Goal: Task Accomplishment & Management: Manage account settings

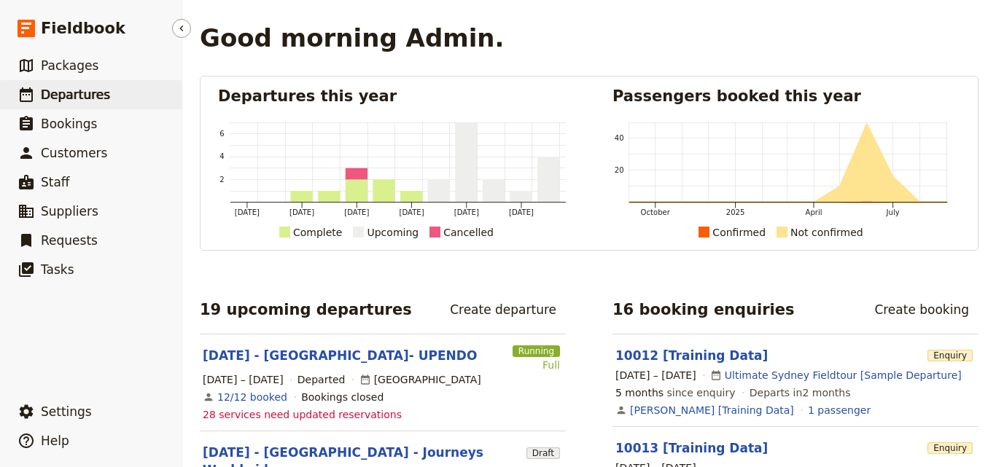
click at [55, 91] on span "Departures" at bounding box center [75, 94] width 69 height 15
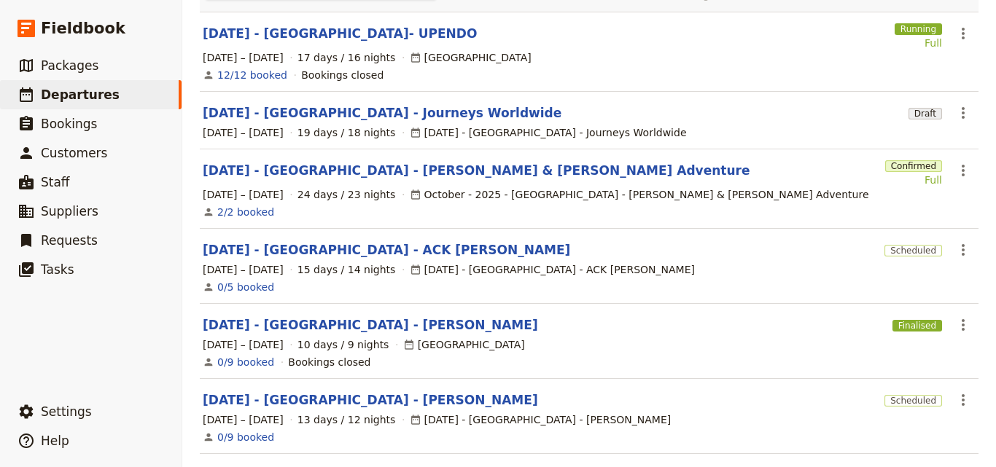
scroll to position [73, 0]
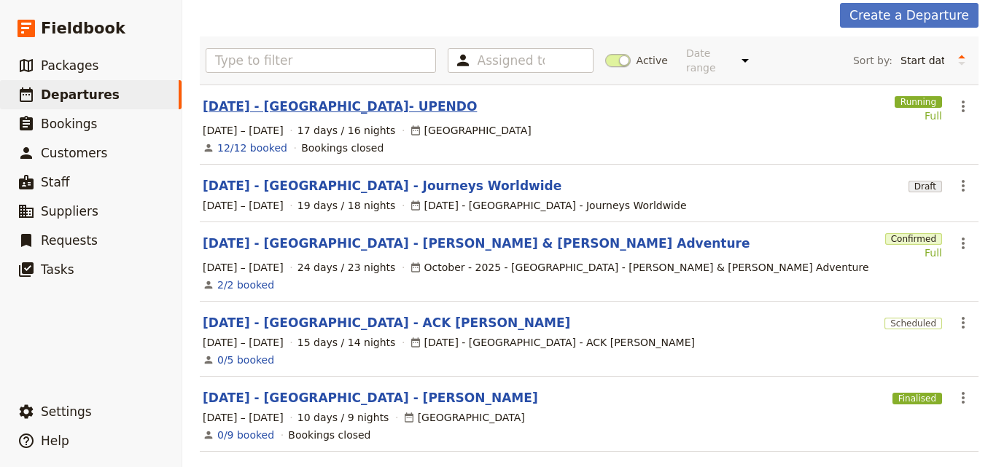
click at [319, 98] on link "[DATE] - [GEOGRAPHIC_DATA]- UPENDO" at bounding box center [340, 106] width 274 height 17
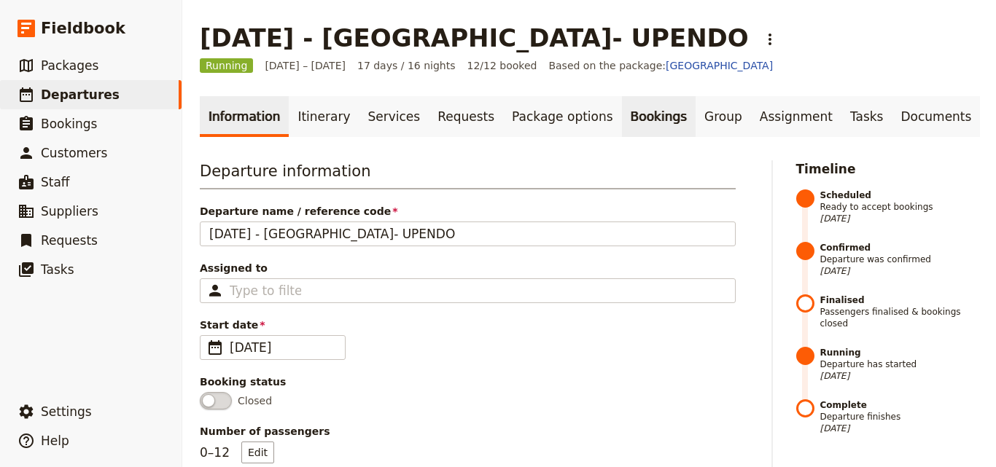
click at [622, 112] on link "Bookings" at bounding box center [659, 116] width 74 height 41
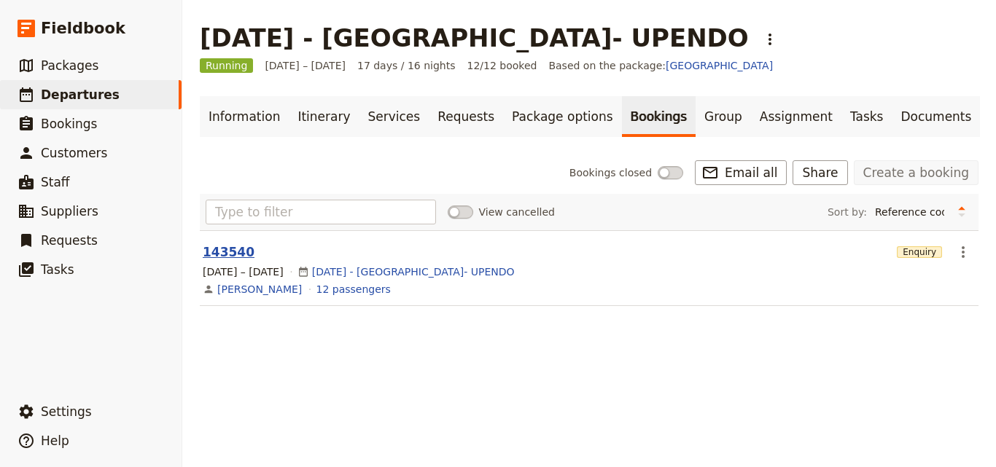
click at [226, 254] on button "143540" at bounding box center [229, 251] width 52 height 17
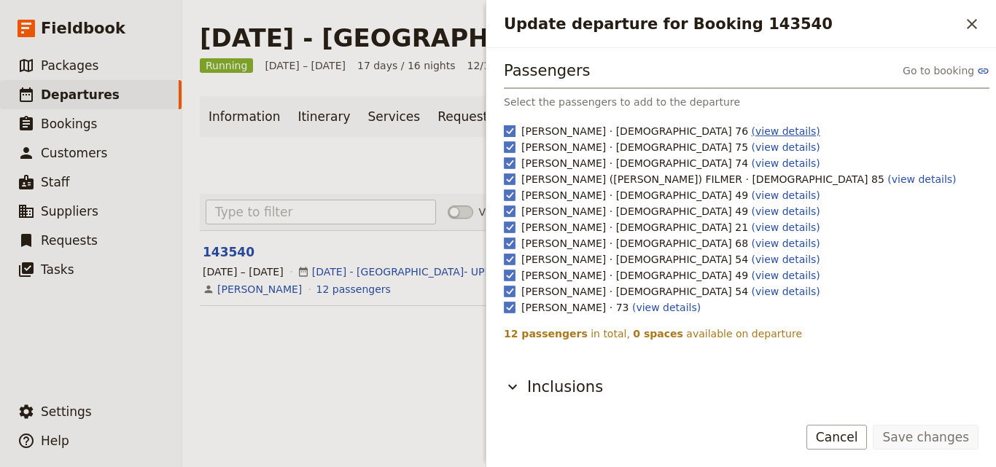
click at [751, 137] on link "(view details)" at bounding box center [785, 131] width 69 height 12
click at [974, 19] on icon "Close drawer" at bounding box center [971, 23] width 17 height 17
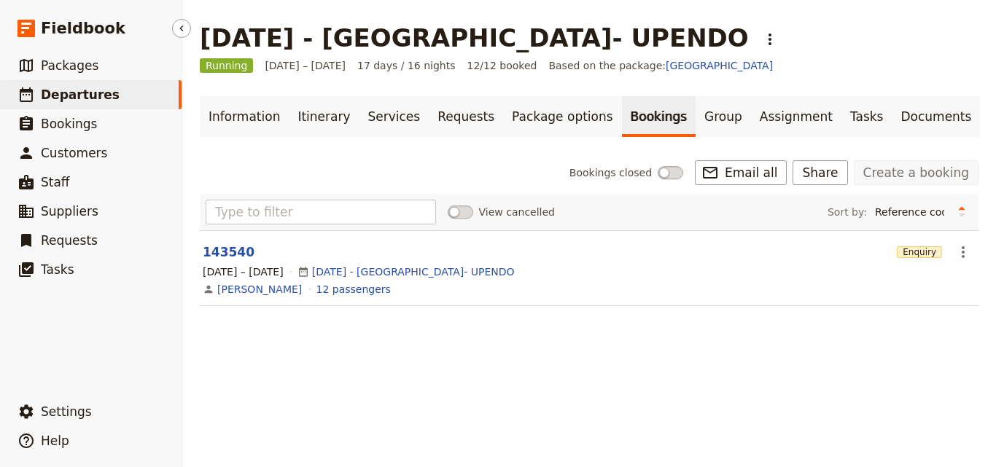
click at [106, 95] on link "​ Departures" at bounding box center [90, 94] width 181 height 29
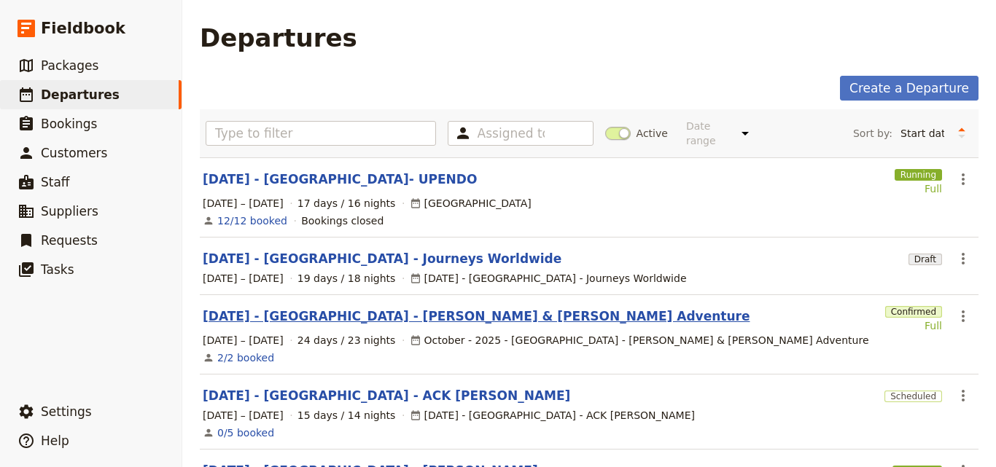
click at [361, 308] on link "[DATE] - [GEOGRAPHIC_DATA] - [PERSON_NAME] & [PERSON_NAME] Adventure" at bounding box center [476, 316] width 547 height 17
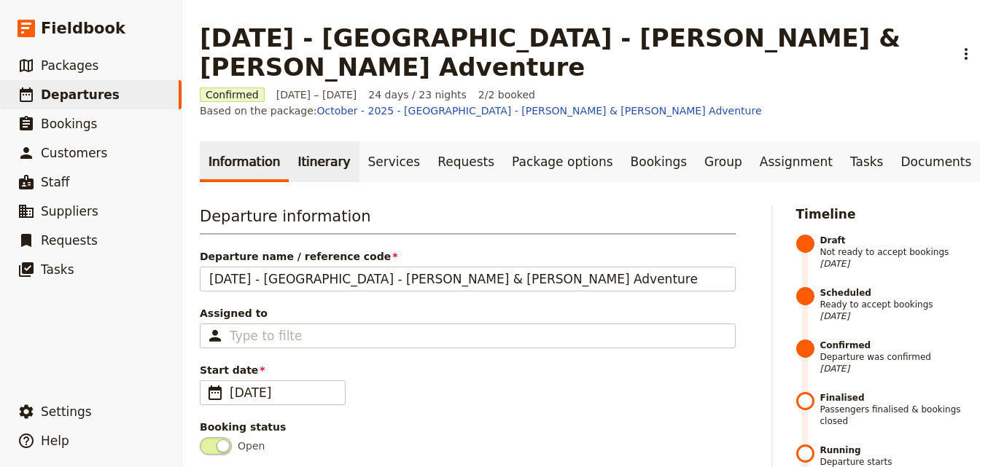
click at [313, 141] on link "Itinerary" at bounding box center [324, 161] width 70 height 41
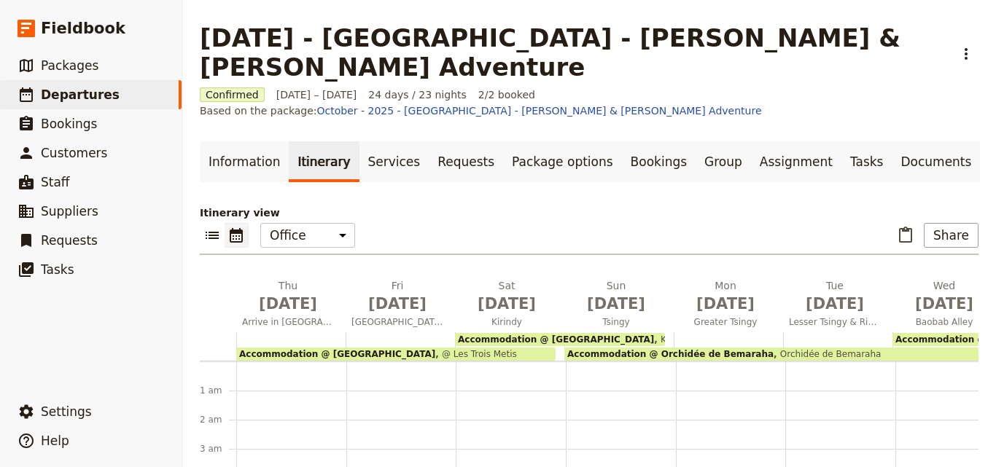
scroll to position [160, 0]
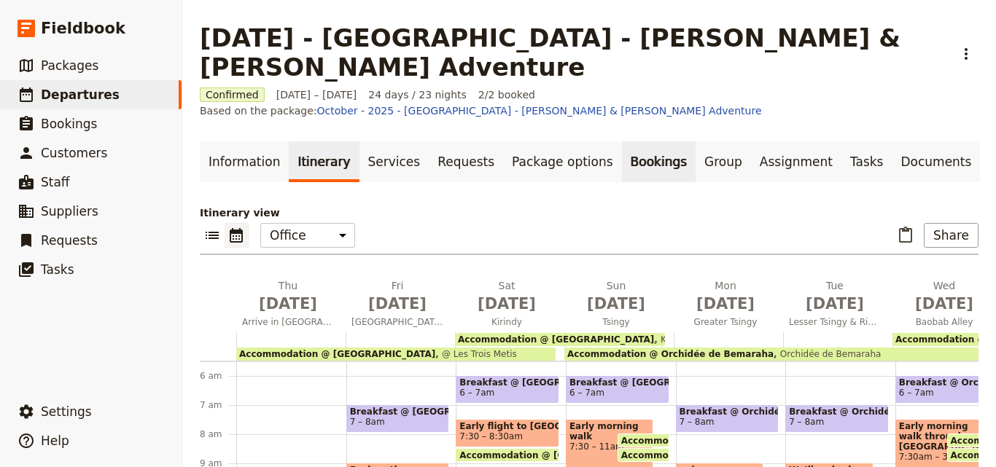
click at [622, 141] on link "Bookings" at bounding box center [659, 161] width 74 height 41
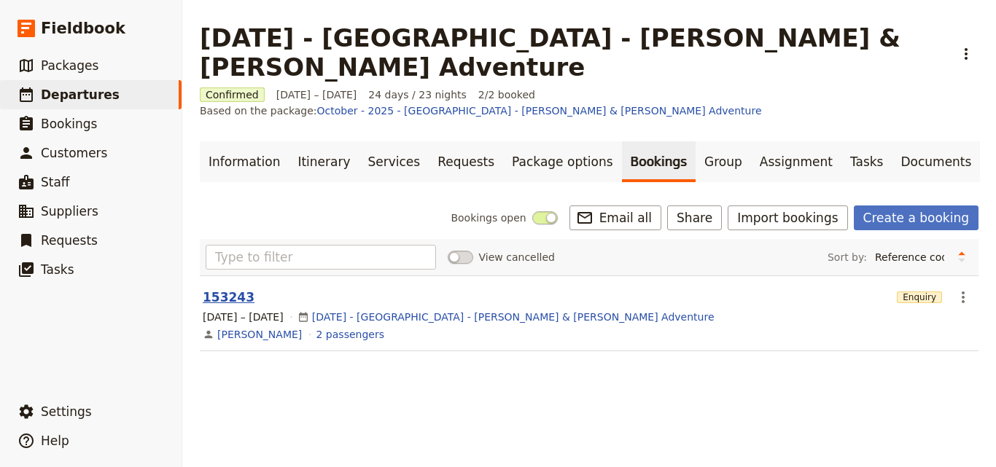
click at [216, 289] on button "153243" at bounding box center [229, 297] width 52 height 17
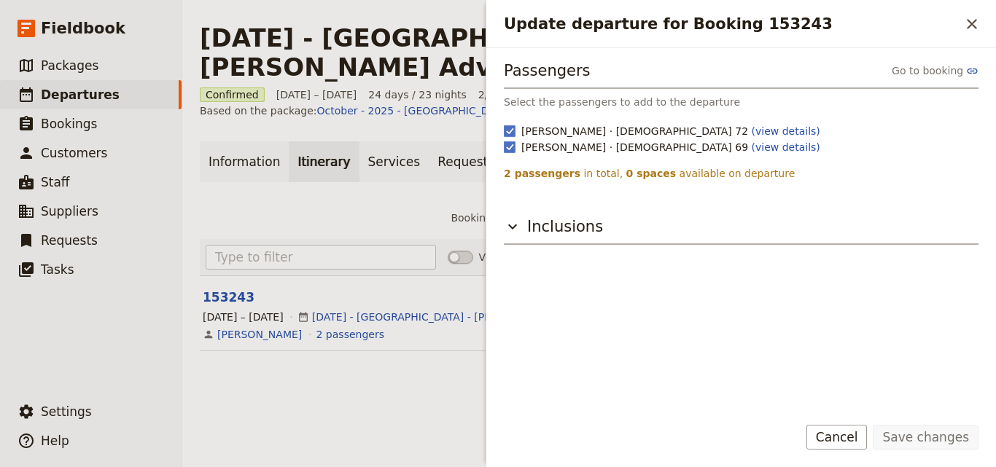
click at [292, 141] on link "Itinerary" at bounding box center [324, 161] width 70 height 41
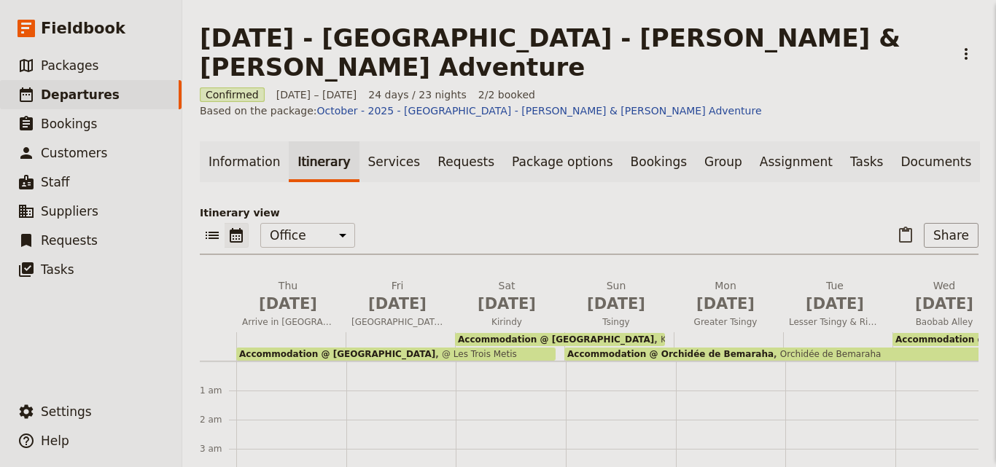
scroll to position [160, 0]
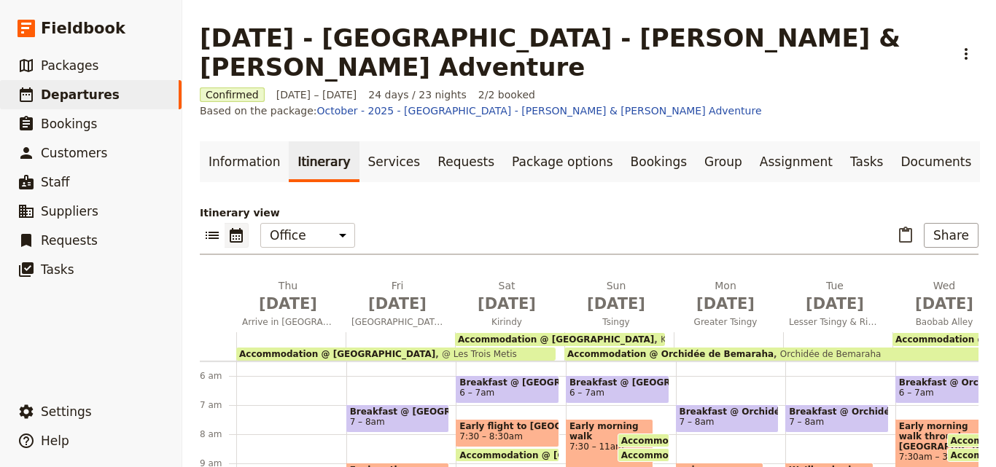
click at [322, 349] on span "Accommodation @ Les Trois Metis" at bounding box center [337, 354] width 196 height 10
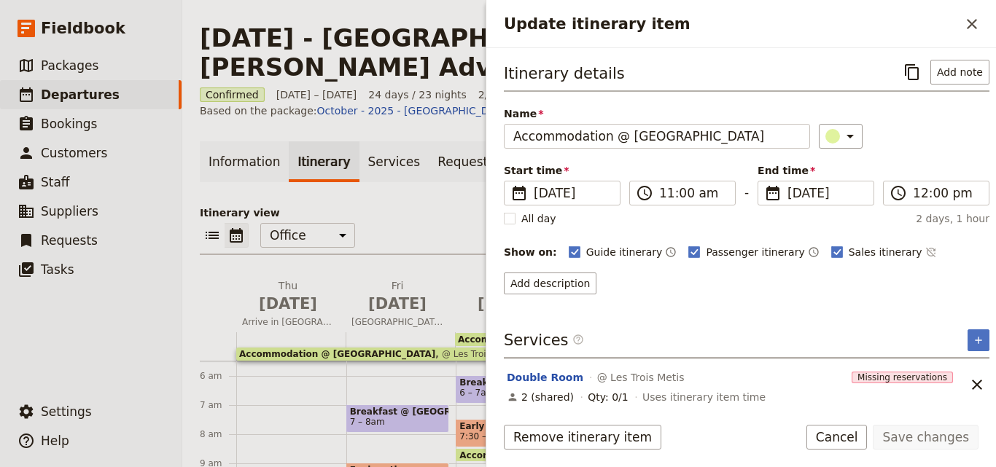
scroll to position [7, 0]
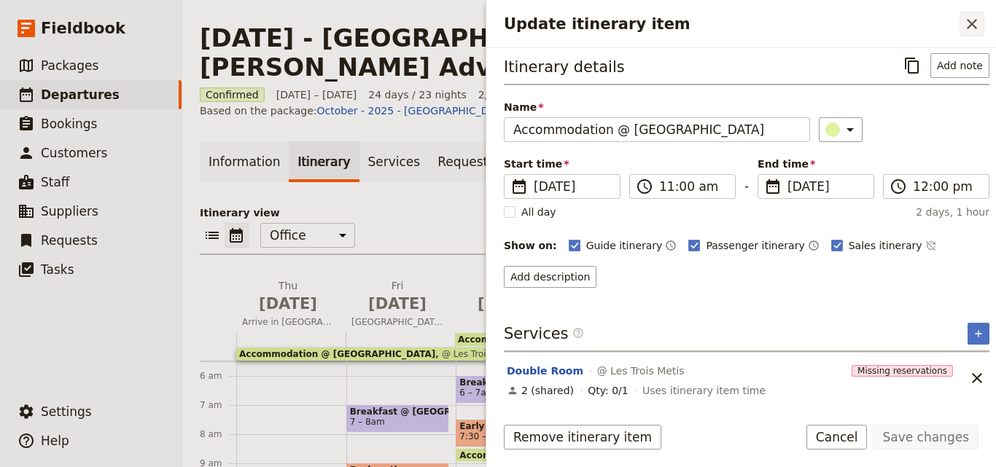
click at [969, 15] on icon "Close drawer" at bounding box center [971, 23] width 17 height 17
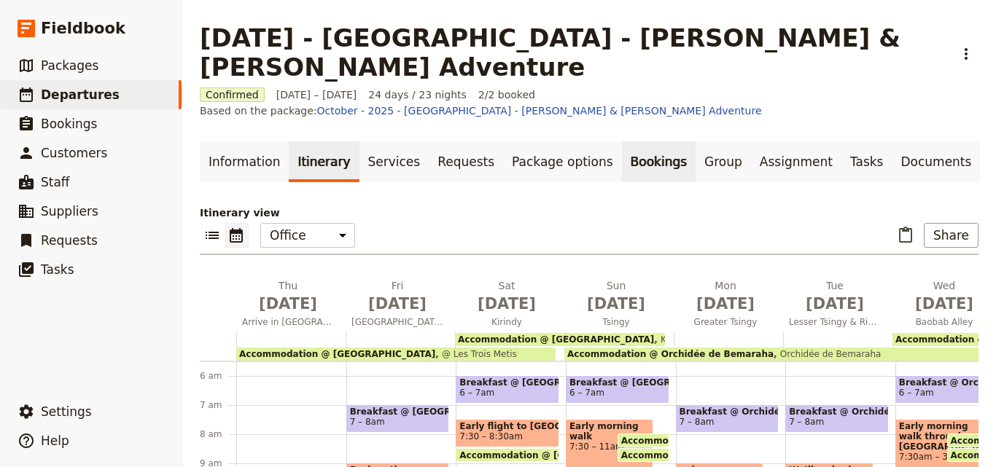
click at [622, 141] on link "Bookings" at bounding box center [659, 161] width 74 height 41
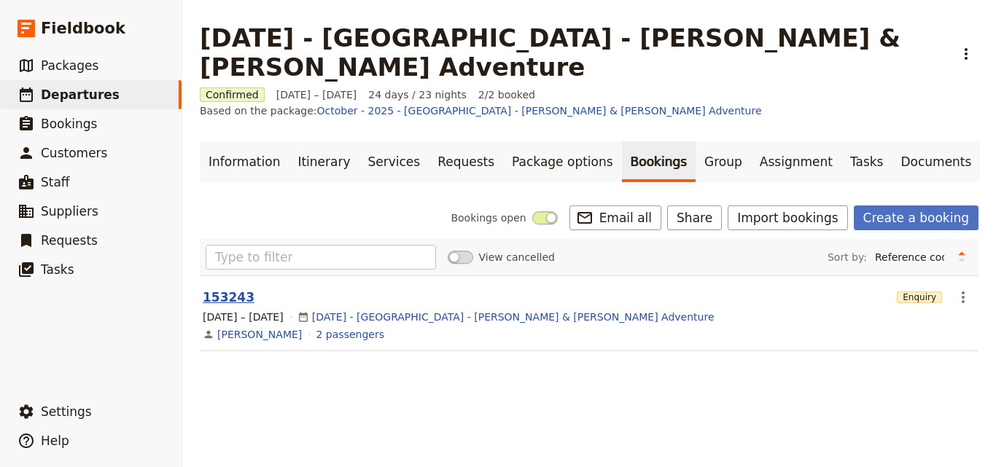
click at [206, 289] on button "153243" at bounding box center [229, 297] width 52 height 17
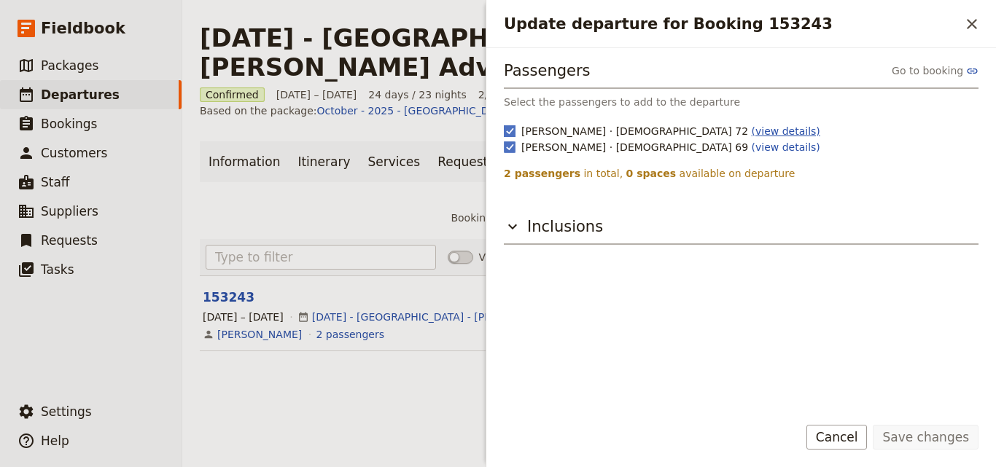
click at [751, 132] on link "(view details)" at bounding box center [785, 131] width 69 height 12
click at [960, 28] on button "​" at bounding box center [971, 24] width 25 height 25
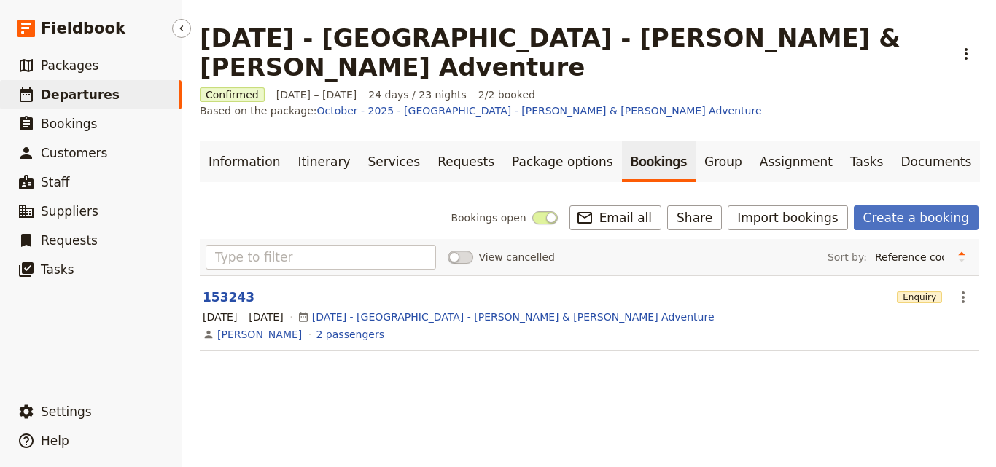
click at [114, 93] on link "​ Departures" at bounding box center [90, 94] width 181 height 29
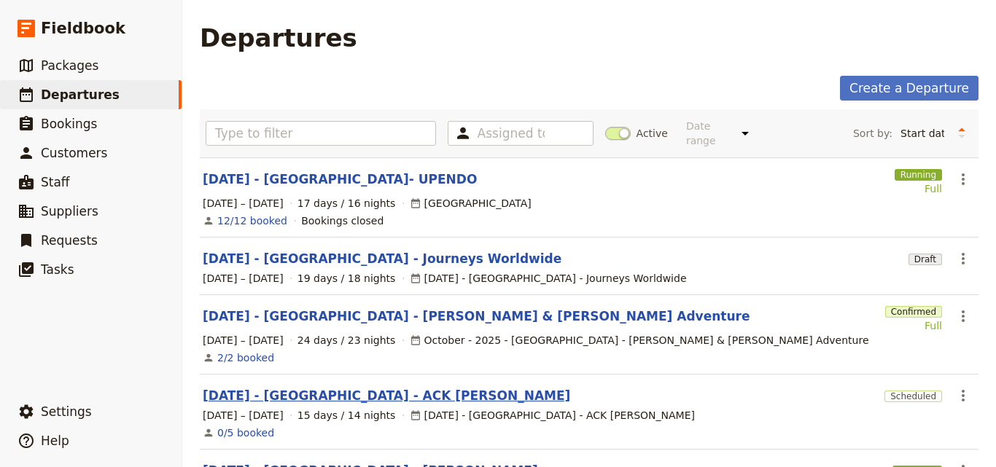
click at [337, 387] on link "[DATE] - [GEOGRAPHIC_DATA] - ACK [PERSON_NAME]" at bounding box center [386, 395] width 367 height 17
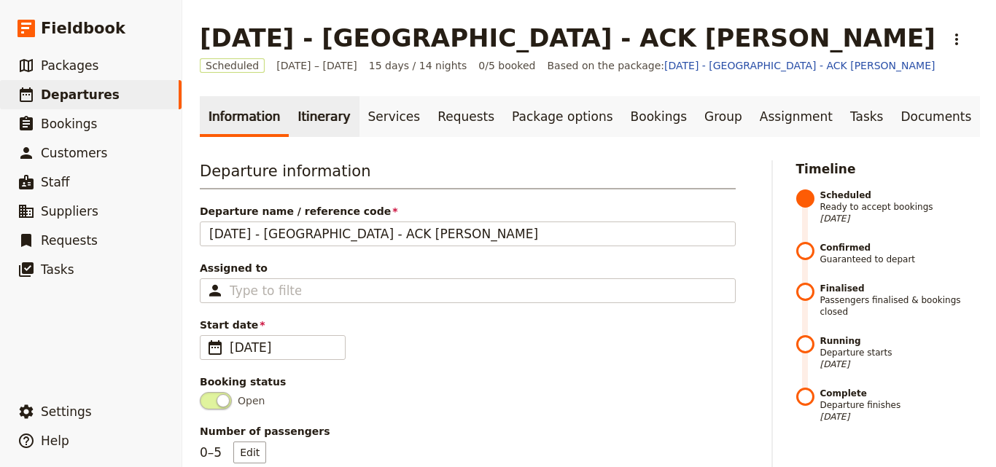
click at [306, 110] on link "Itinerary" at bounding box center [324, 116] width 70 height 41
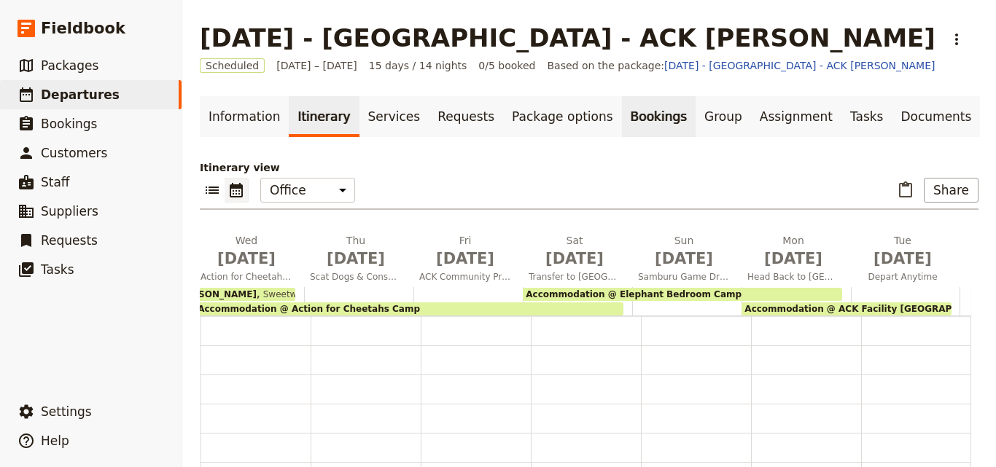
click at [622, 108] on link "Bookings" at bounding box center [659, 116] width 74 height 41
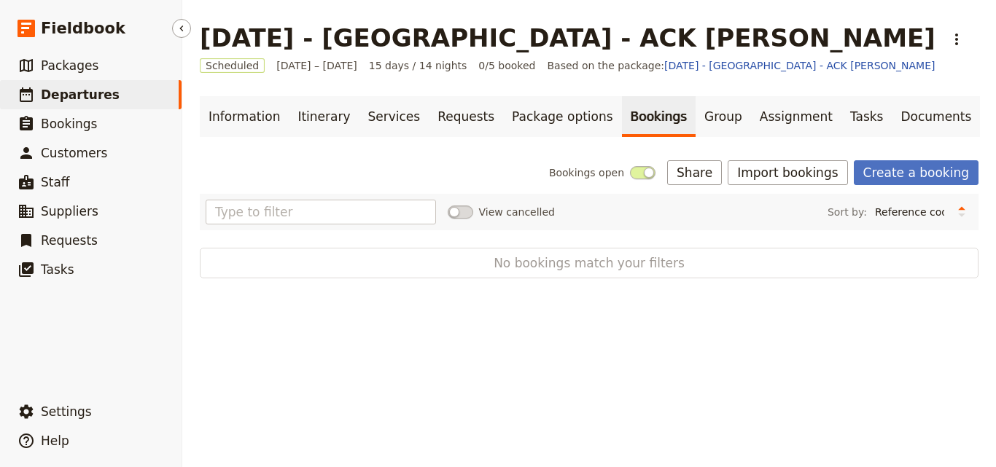
click at [70, 95] on span "Departures" at bounding box center [80, 94] width 79 height 15
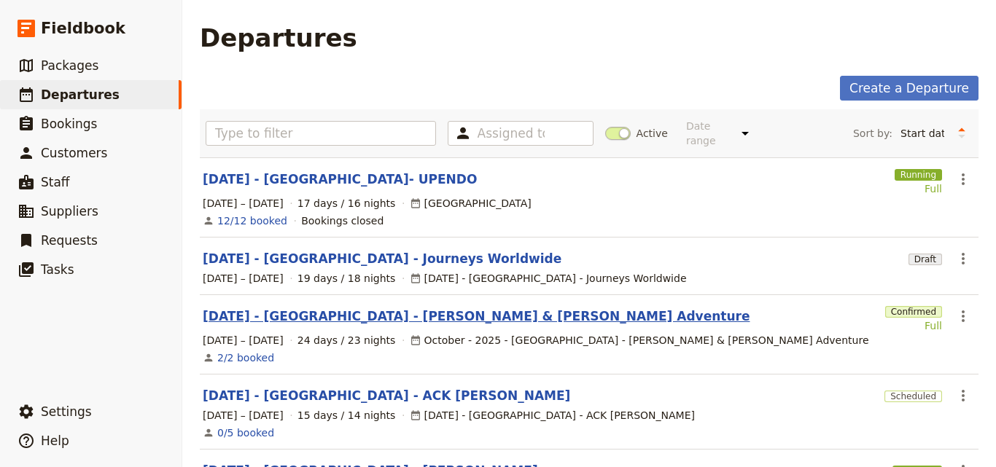
click at [353, 308] on link "[DATE] - [GEOGRAPHIC_DATA] - [PERSON_NAME] & [PERSON_NAME] Adventure" at bounding box center [476, 316] width 547 height 17
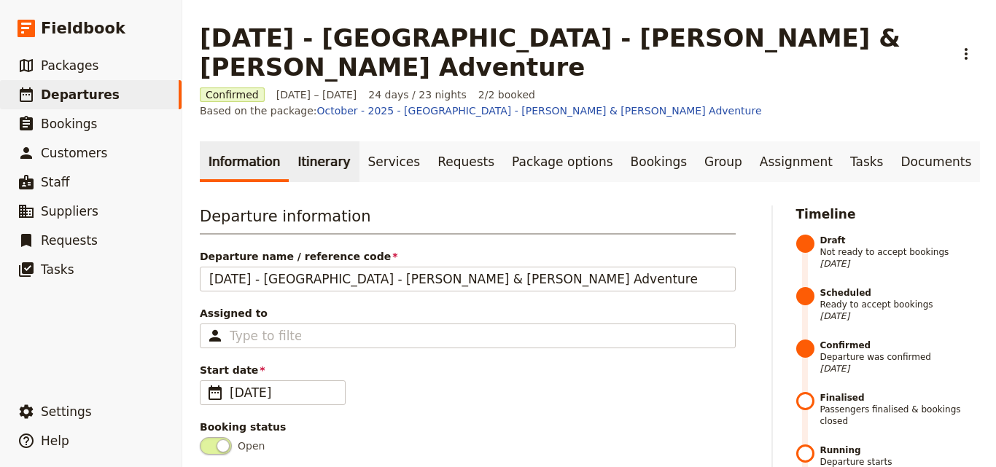
click at [318, 141] on link "Itinerary" at bounding box center [324, 161] width 70 height 41
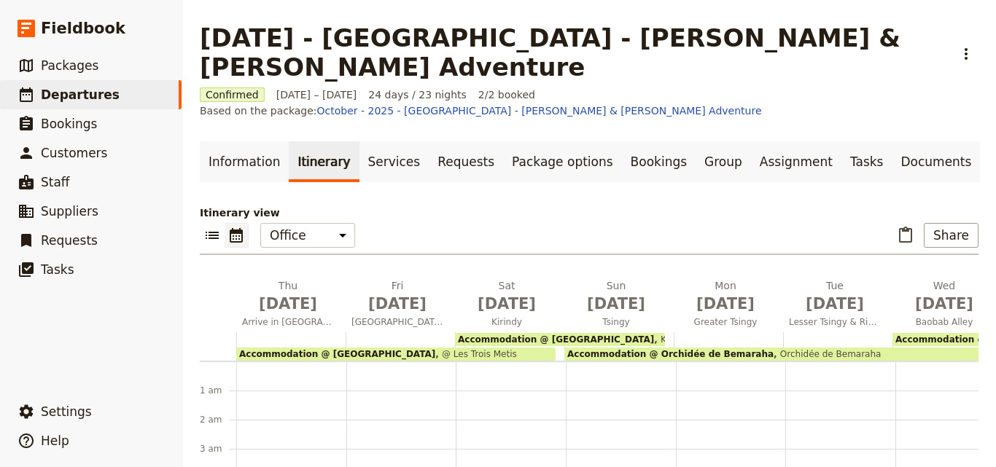
scroll to position [160, 0]
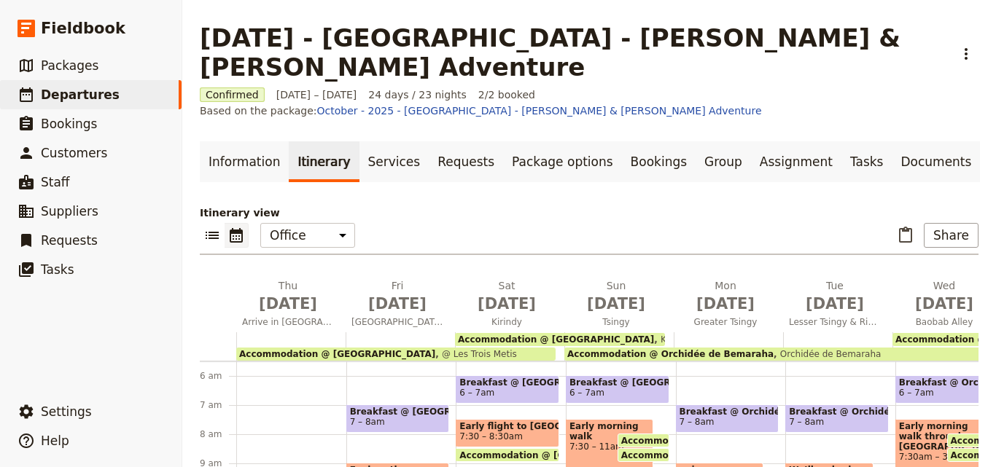
click at [313, 349] on span "Accommodation @ Les Trois Metis" at bounding box center [337, 354] width 196 height 10
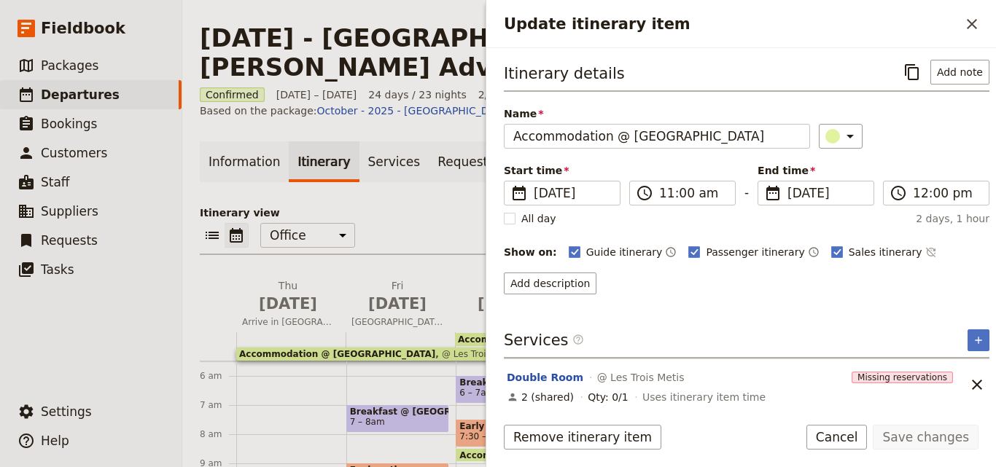
scroll to position [7, 0]
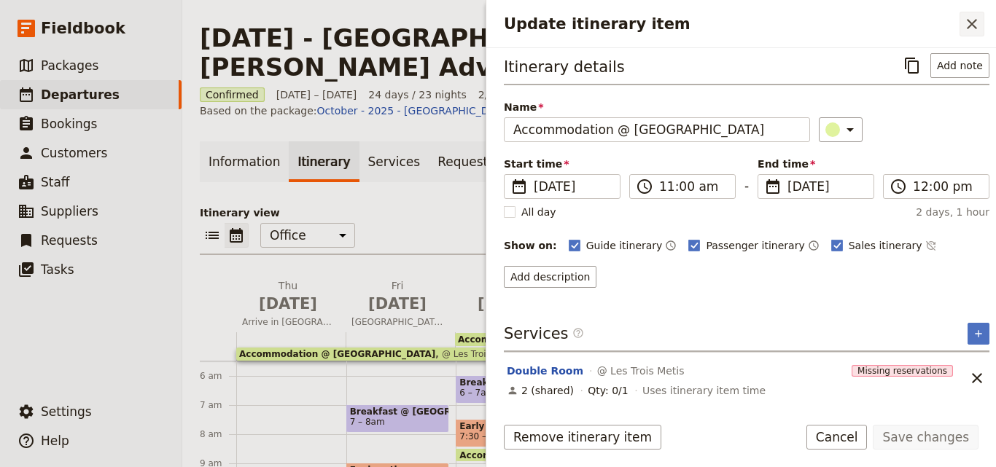
click at [971, 24] on icon "Close drawer" at bounding box center [971, 24] width 10 height 10
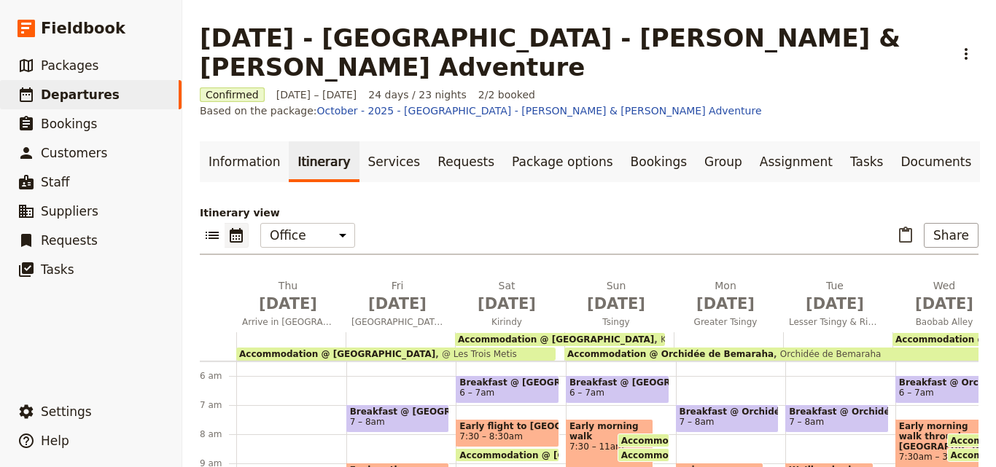
click at [567, 335] on span "Accommodation @ Kirindy Eco Lodge" at bounding box center [556, 340] width 196 height 10
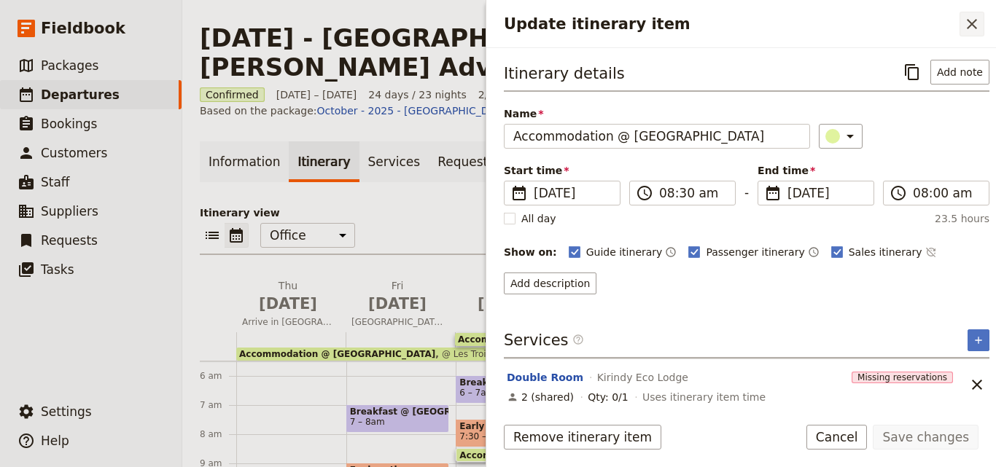
click at [969, 23] on icon "Close drawer" at bounding box center [971, 23] width 17 height 17
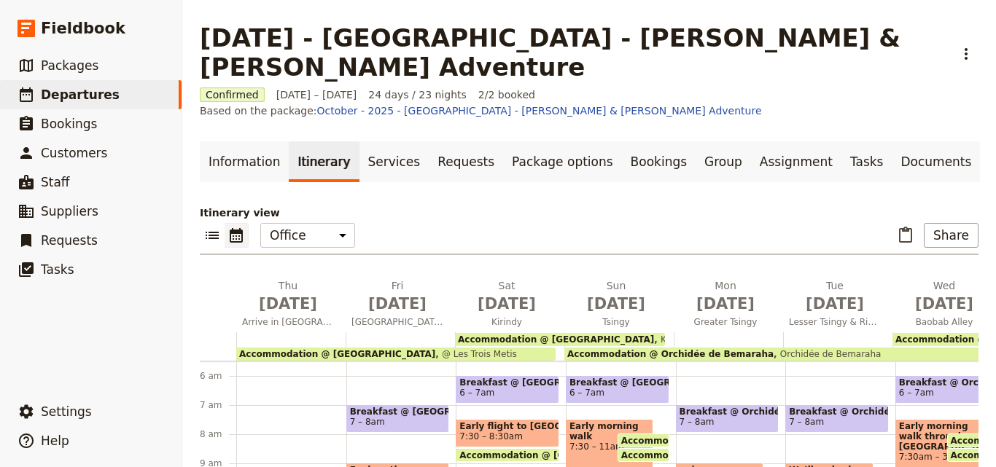
click at [807, 349] on span "Orchidée de Bemaraha" at bounding box center [826, 354] width 107 height 10
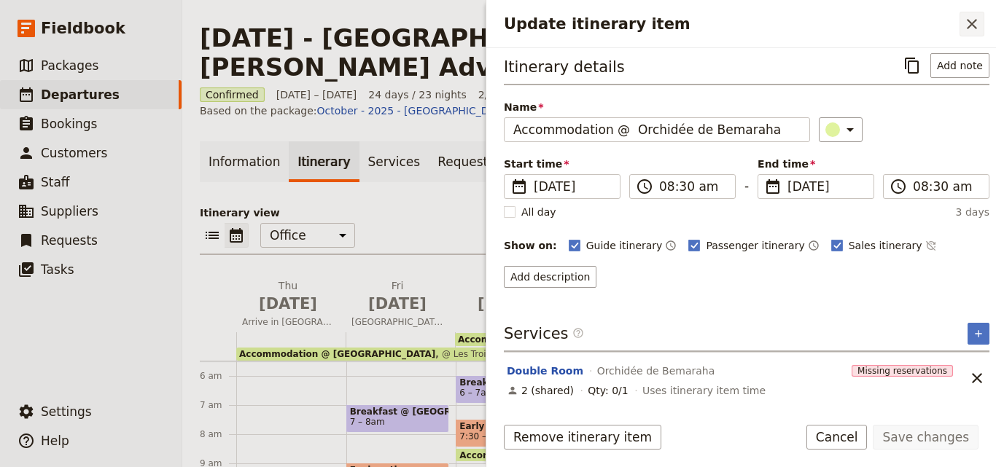
click at [976, 23] on icon "Close drawer" at bounding box center [971, 23] width 17 height 17
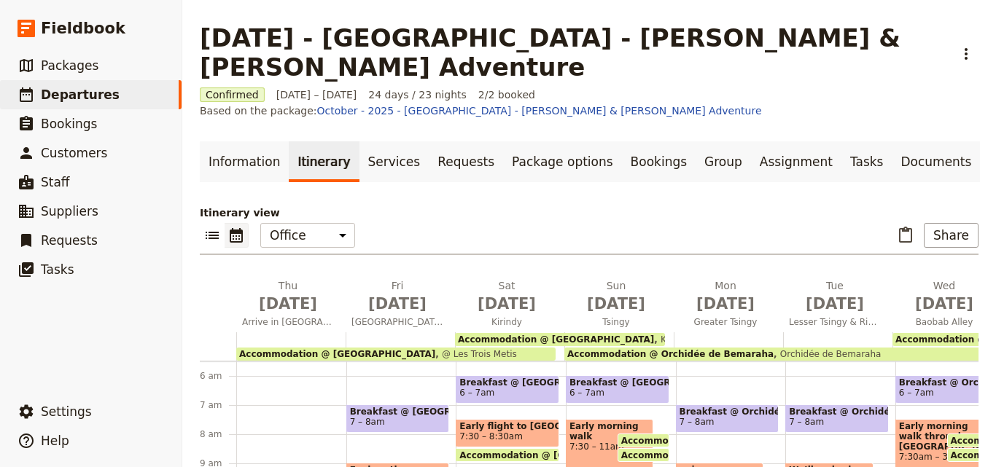
click at [948, 335] on span "Accommodation @ Trecicogne Hotel" at bounding box center [993, 340] width 196 height 10
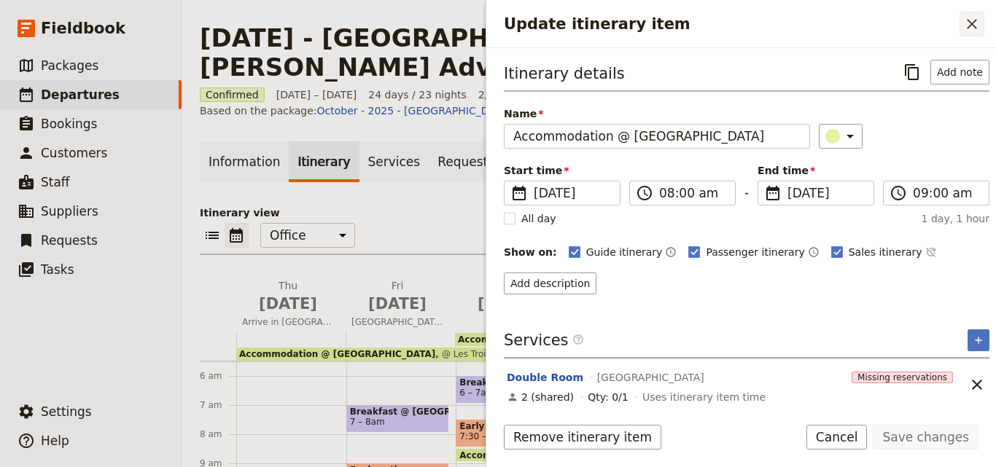
click at [974, 17] on icon "Close drawer" at bounding box center [971, 23] width 17 height 17
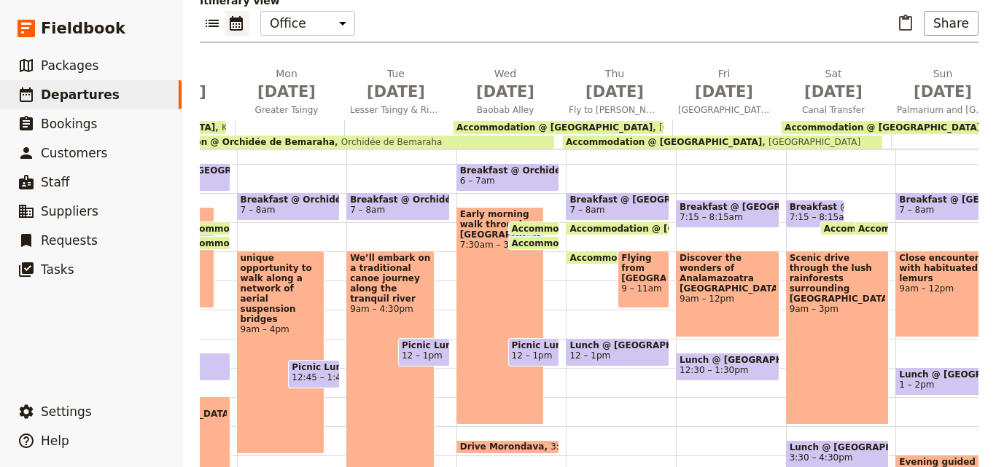
scroll to position [0, 546]
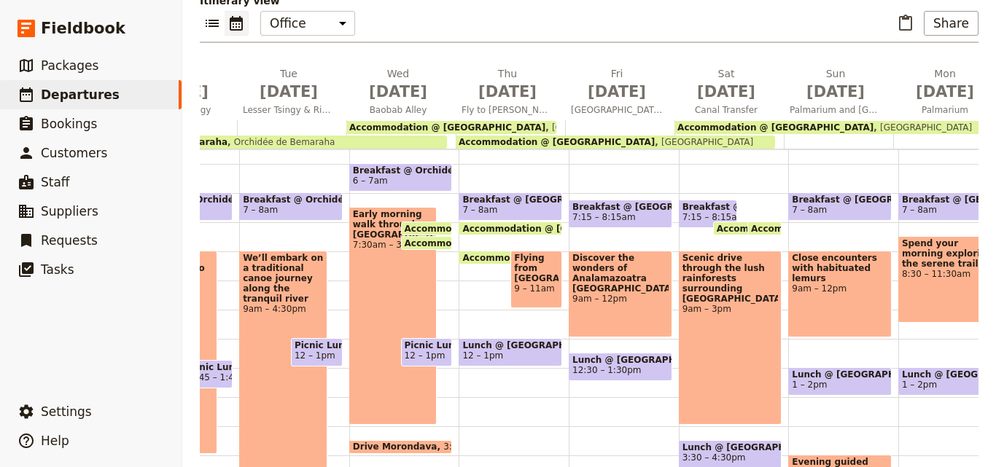
click at [545, 122] on span "Trecicogne Hotel" at bounding box center [594, 127] width 98 height 10
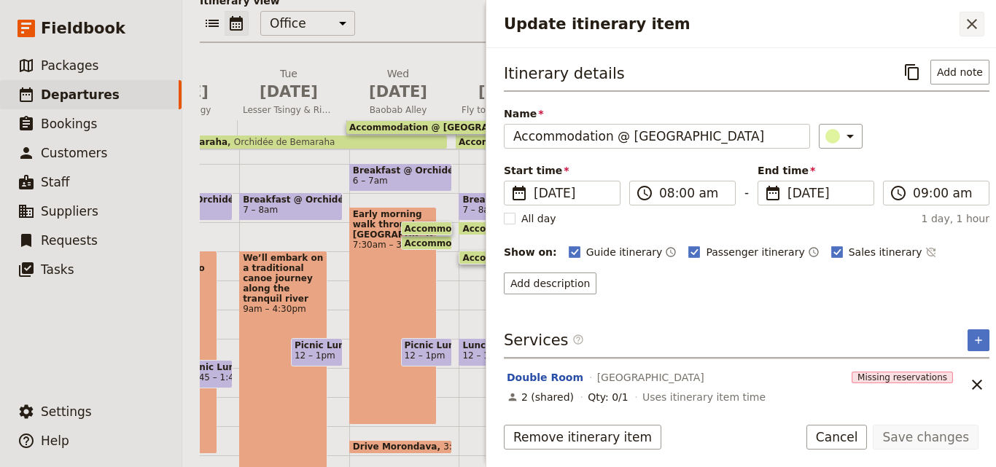
click at [975, 26] on icon "Close drawer" at bounding box center [971, 23] width 17 height 17
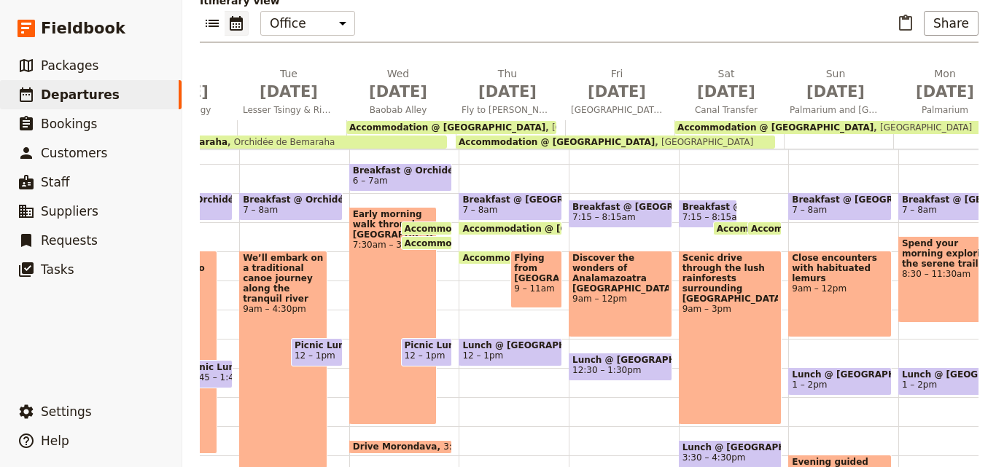
click at [589, 137] on span "Accommodation @ Feon'ny Ala Hotel" at bounding box center [556, 142] width 196 height 10
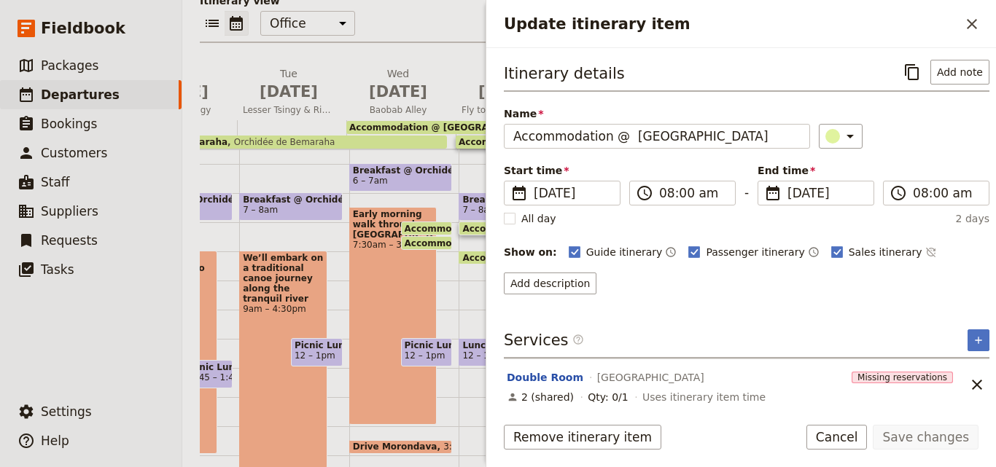
scroll to position [7, 0]
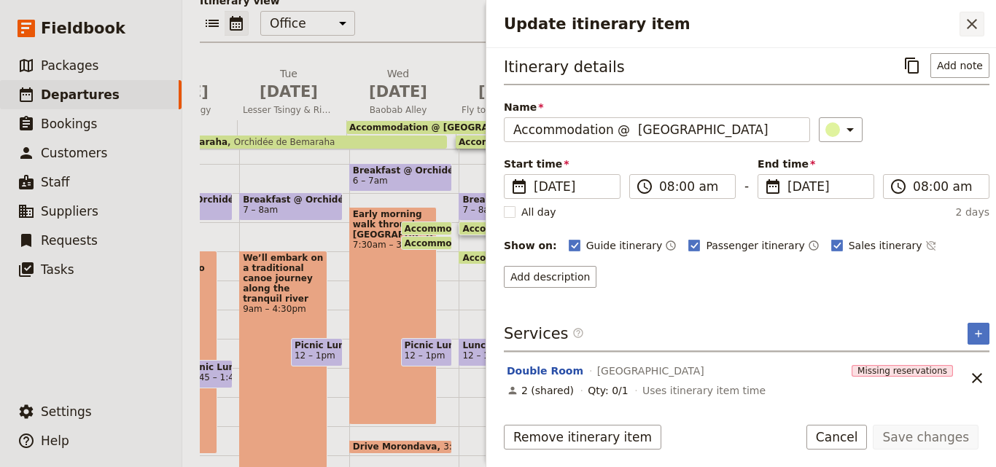
click at [962, 18] on button "​" at bounding box center [971, 24] width 25 height 25
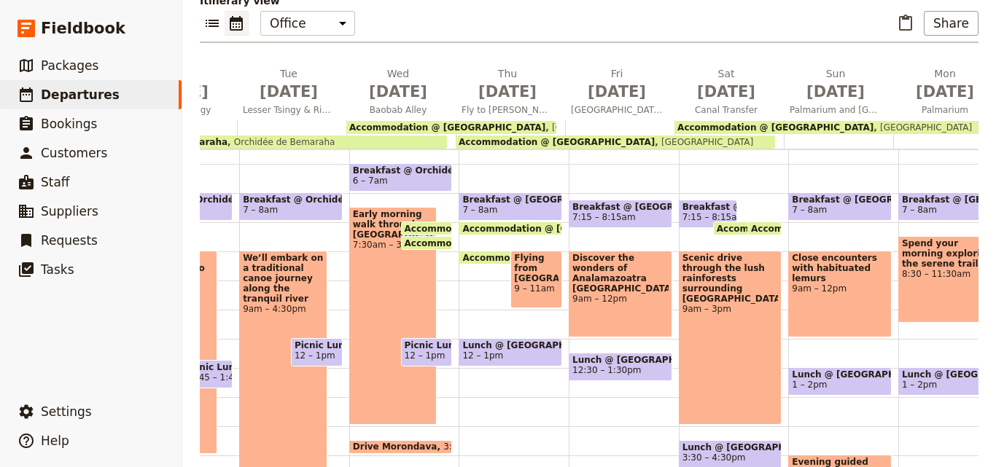
click at [824, 122] on span "Accommodation @ Palmarium Eco Lodge" at bounding box center [775, 127] width 196 height 10
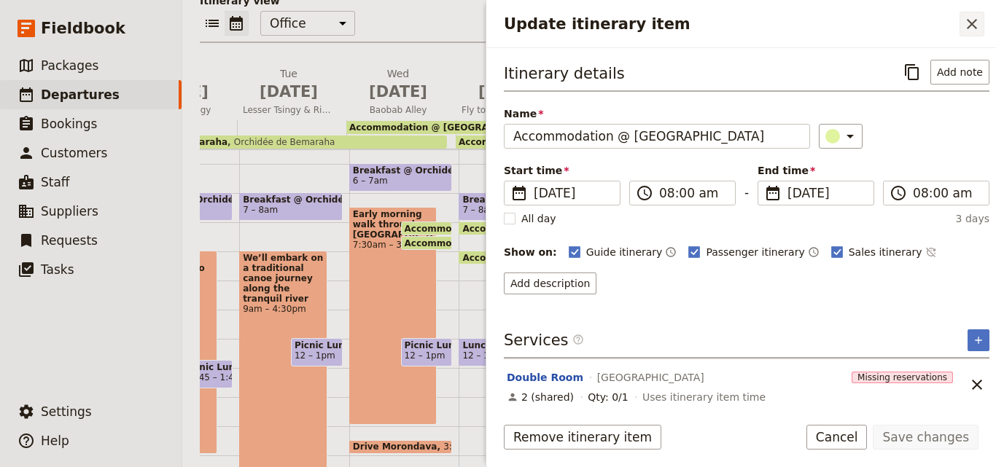
click at [978, 35] on button "​" at bounding box center [971, 24] width 25 height 25
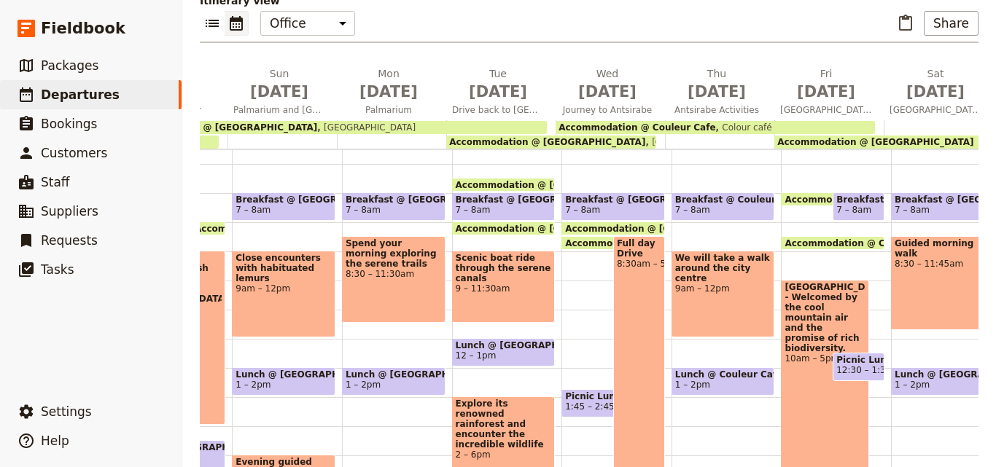
scroll to position [0, 1131]
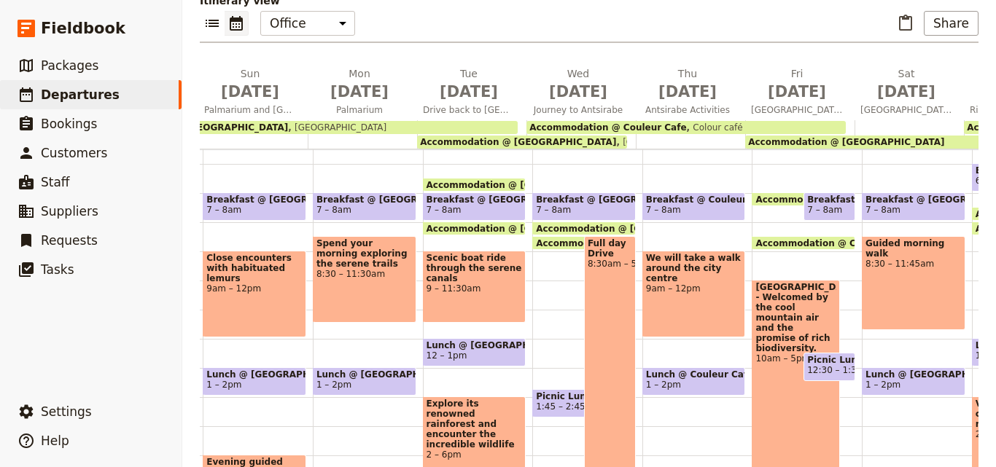
click at [392, 121] on div "Accommodation @ Palmarium Eco Lodge palmarium Eco Lodge" at bounding box center [303, 127] width 429 height 13
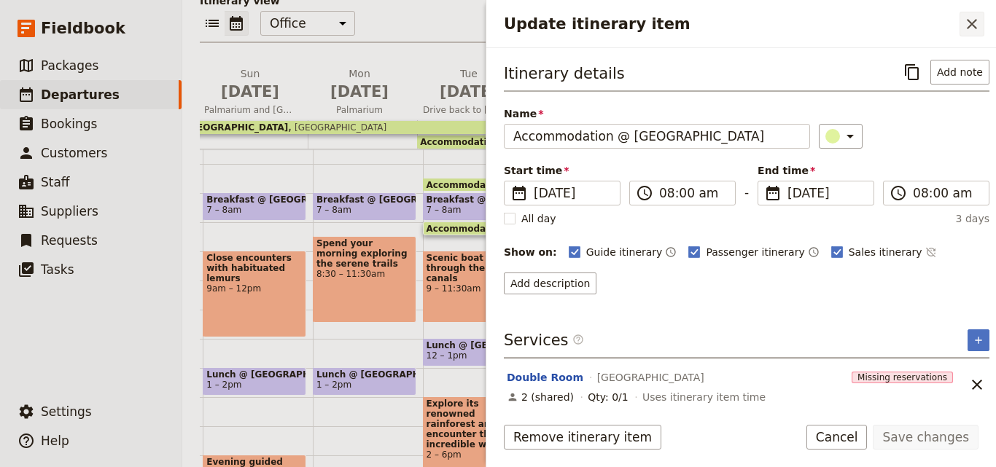
click at [979, 22] on icon "Close drawer" at bounding box center [971, 23] width 17 height 17
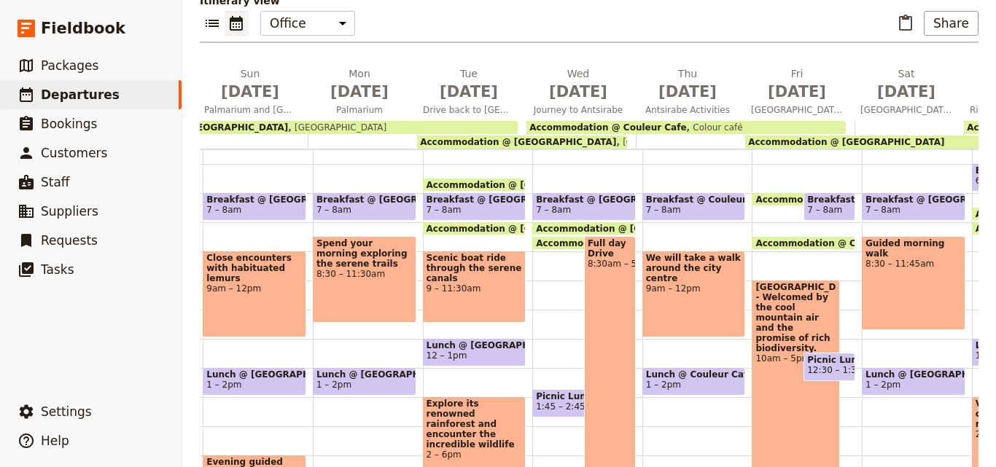
click at [616, 137] on span "Feon'ny Ala Hotel" at bounding box center [665, 142] width 98 height 10
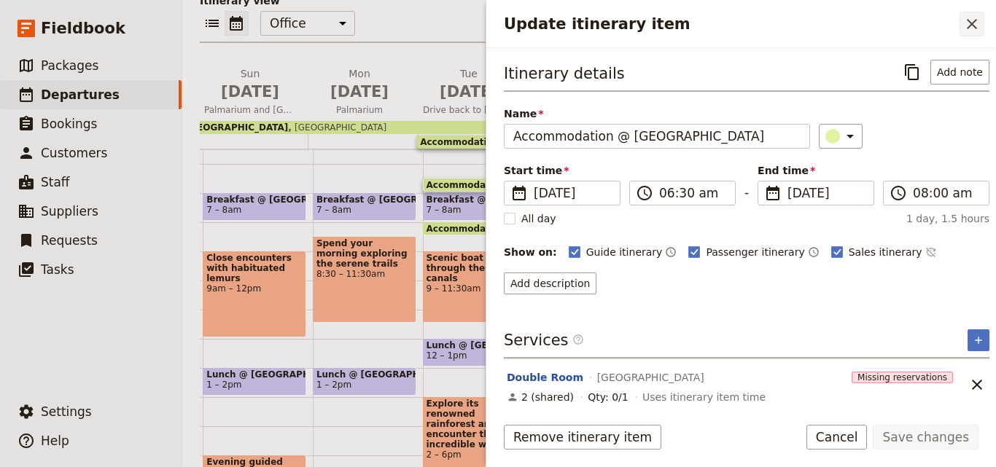
click at [971, 21] on icon "Close drawer" at bounding box center [971, 23] width 17 height 17
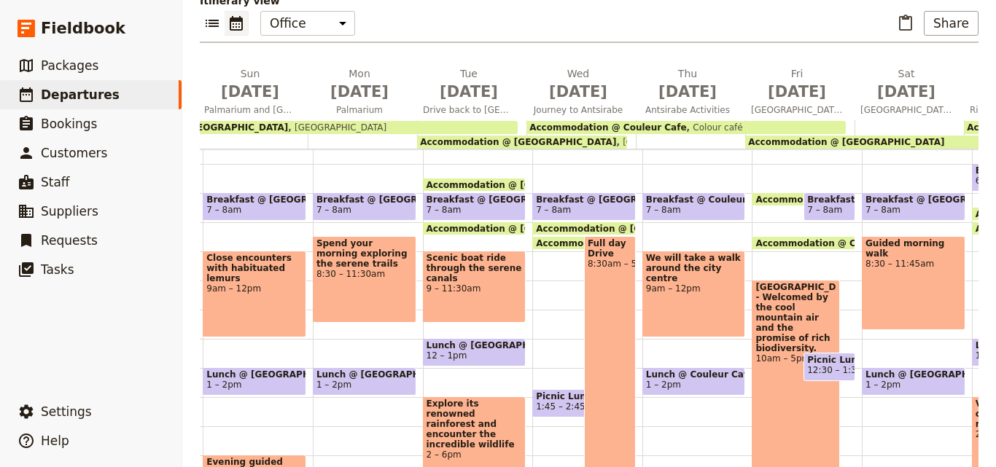
click at [708, 121] on div "Accommodation @ Couleur Cafe Colour café" at bounding box center [685, 127] width 319 height 13
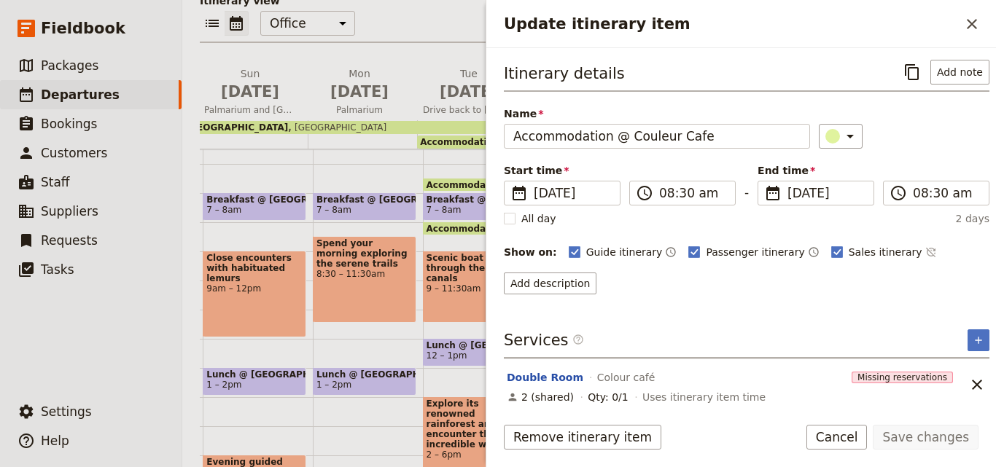
scroll to position [7, 0]
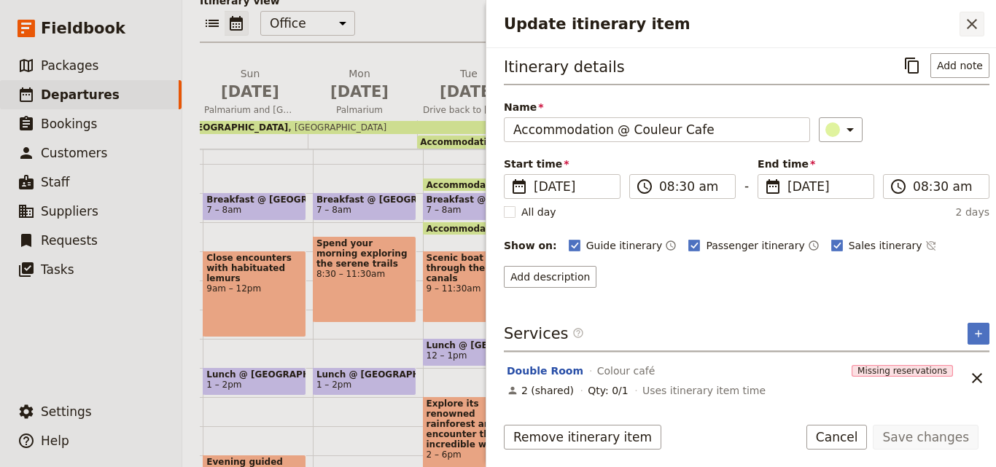
click at [969, 25] on icon "Close drawer" at bounding box center [971, 23] width 17 height 17
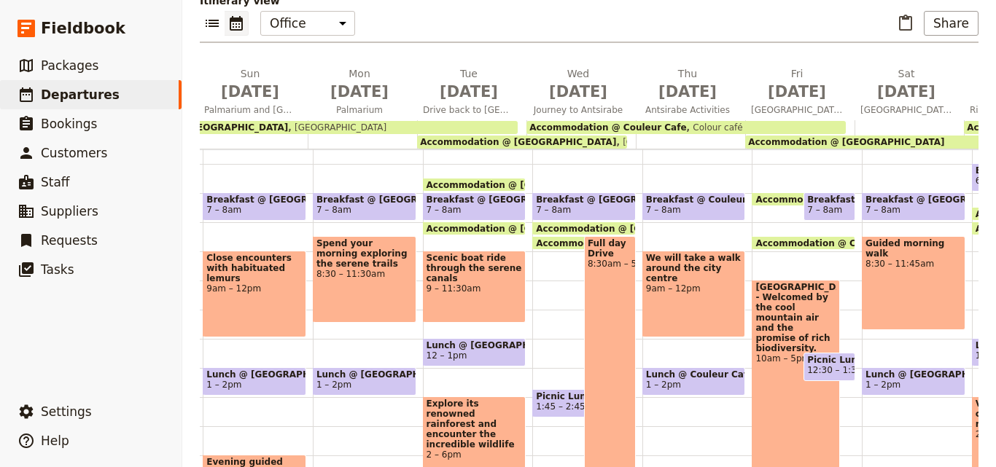
click at [835, 137] on span "Accommodation @ Hotel Manja" at bounding box center [846, 142] width 196 height 10
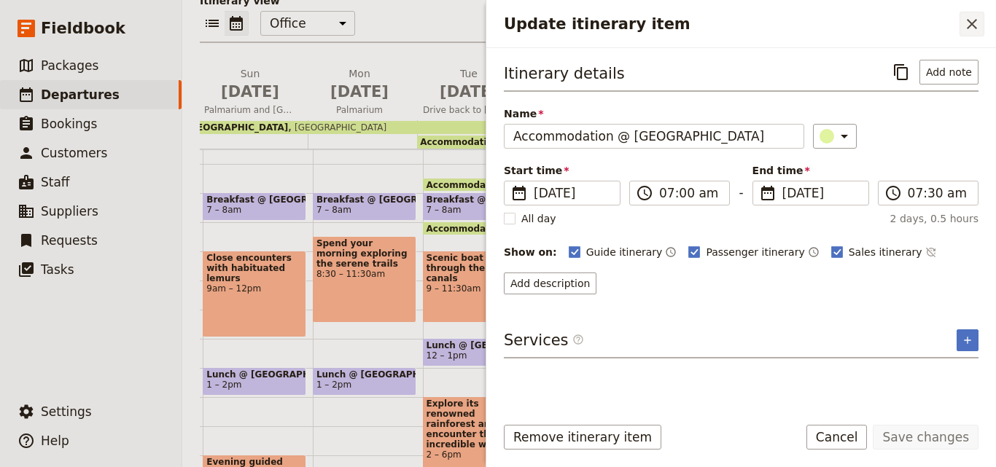
click at [975, 32] on icon "Close drawer" at bounding box center [971, 23] width 17 height 17
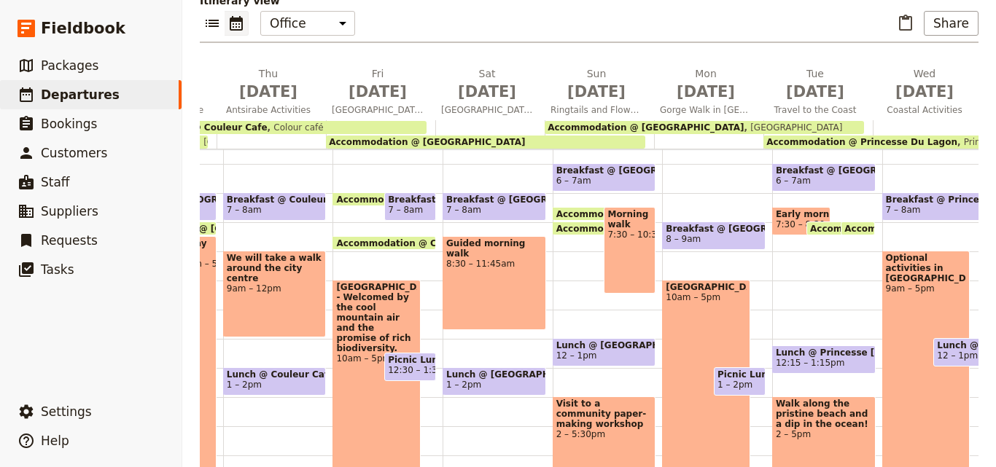
scroll to position [0, 1619]
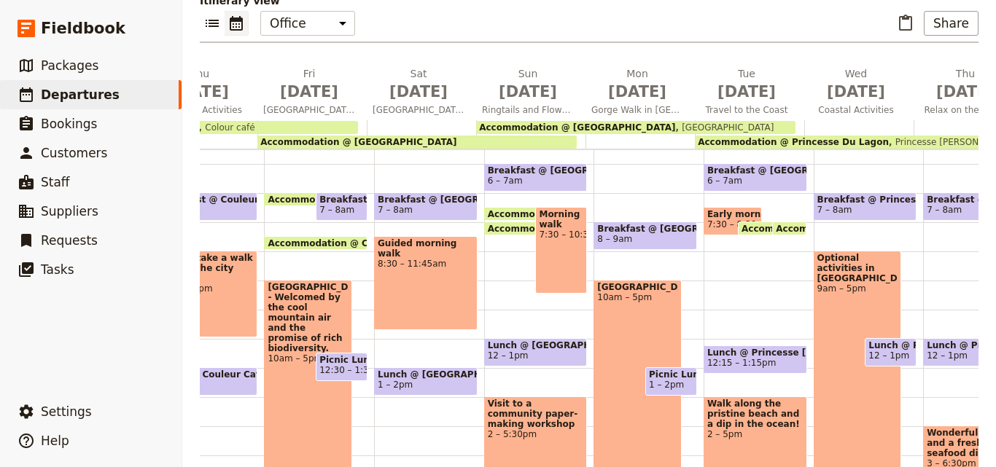
click at [675, 122] on span "Isalo Ranch" at bounding box center [724, 127] width 98 height 10
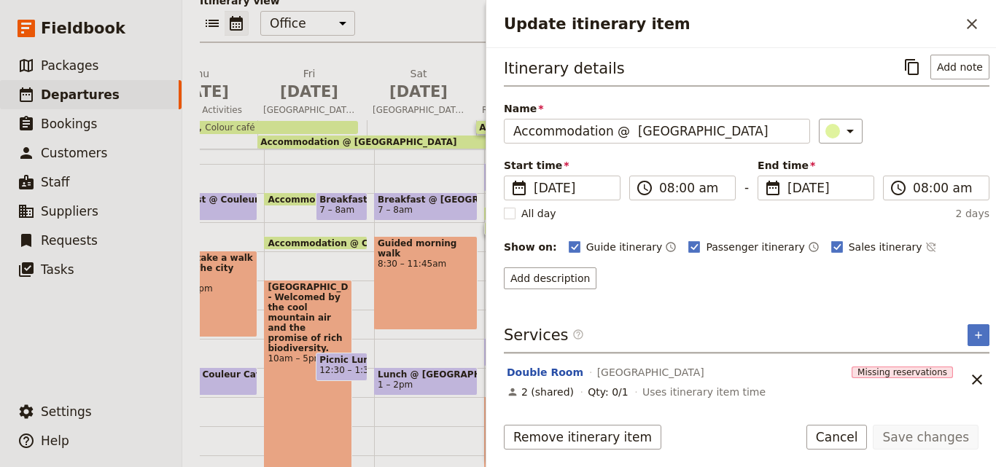
scroll to position [7, 0]
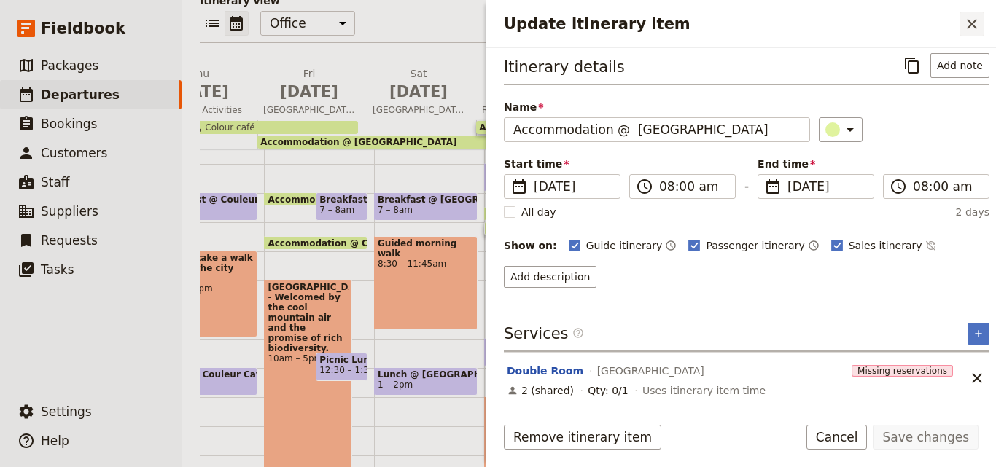
click at [971, 25] on icon "Close drawer" at bounding box center [971, 24] width 10 height 10
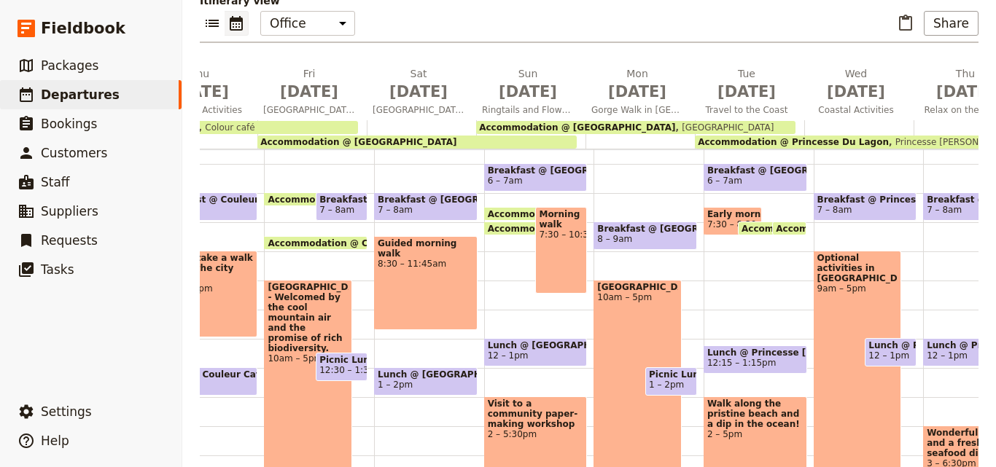
click at [888, 137] on span "Princesse Du Lagon" at bounding box center [949, 142] width 123 height 10
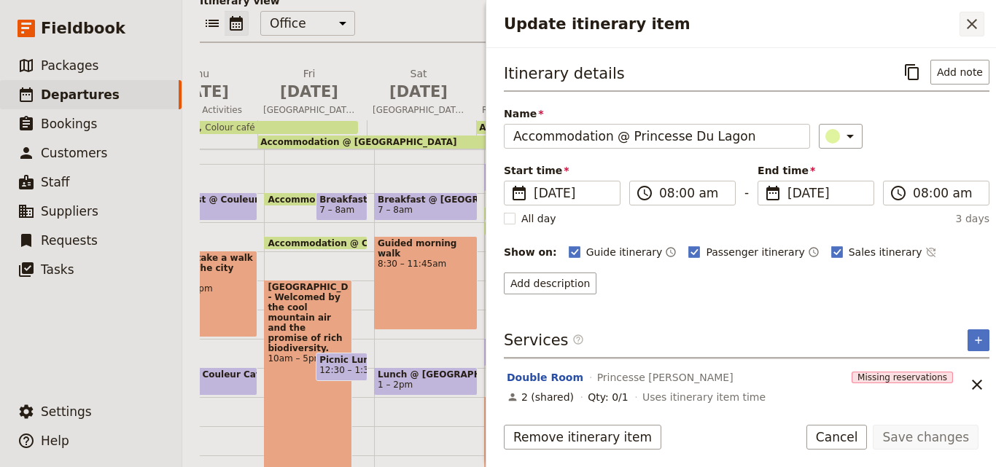
click at [979, 20] on icon "Close drawer" at bounding box center [971, 23] width 17 height 17
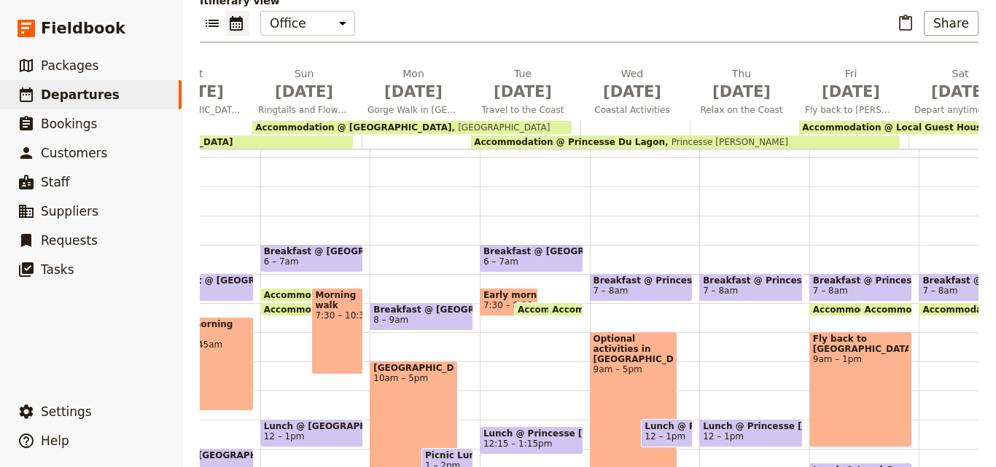
scroll to position [0, 1911]
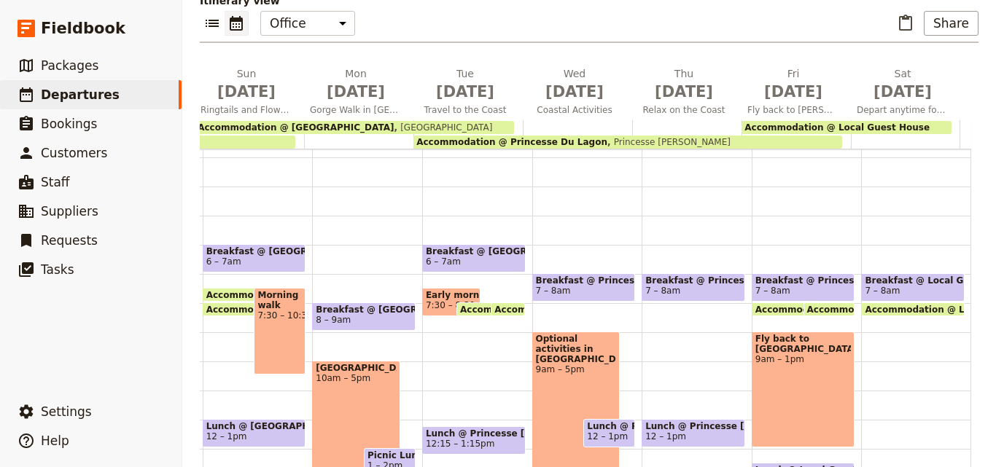
click at [862, 122] on span "Accommodation @ Local Guest House" at bounding box center [836, 127] width 185 height 10
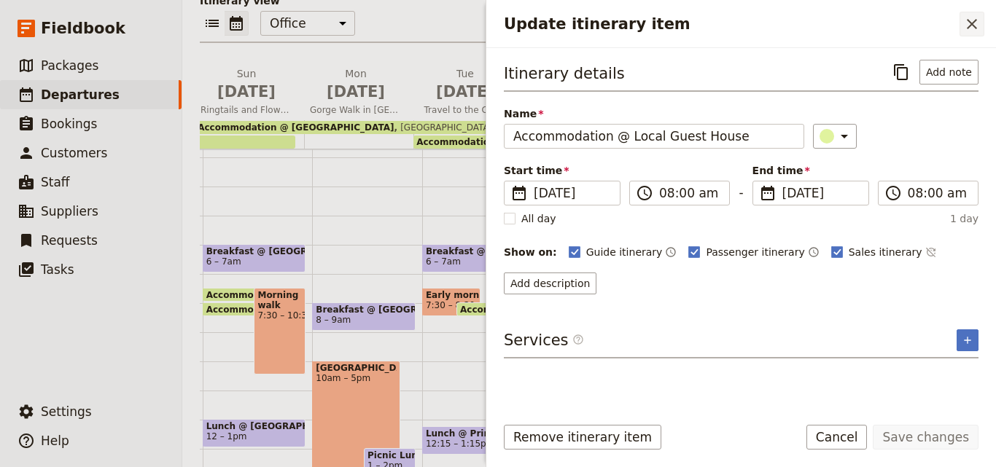
click at [983, 18] on button "​" at bounding box center [971, 24] width 25 height 25
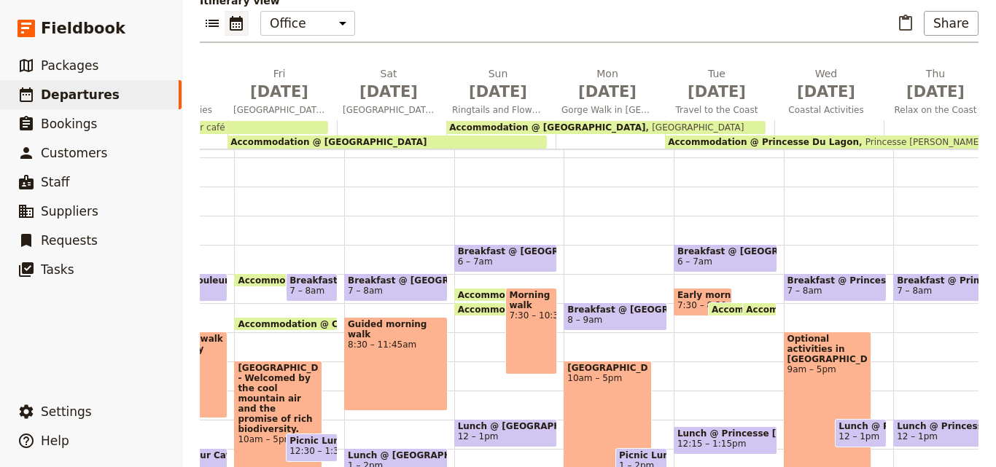
scroll to position [0, 1619]
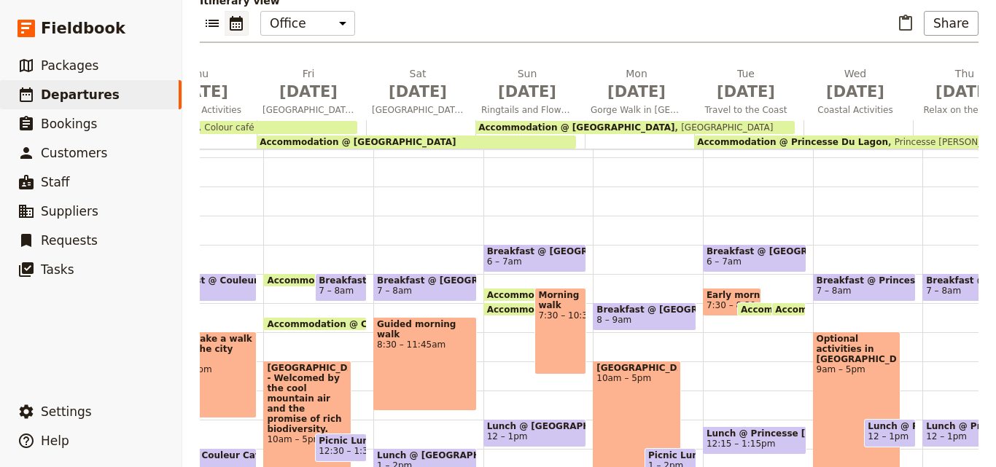
click at [336, 137] on span "Accommodation @ Hotel Manja" at bounding box center [357, 142] width 196 height 10
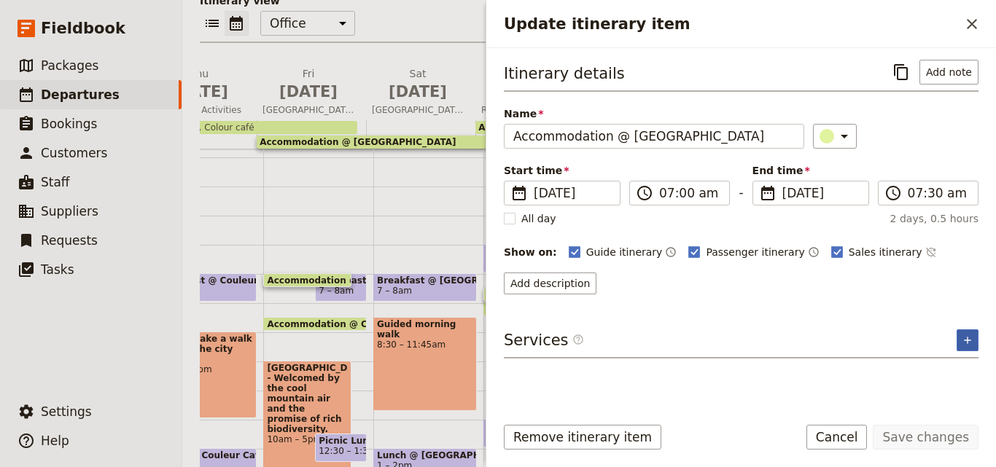
click at [960, 335] on button "​" at bounding box center [967, 340] width 22 height 22
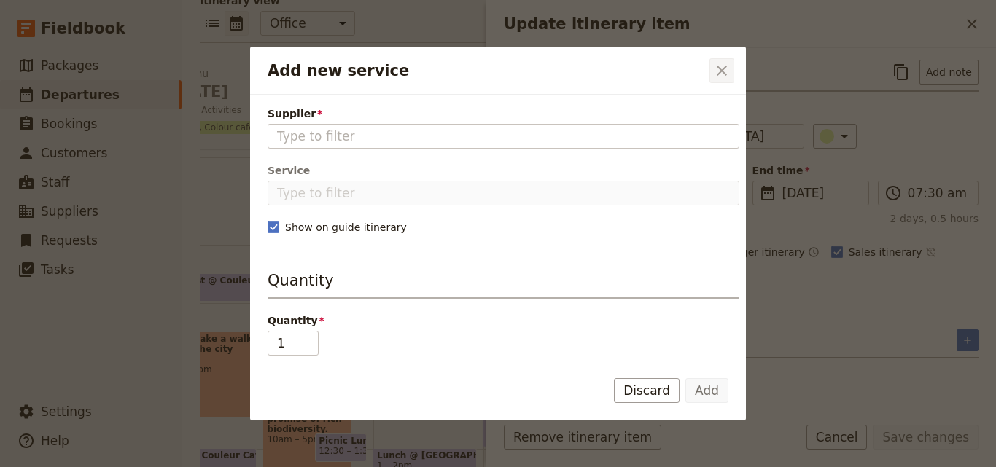
click at [726, 74] on icon "Close dialog" at bounding box center [721, 71] width 10 height 10
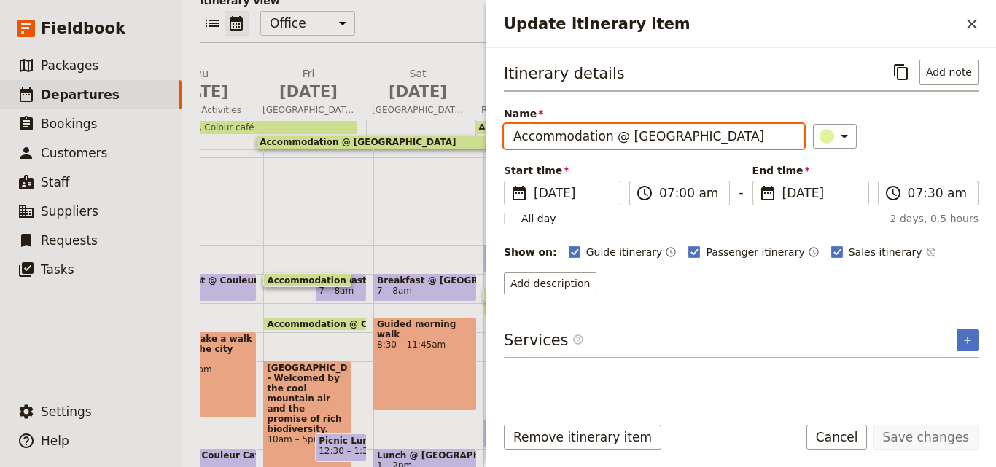
drag, startPoint x: 707, startPoint y: 141, endPoint x: 624, endPoint y: 134, distance: 83.3
click at [624, 134] on input "Accommodation @ Hotel Manja" at bounding box center [654, 136] width 300 height 25
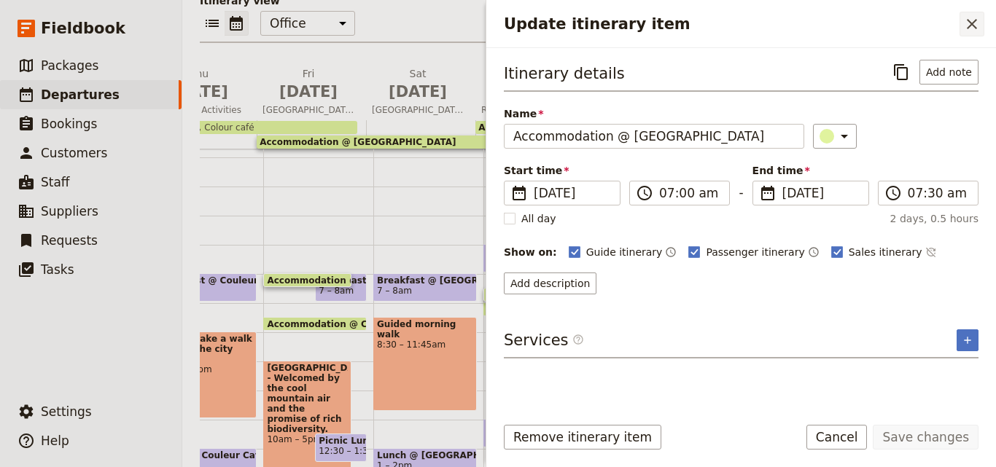
click at [971, 21] on icon "Close drawer" at bounding box center [971, 23] width 17 height 17
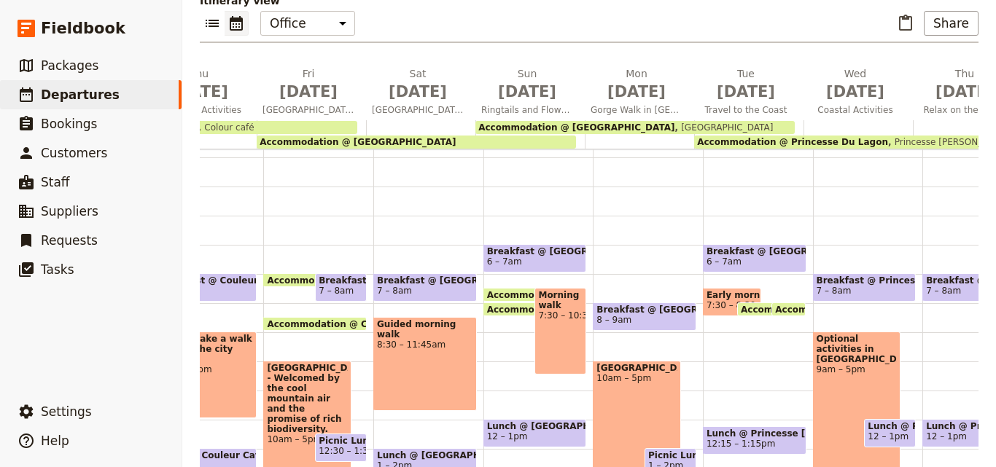
click at [515, 136] on div "Accommodation @ Hotel Manja" at bounding box center [416, 142] width 319 height 13
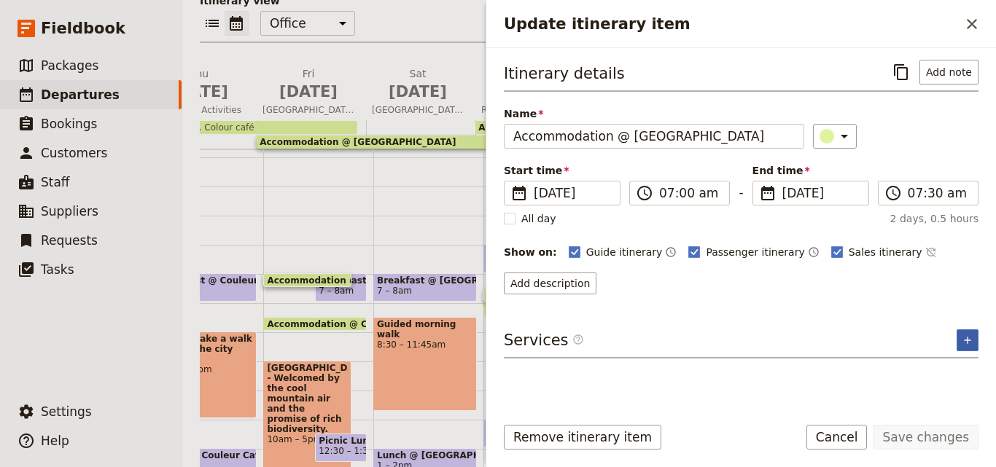
click at [963, 340] on icon "Add service inclusion" at bounding box center [967, 341] width 12 height 12
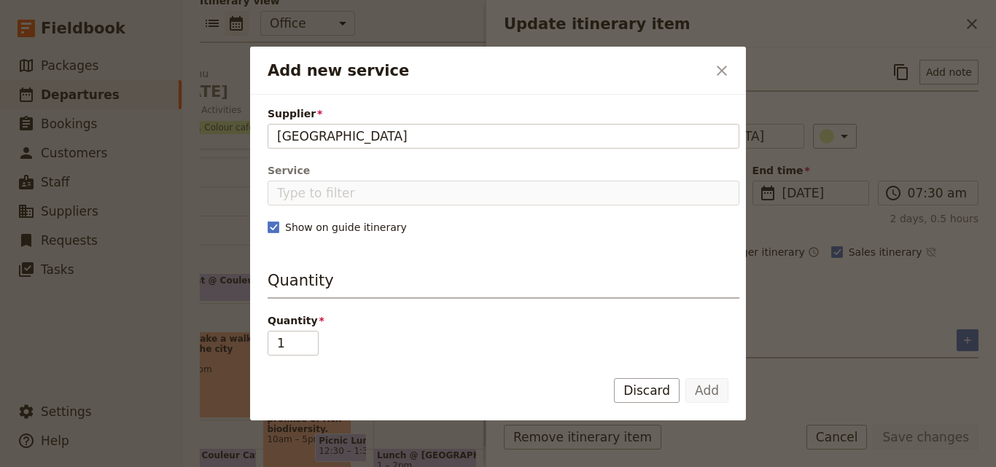
type input "Hotel Manja"
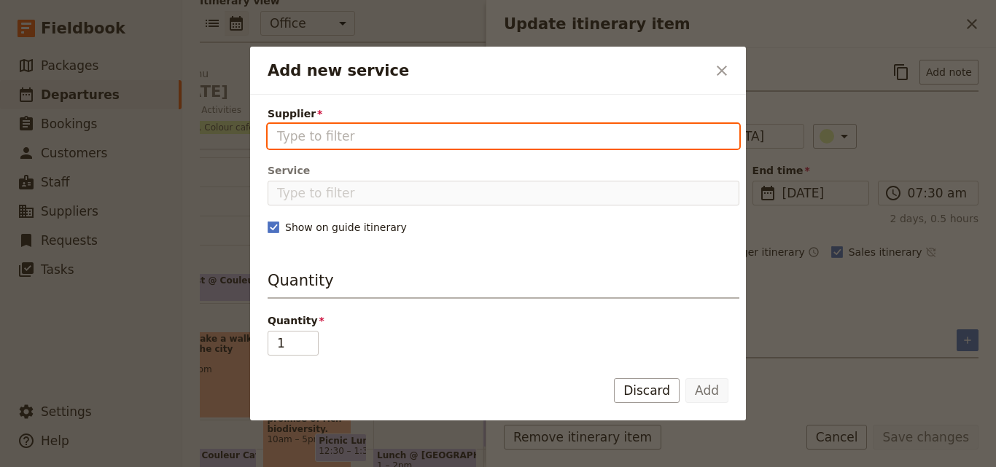
click at [443, 132] on input "Supplier" at bounding box center [503, 136] width 453 height 17
paste input "Hotel Manja"
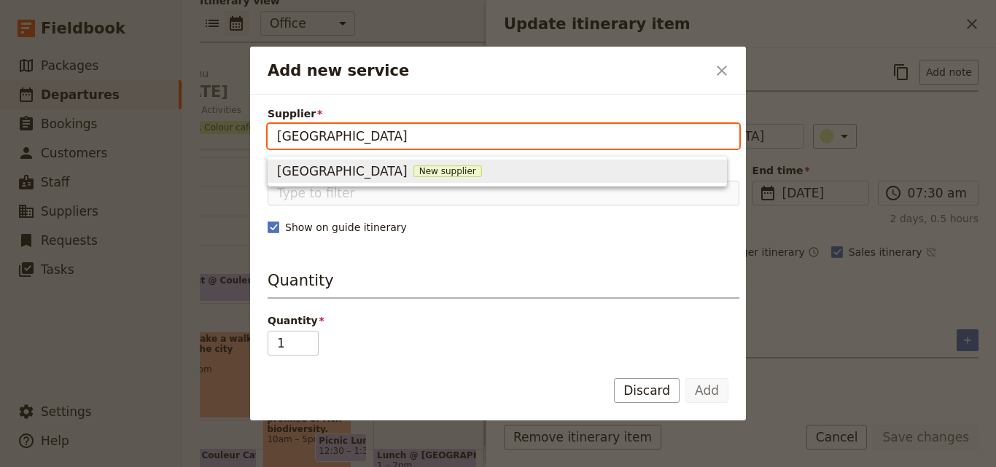
click at [413, 171] on span "New supplier" at bounding box center [447, 171] width 69 height 12
type input "Hotel Manja"
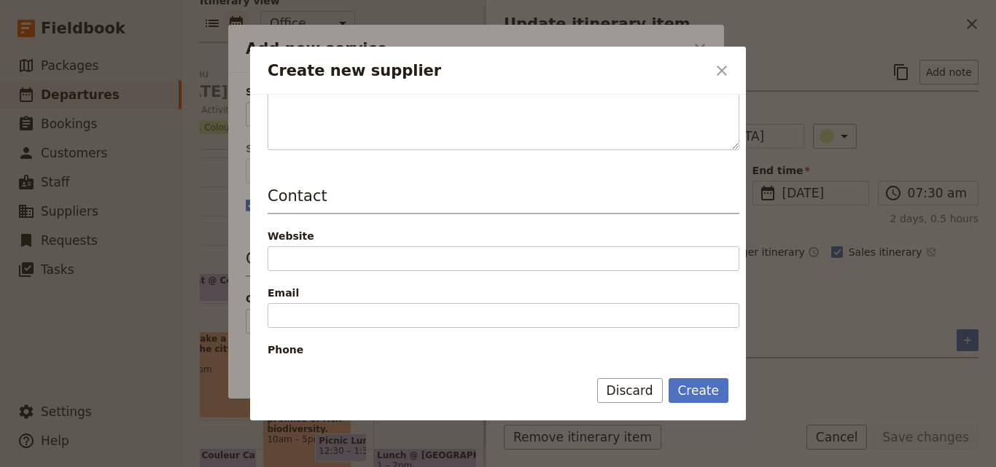
scroll to position [364, 0]
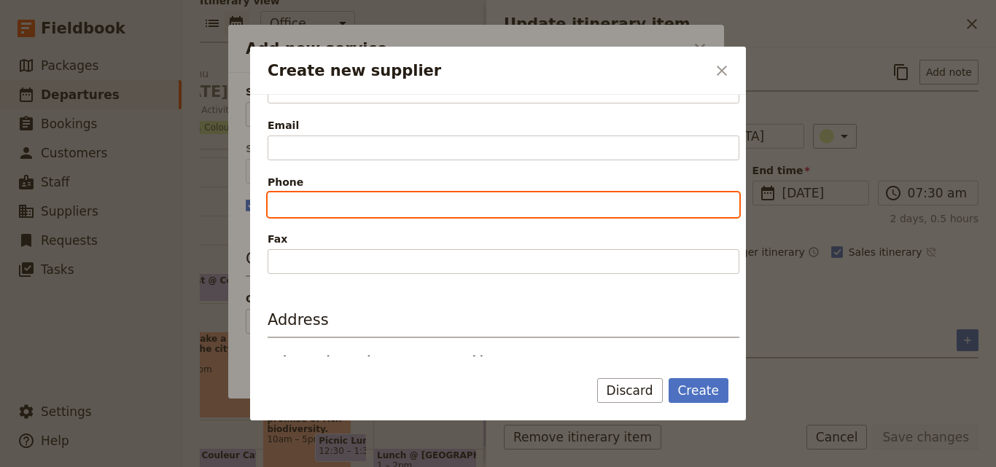
paste input "+261 34 20 319 02"
click at [281, 205] on input "+261 34 20 319 02" at bounding box center [503, 204] width 472 height 25
click at [278, 205] on input "+261 34 20 319 02" at bounding box center [503, 204] width 472 height 25
type input "+261 34 20 319 02"
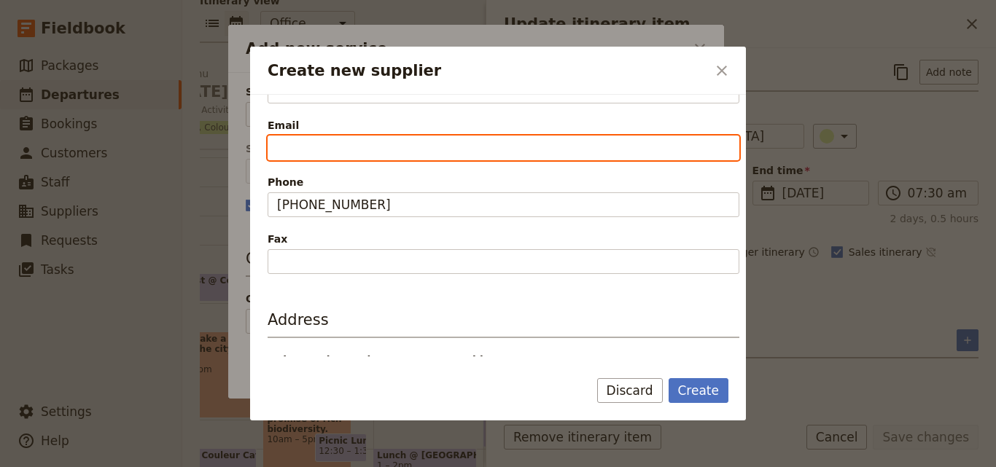
paste input "info@isalo-ranch.com"
click at [278, 146] on input "info@isalo-ranch.com" at bounding box center [503, 148] width 472 height 25
click at [281, 146] on input "info@isalo-ranch.com" at bounding box center [503, 148] width 472 height 25
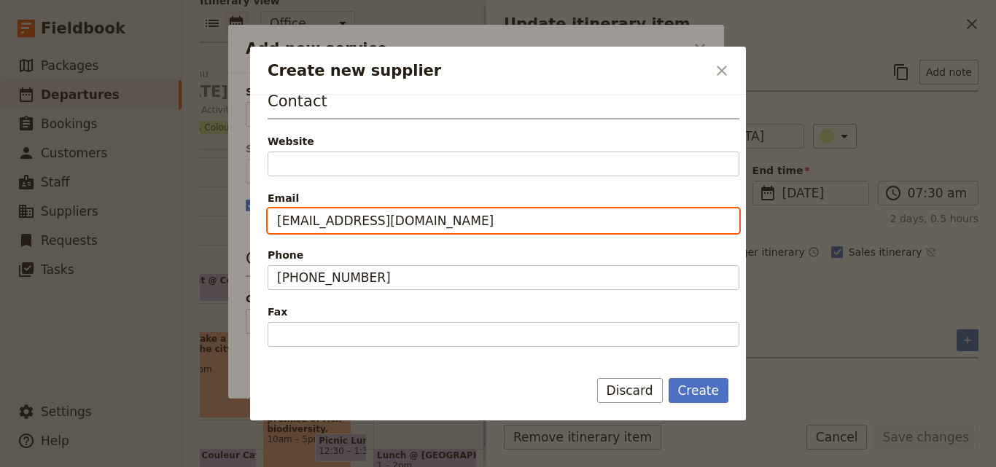
type input "info@isalo-ranch.com"
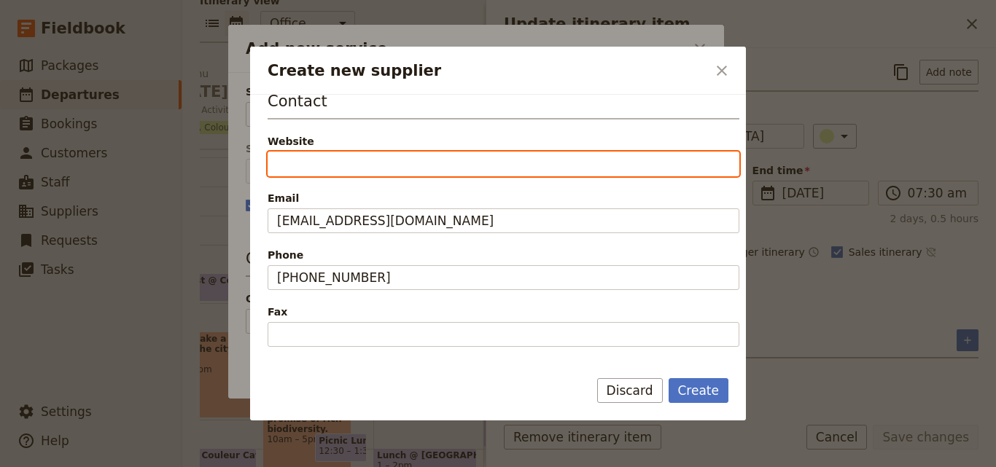
paste input "www.isalo-ranch.com"
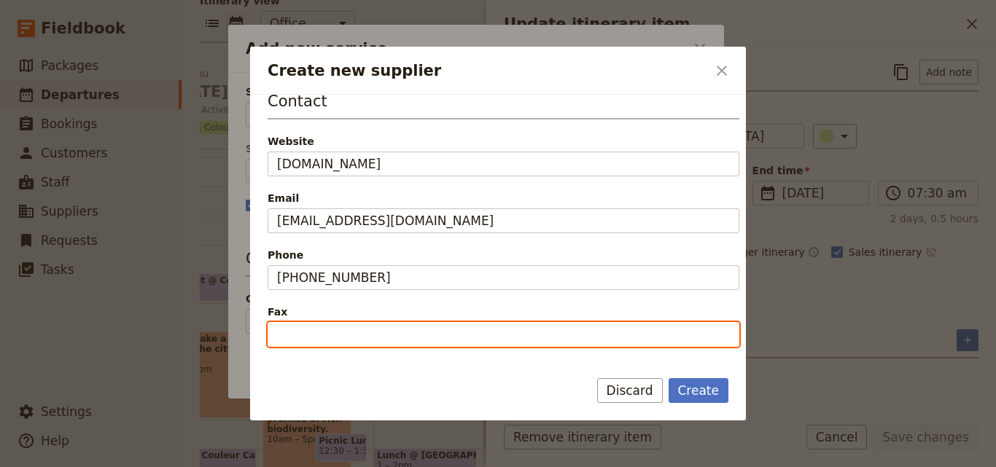
type input "https://www.isalo-ranch.com"
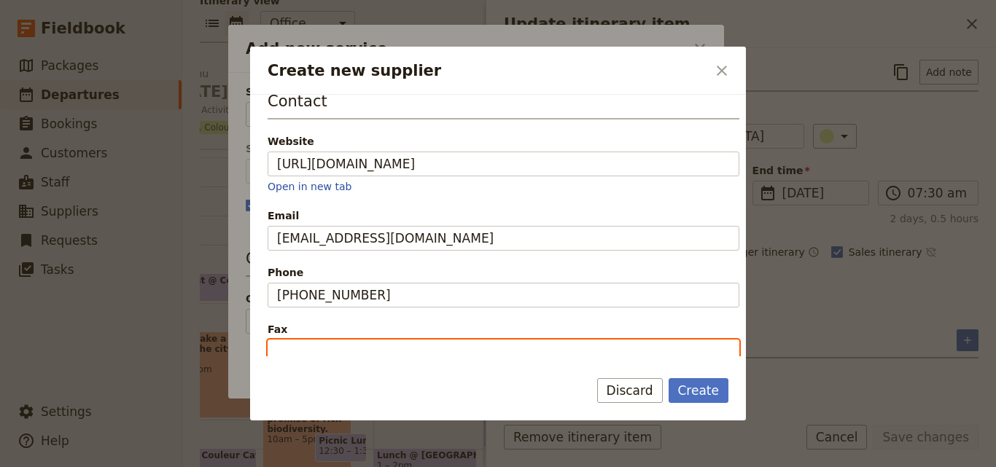
click at [346, 332] on label "Fax" at bounding box center [503, 340] width 472 height 37
click at [346, 340] on input "Fax" at bounding box center [503, 352] width 472 height 25
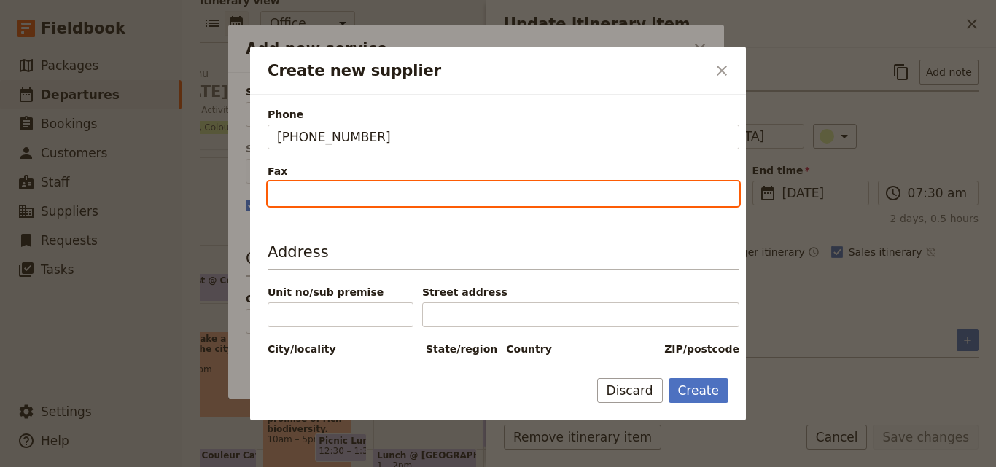
scroll to position [479, 0]
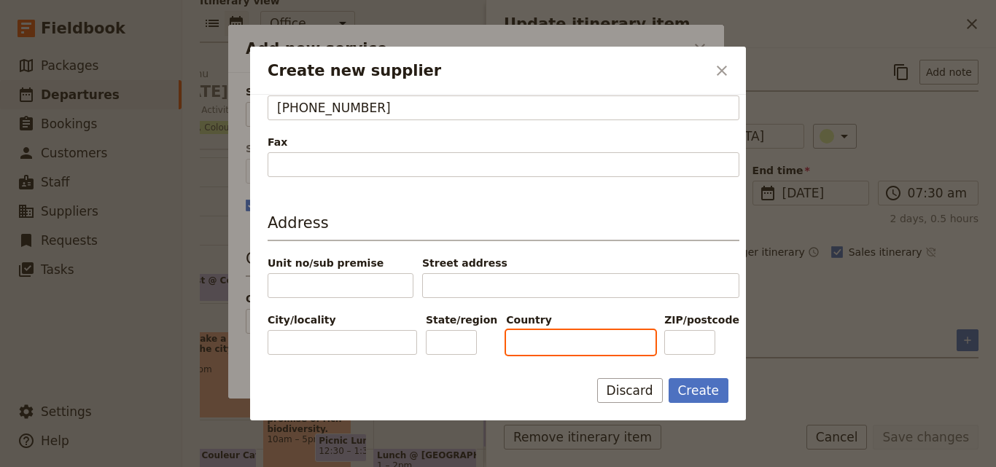
click at [525, 335] on input "Country" at bounding box center [580, 342] width 149 height 25
paste input "Madagascar"
type input "Madagascar"
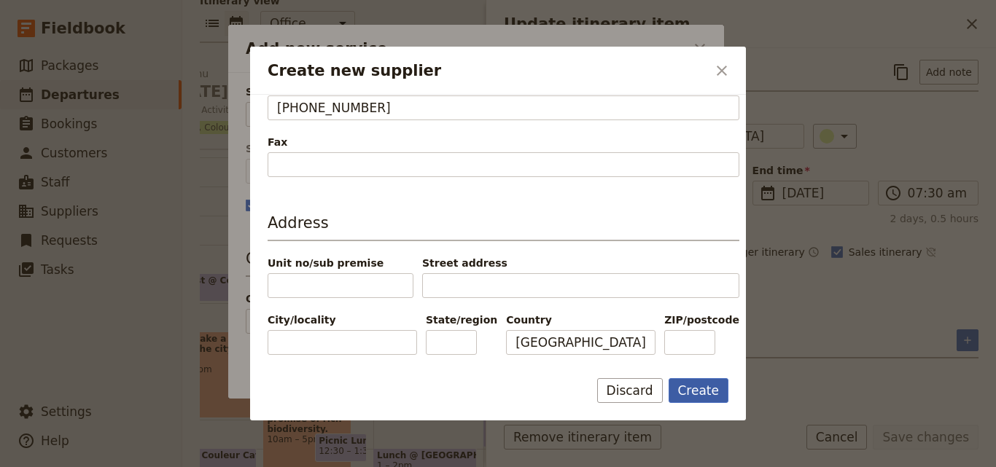
click at [705, 390] on button "Create" at bounding box center [698, 390] width 60 height 25
type input "Hotel Manja"
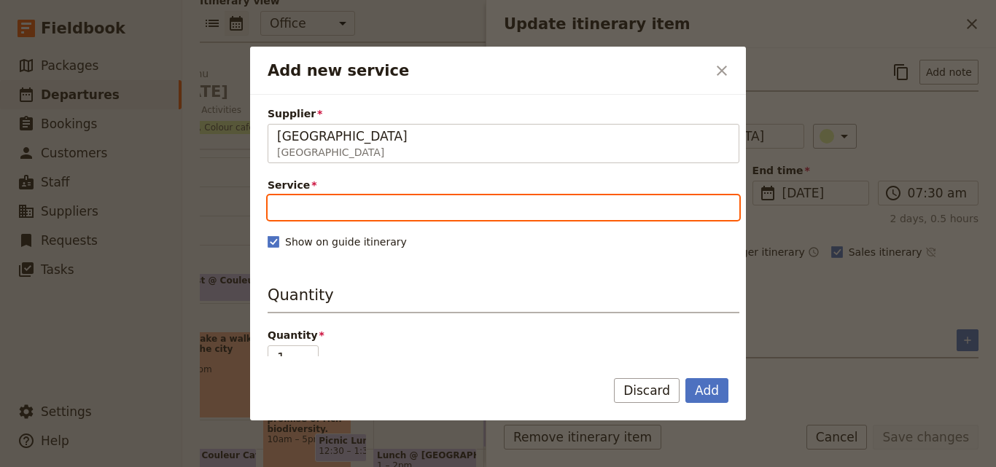
click at [447, 208] on input "Service" at bounding box center [503, 207] width 472 height 25
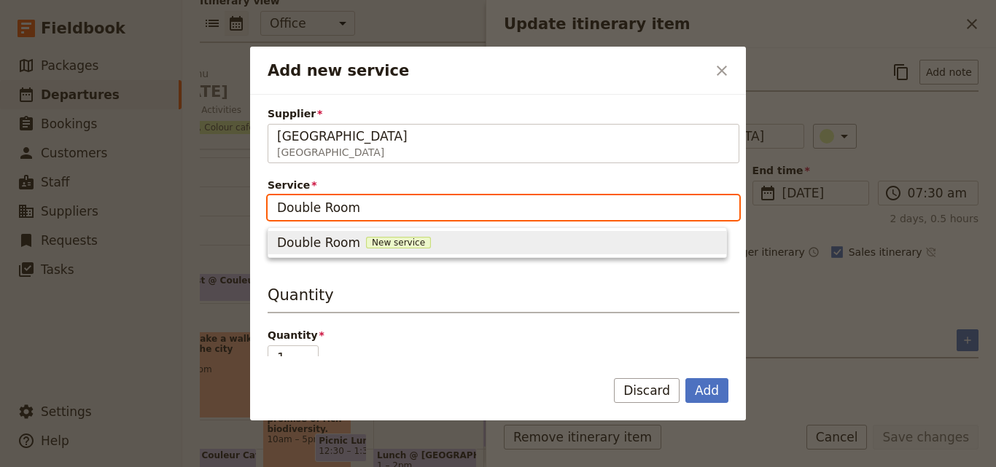
click at [380, 240] on span "New service" at bounding box center [398, 243] width 65 height 12
type input "Double Room"
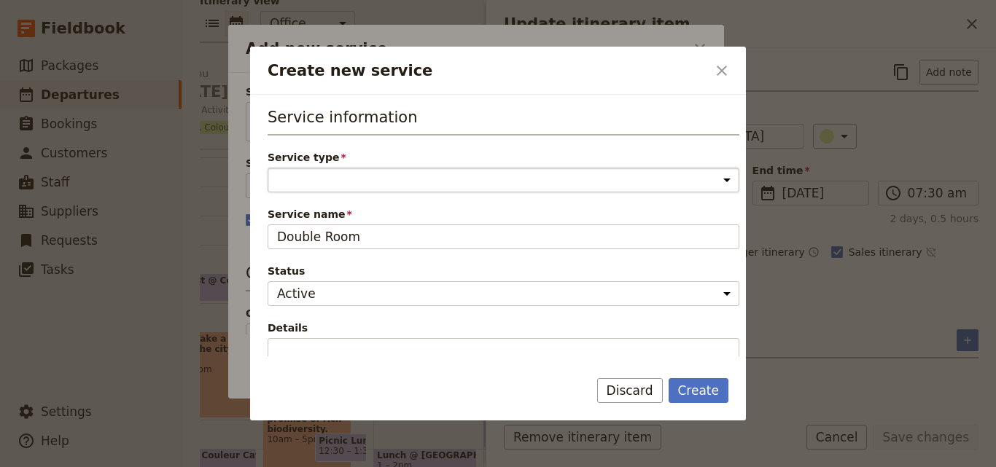
click at [372, 179] on select "Accommodation Activity Transport Flight Food and beverage Other" at bounding box center [503, 180] width 472 height 25
select select "AccommodationService"
click at [267, 168] on select "Accommodation Activity Transport Flight Food and beverage Other" at bounding box center [503, 180] width 472 height 25
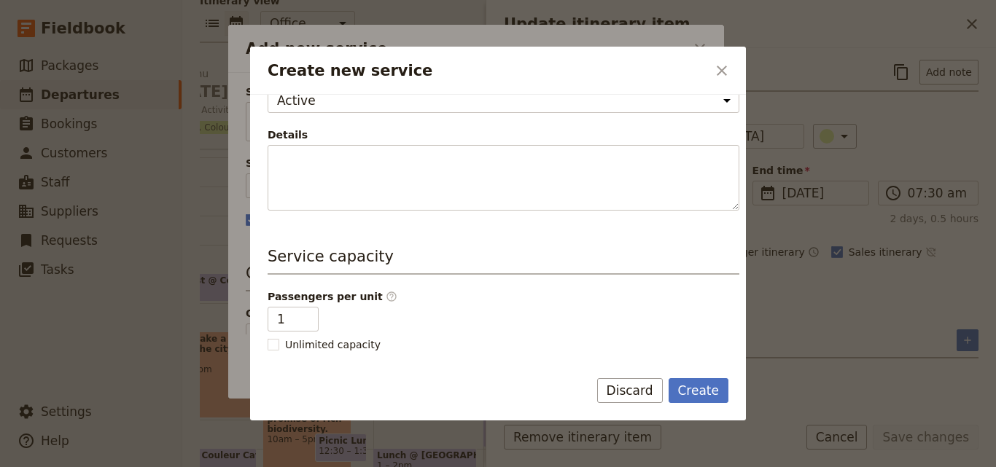
scroll to position [219, 0]
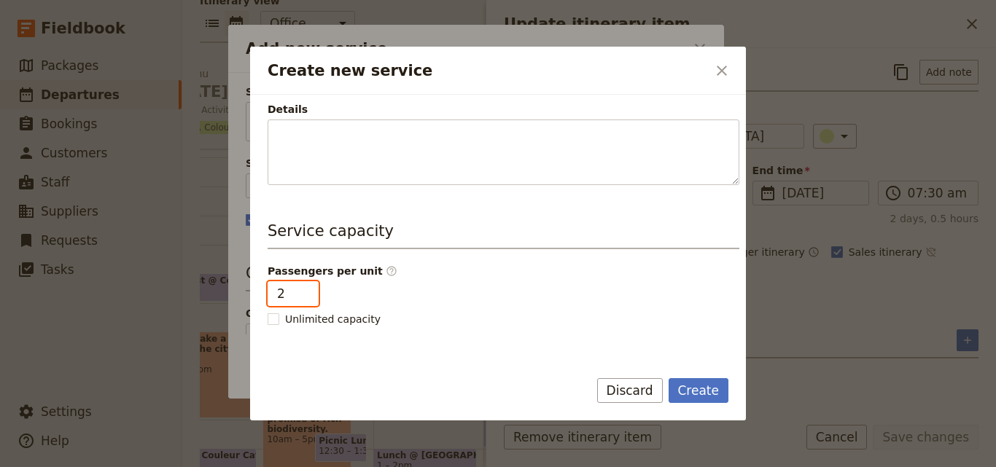
type input "2"
click at [298, 290] on input "2" at bounding box center [292, 293] width 51 height 25
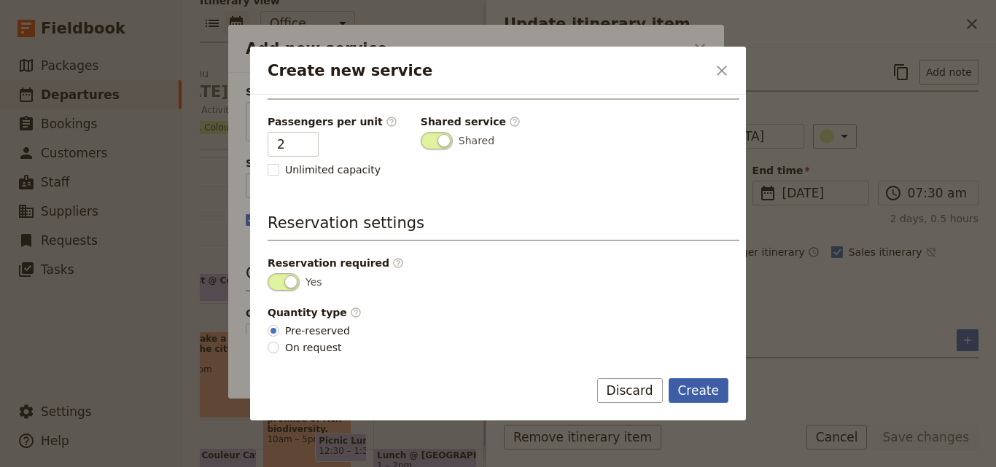
click at [691, 388] on button "Create" at bounding box center [698, 390] width 60 height 25
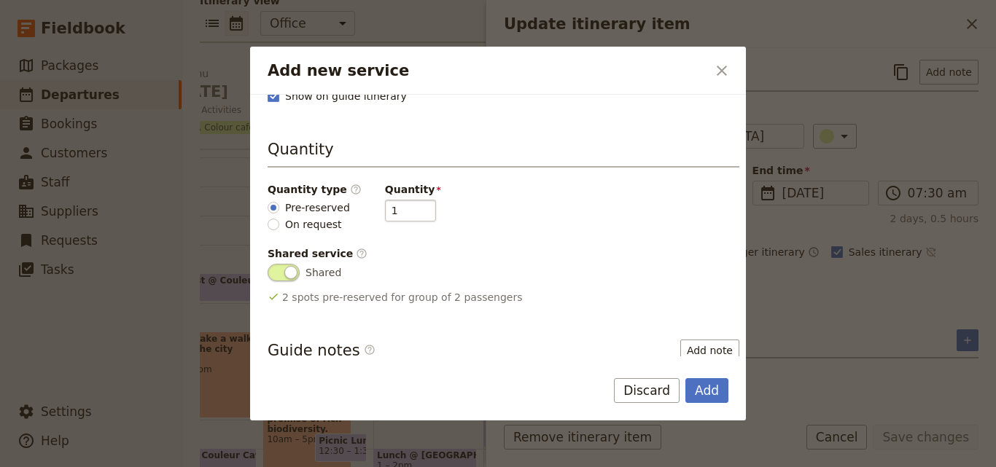
scroll to position [288, 0]
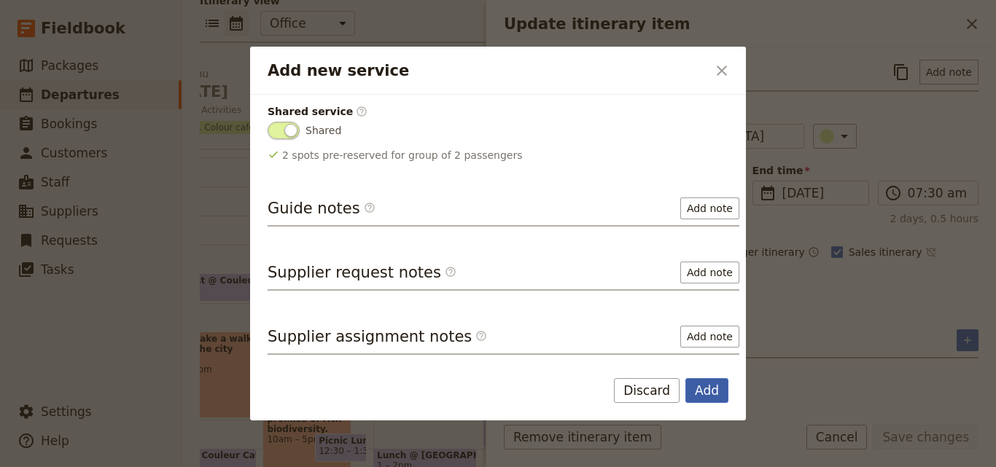
click at [702, 381] on button "Add" at bounding box center [706, 390] width 43 height 25
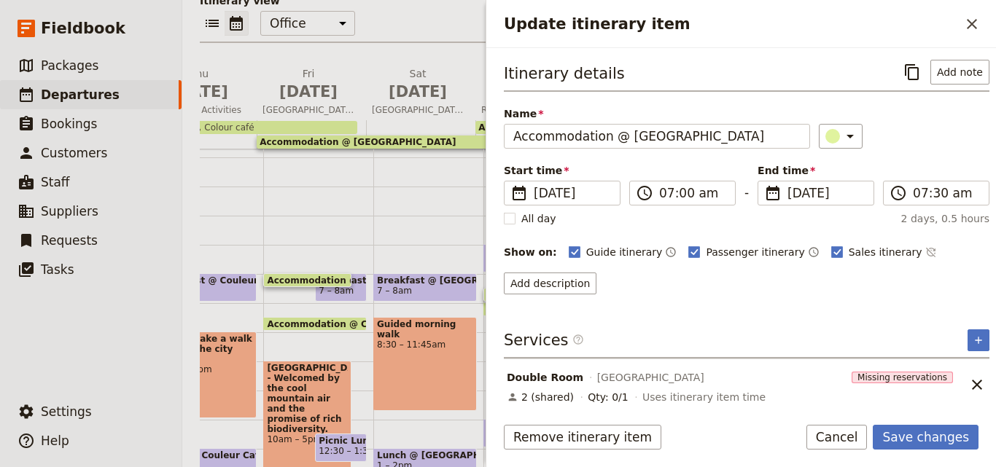
scroll to position [7, 0]
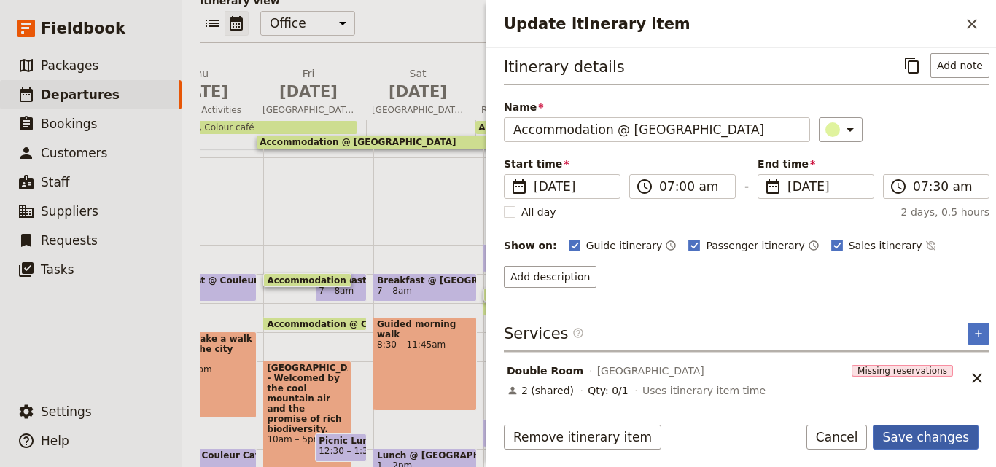
click at [958, 428] on button "Save changes" at bounding box center [925, 437] width 106 height 25
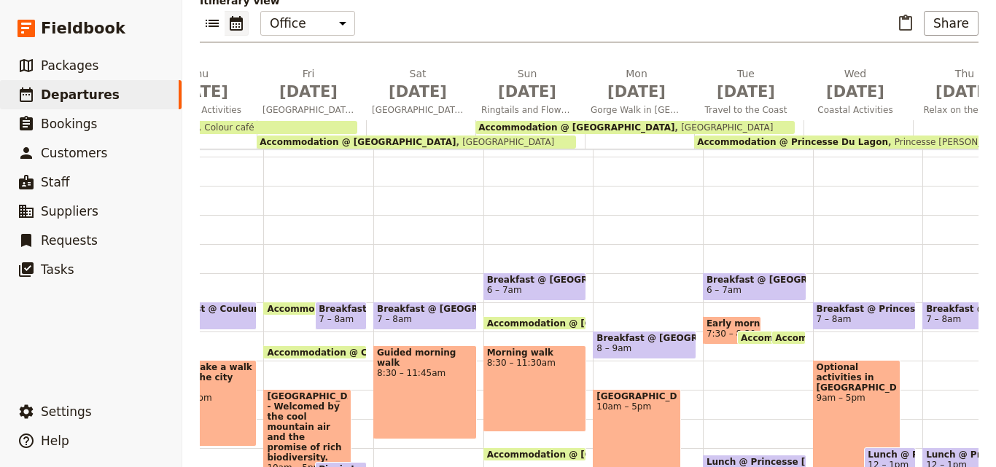
scroll to position [0, 0]
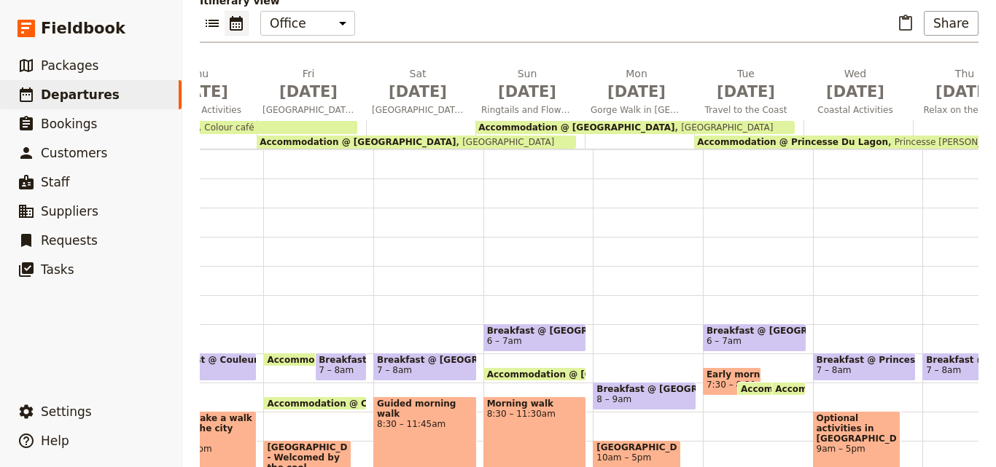
click at [740, 384] on span "Accommodation @ Isalo Ranch" at bounding box center [841, 388] width 203 height 9
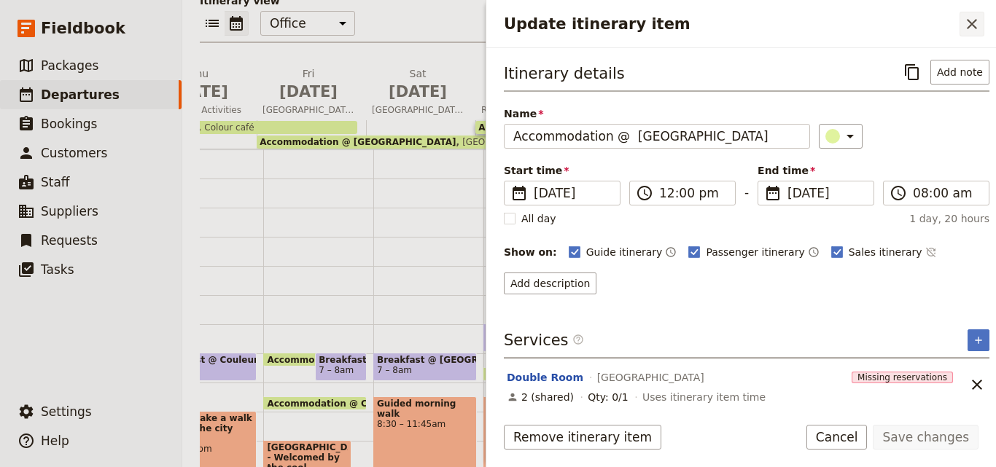
click at [974, 22] on icon "Close drawer" at bounding box center [971, 24] width 10 height 10
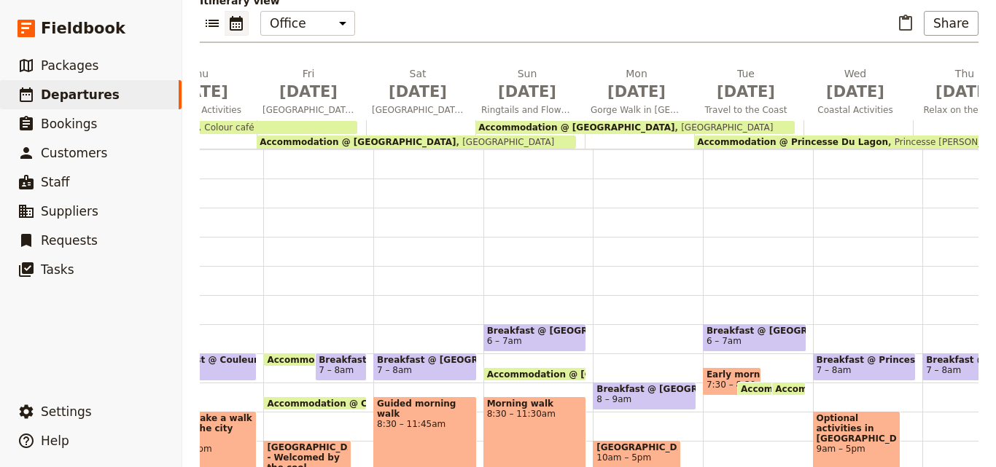
click at [792, 384] on span "Accommodation @ Princesse Du Lagon" at bounding box center [873, 388] width 197 height 9
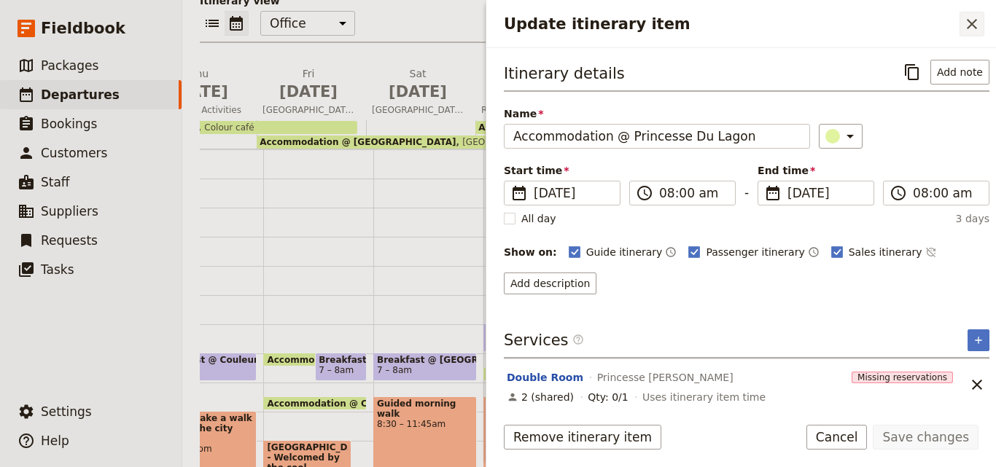
click at [979, 21] on icon "Close drawer" at bounding box center [971, 23] width 17 height 17
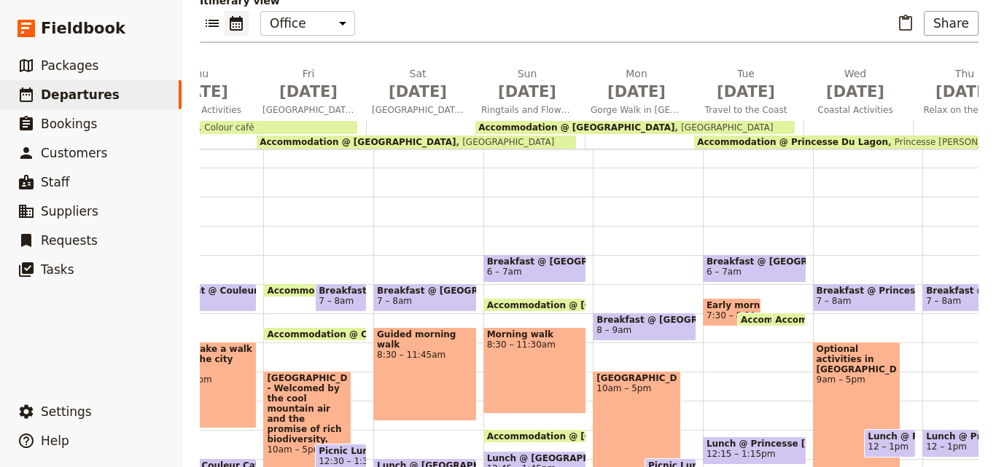
scroll to position [73, 0]
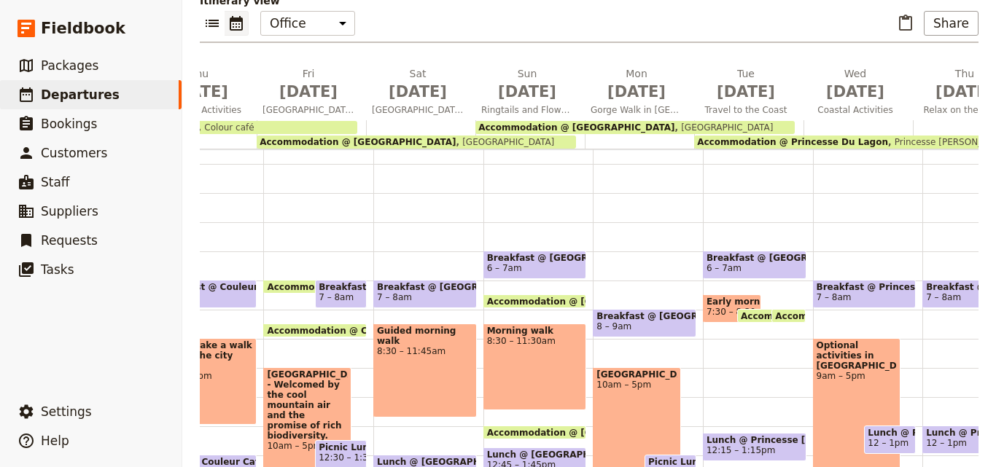
click at [716, 297] on span "Early morning drive" at bounding box center [731, 302] width 51 height 10
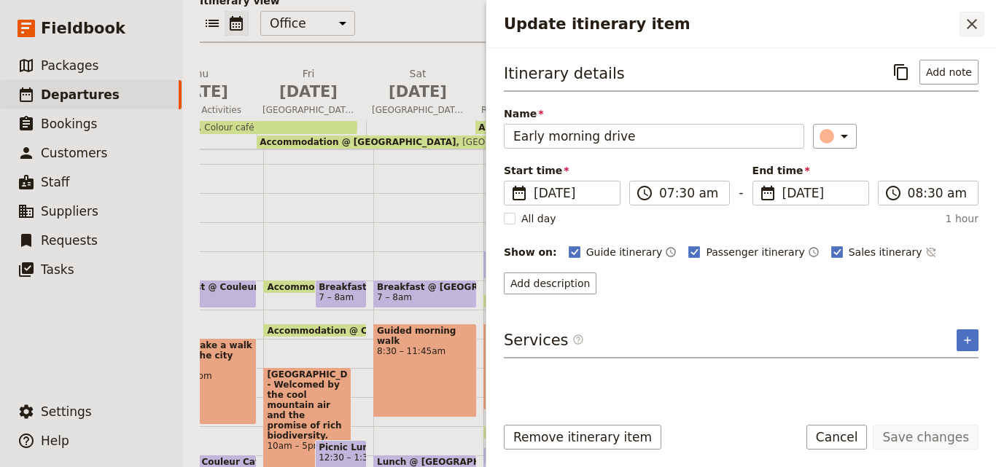
click at [966, 20] on icon "Close drawer" at bounding box center [971, 23] width 17 height 17
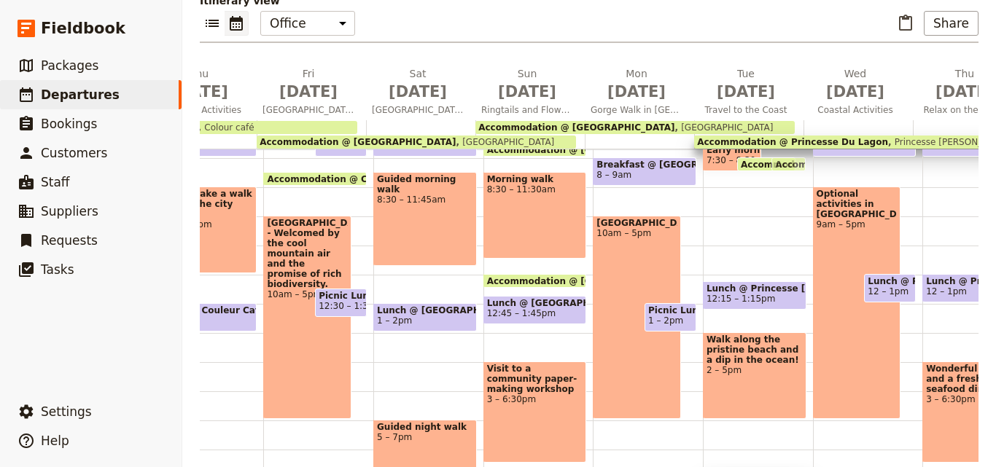
scroll to position [243, 0]
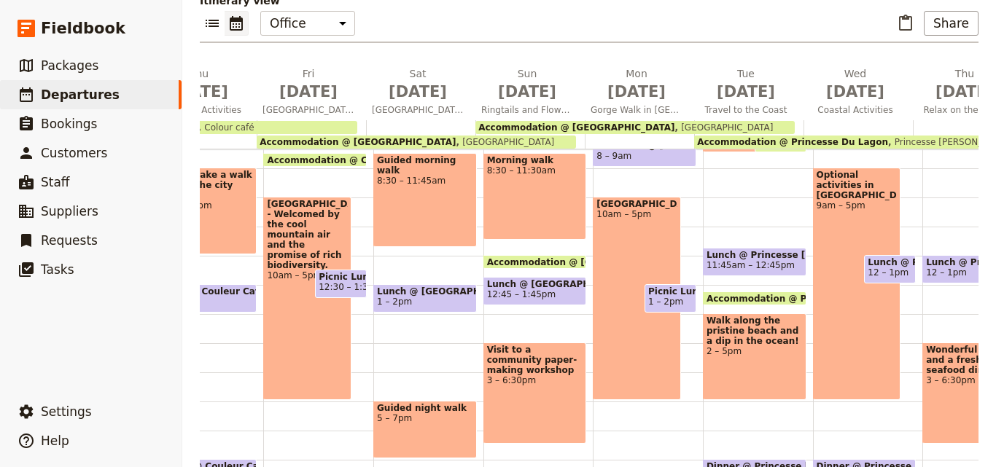
click at [752, 260] on span "11:45am – 12:45pm" at bounding box center [750, 265] width 88 height 10
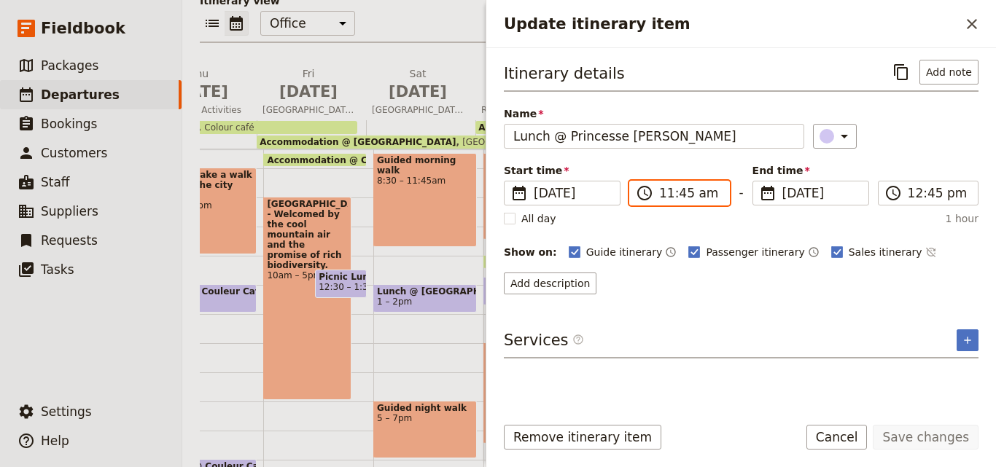
click at [663, 192] on input "11:45 am" at bounding box center [689, 192] width 61 height 17
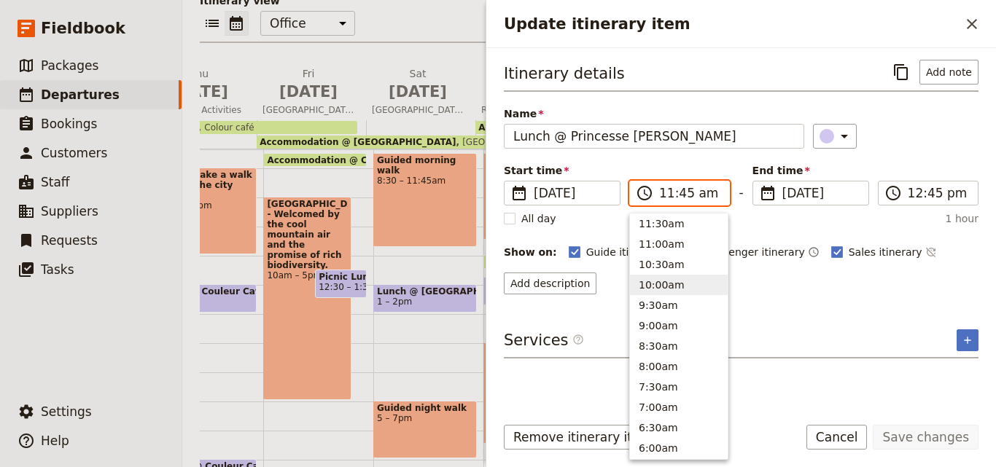
scroll to position [420, 0]
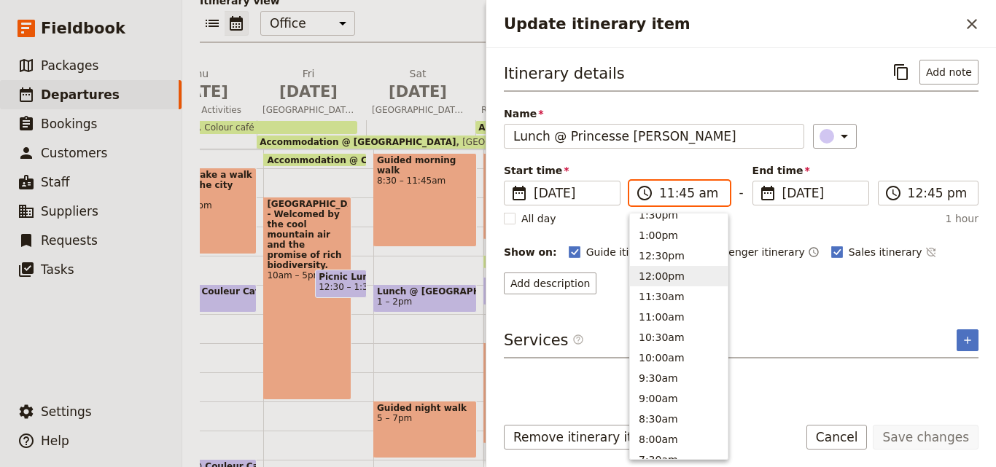
click at [669, 278] on button "12:00pm" at bounding box center [679, 276] width 98 height 20
type input "12:00 pm"
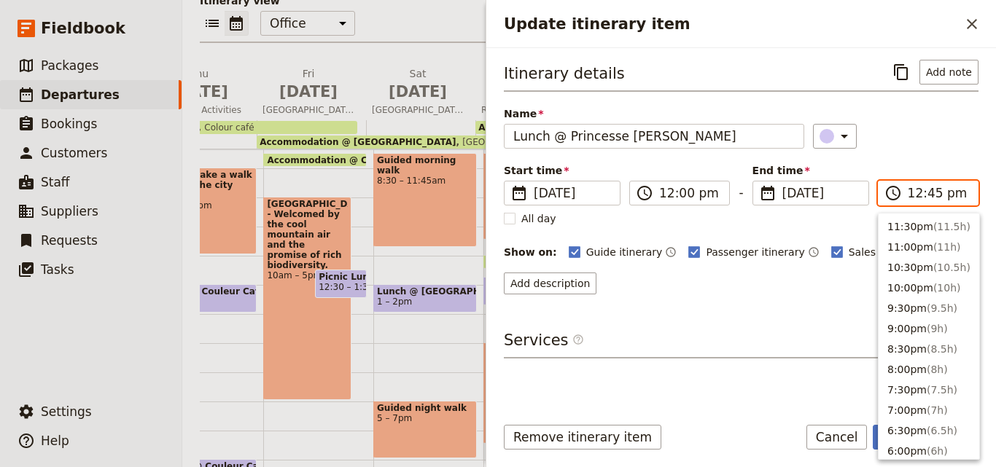
click at [927, 200] on input "12:45 pm" at bounding box center [937, 192] width 61 height 17
click at [910, 348] on button "1:00pm ( 1h )" at bounding box center [928, 349] width 101 height 20
type input "01:00 pm"
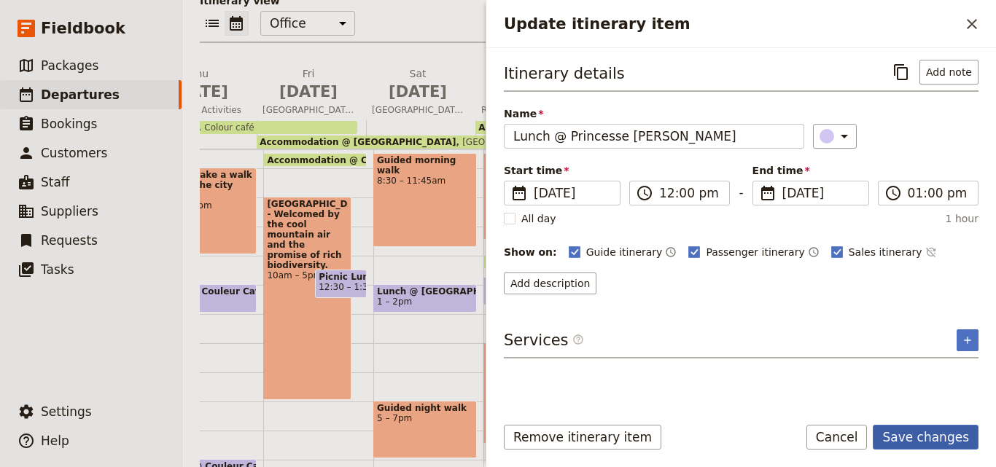
click at [926, 439] on button "Save changes" at bounding box center [925, 437] width 106 height 25
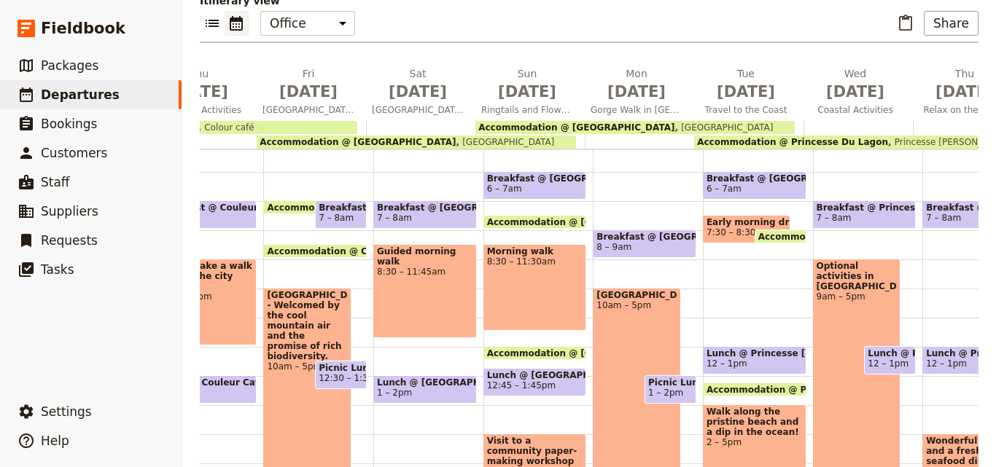
scroll to position [98, 0]
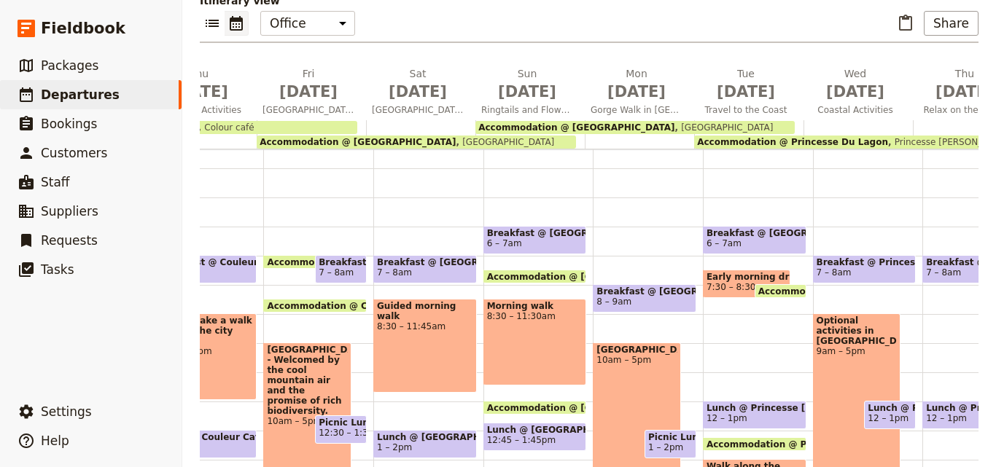
click at [722, 272] on span "Early morning drive" at bounding box center [746, 277] width 80 height 10
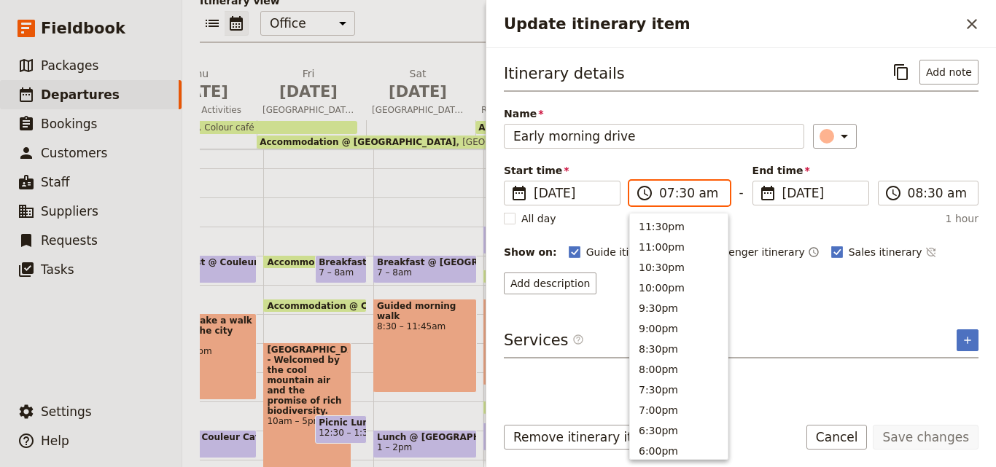
click at [665, 190] on input "07:30 am" at bounding box center [689, 192] width 61 height 17
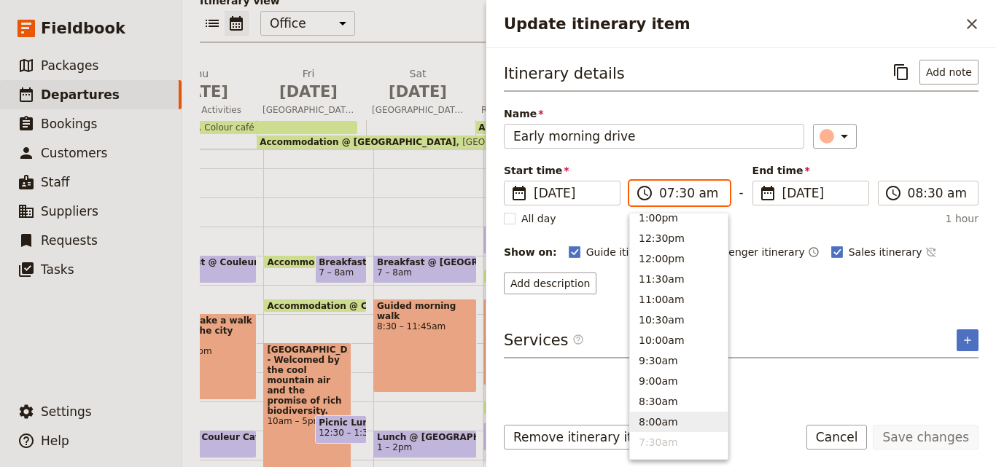
click at [671, 416] on button "8:00am" at bounding box center [679, 422] width 98 height 20
type input "08:00 am"
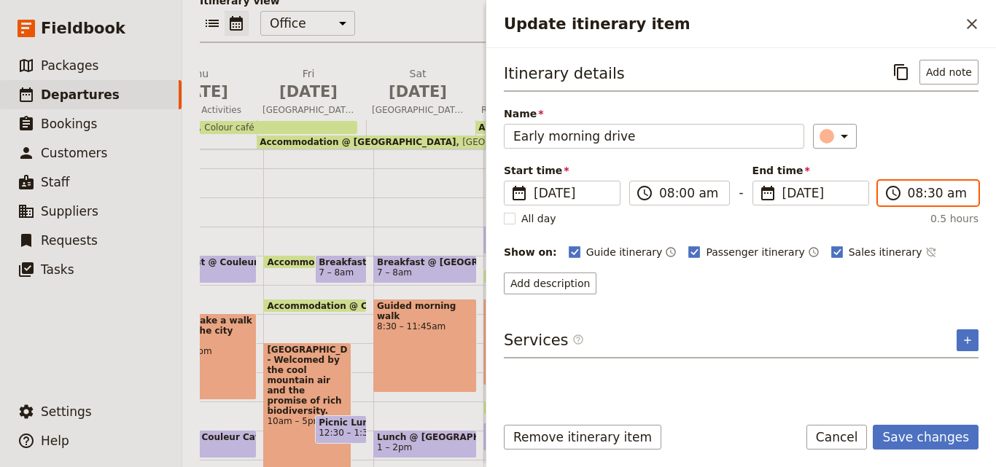
click at [930, 201] on input "08:30 am" at bounding box center [937, 192] width 61 height 17
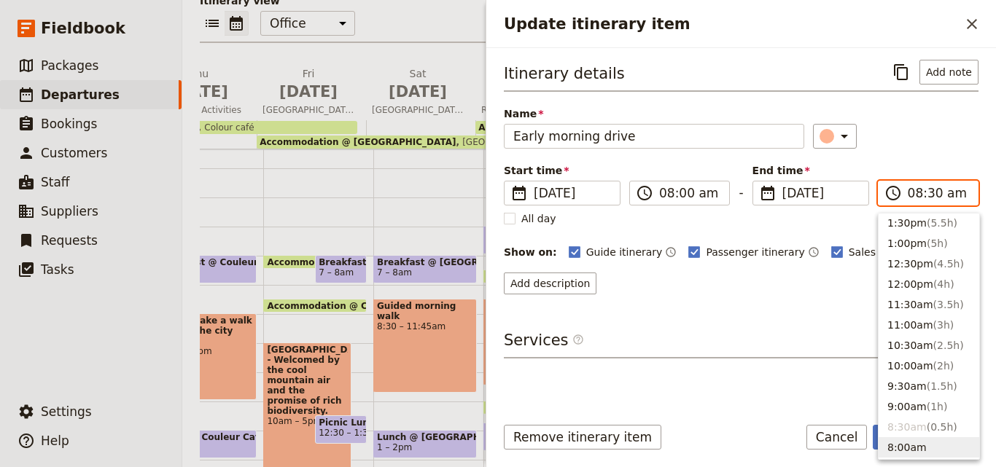
scroll to position [324, 0]
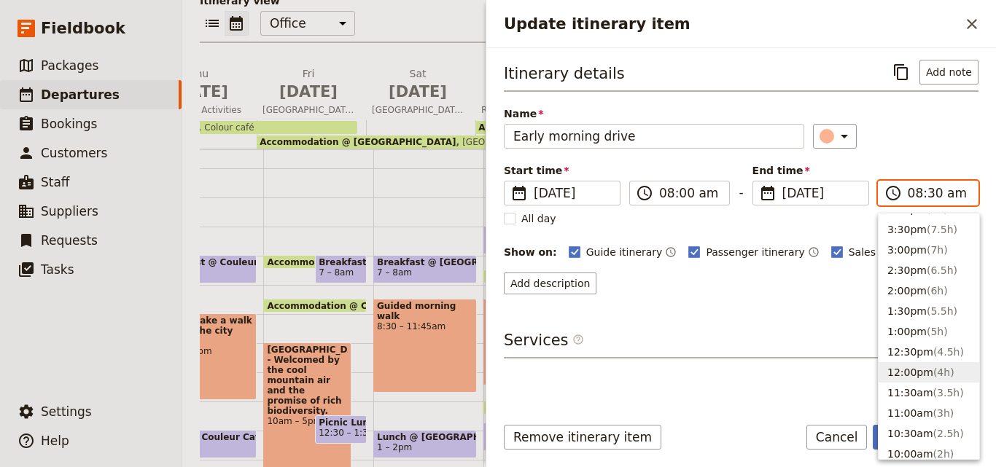
click at [933, 367] on span "( 4h )" at bounding box center [943, 373] width 21 height 12
type input "12:00 pm"
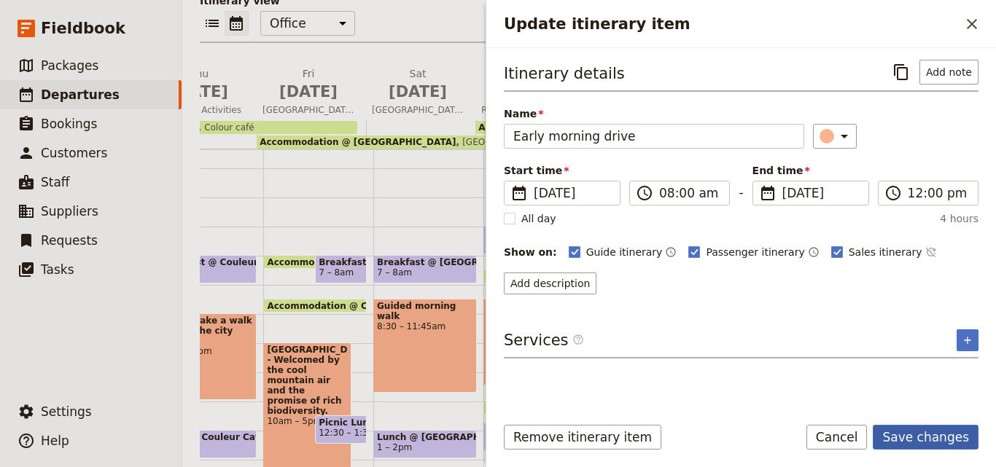
click at [947, 431] on button "Save changes" at bounding box center [925, 437] width 106 height 25
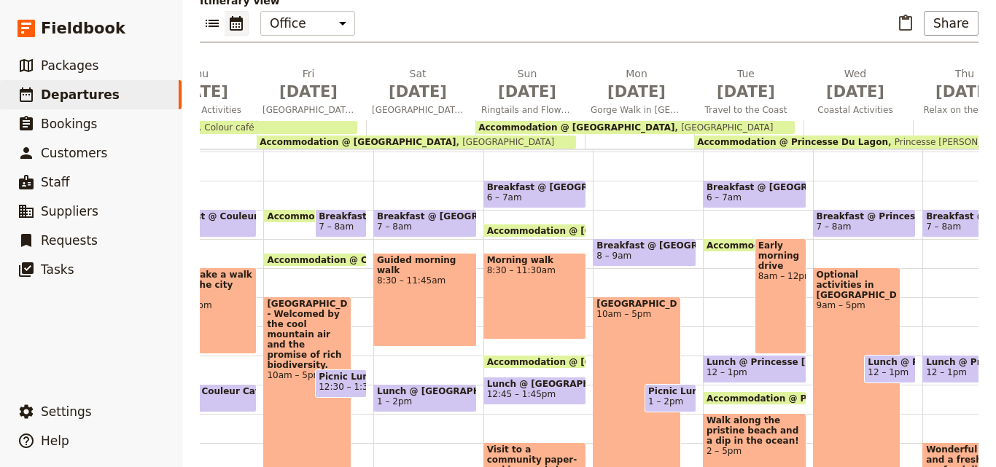
scroll to position [146, 0]
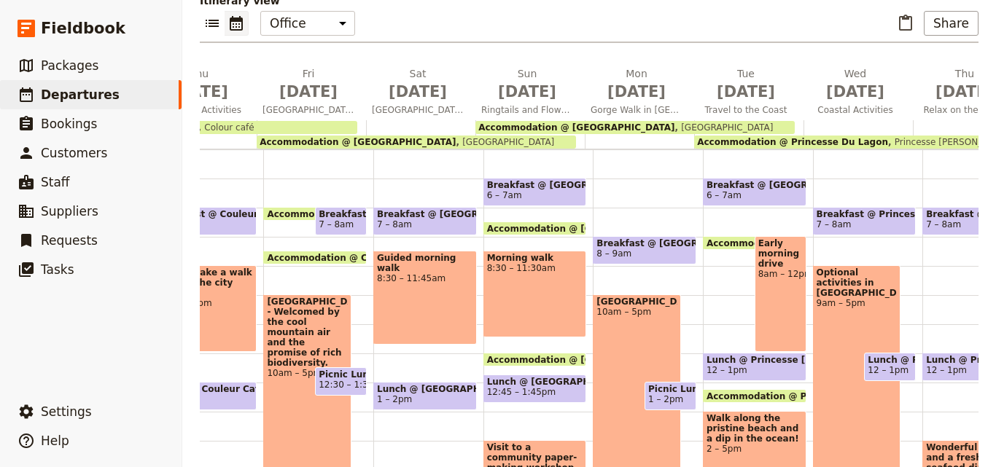
click at [775, 365] on span "12 – 1pm" at bounding box center [754, 370] width 96 height 10
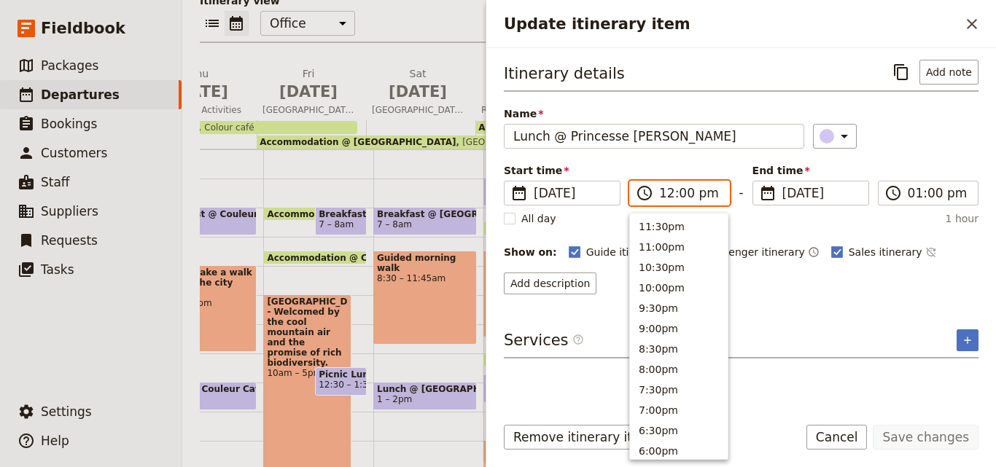
click at [684, 195] on input "12:00 pm" at bounding box center [689, 192] width 61 height 17
click at [683, 194] on input "12:00 pm" at bounding box center [689, 192] width 61 height 17
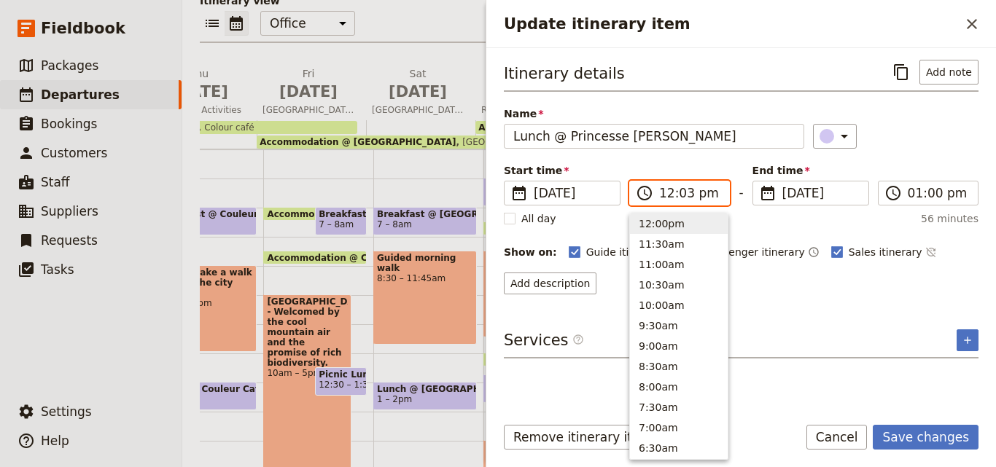
type input "12:30 pm"
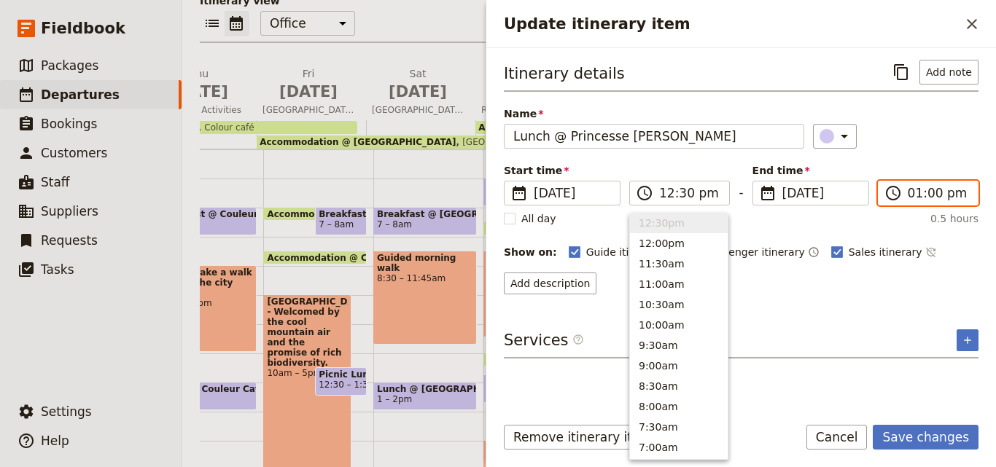
click at [914, 196] on input "01:00 pm" at bounding box center [937, 192] width 61 height 17
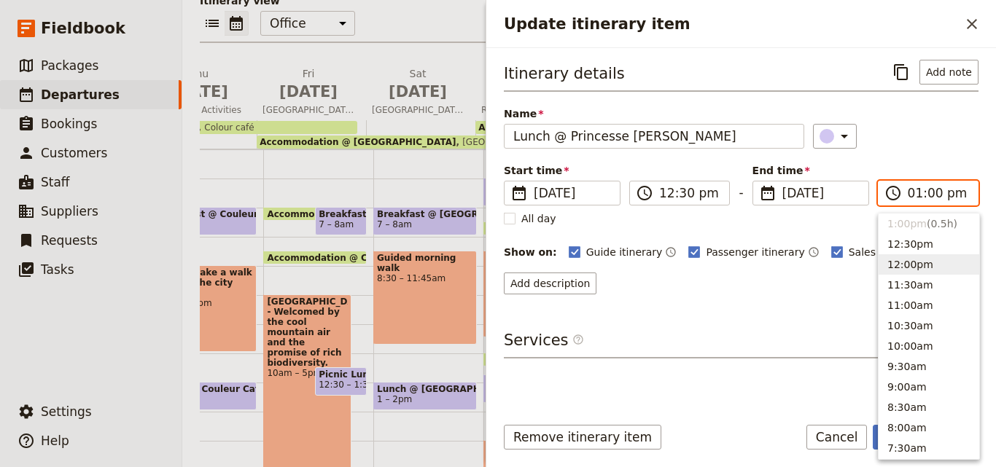
scroll to position [359, 0]
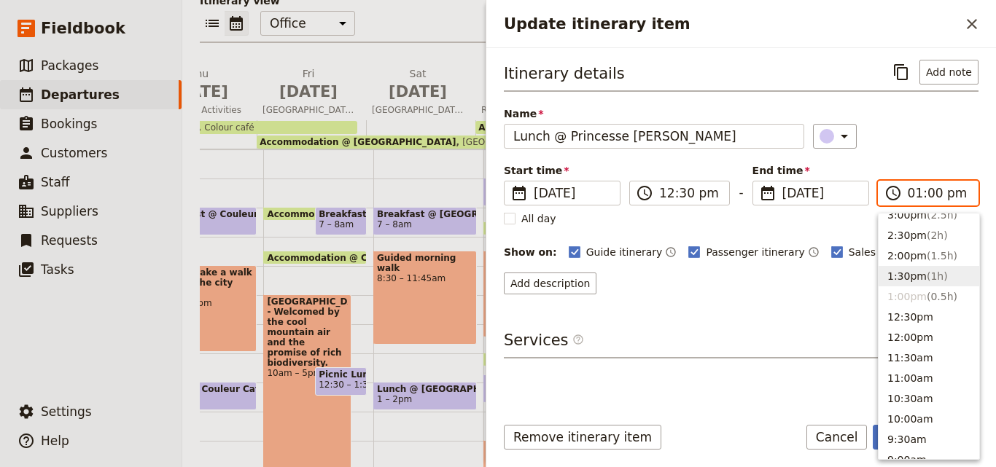
click at [901, 276] on button "1:30pm ( 1h )" at bounding box center [928, 276] width 101 height 20
type input "01:30 pm"
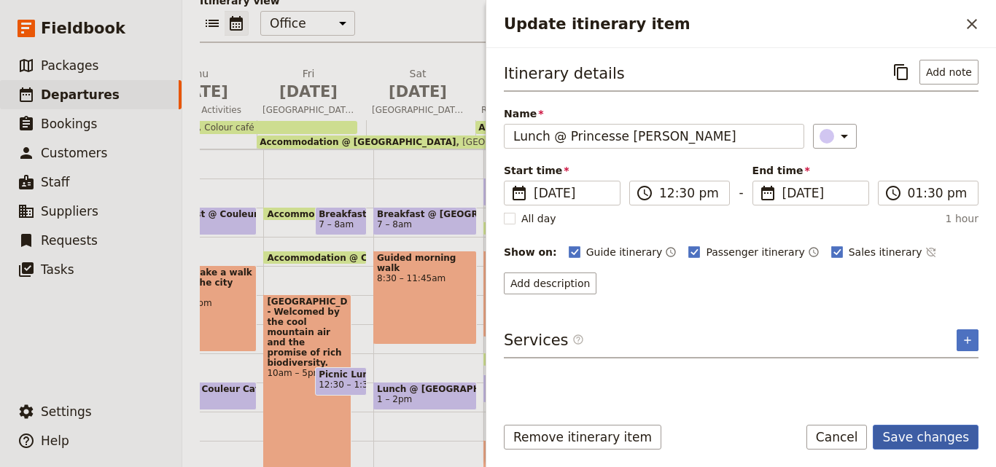
click at [942, 427] on button "Save changes" at bounding box center [925, 437] width 106 height 25
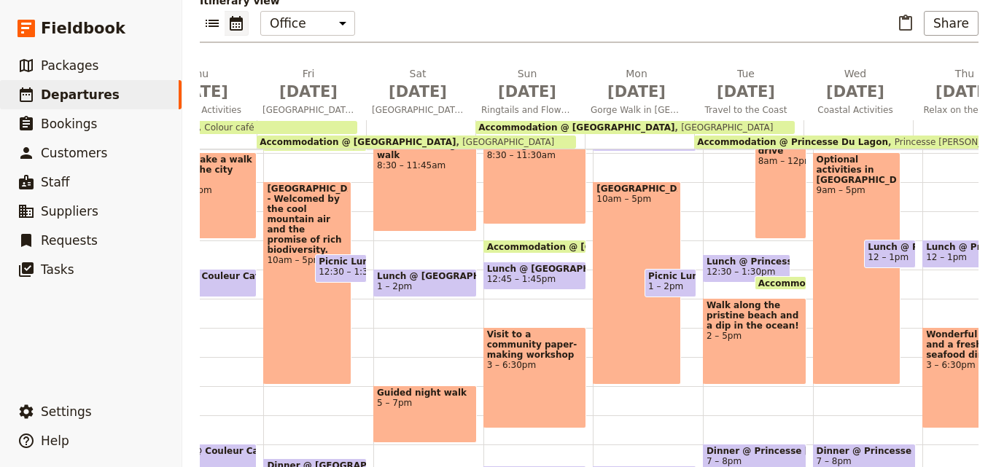
scroll to position [264, 0]
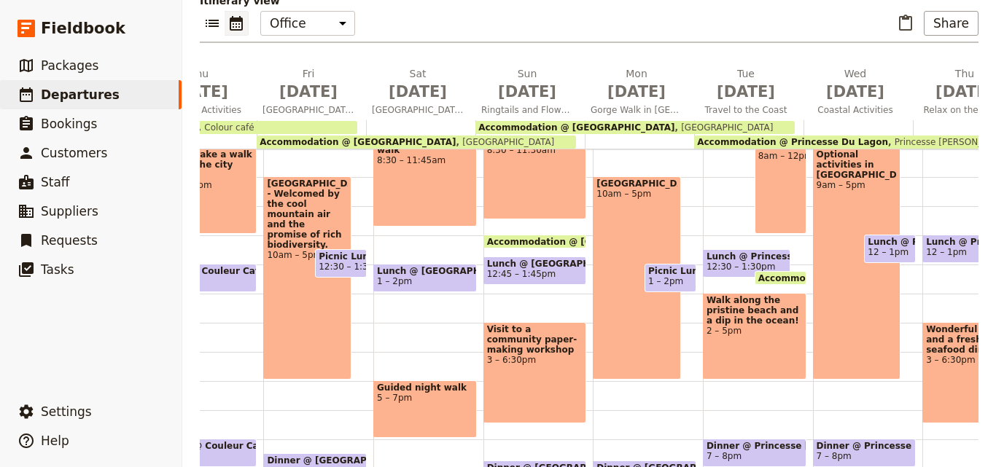
click at [775, 273] on span "Accommodation @ Princesse Du Lagon" at bounding box center [856, 277] width 197 height 9
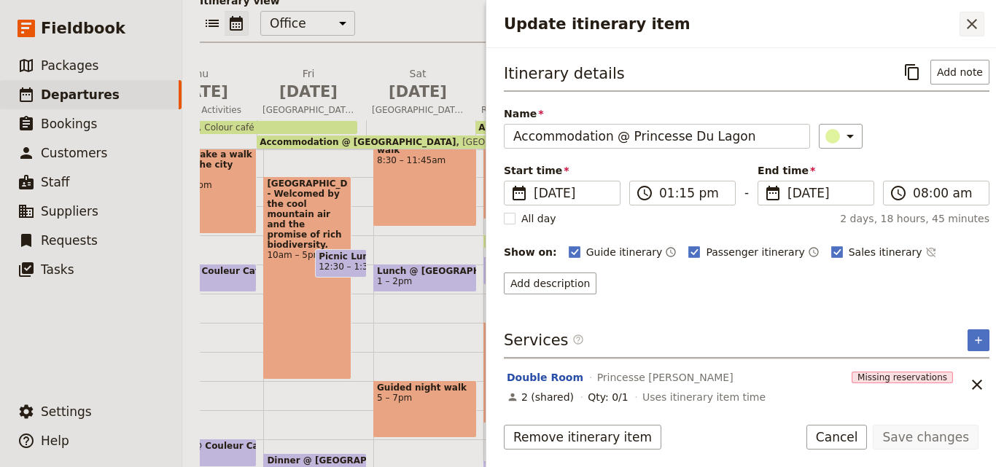
click at [971, 17] on icon "Close drawer" at bounding box center [971, 23] width 17 height 17
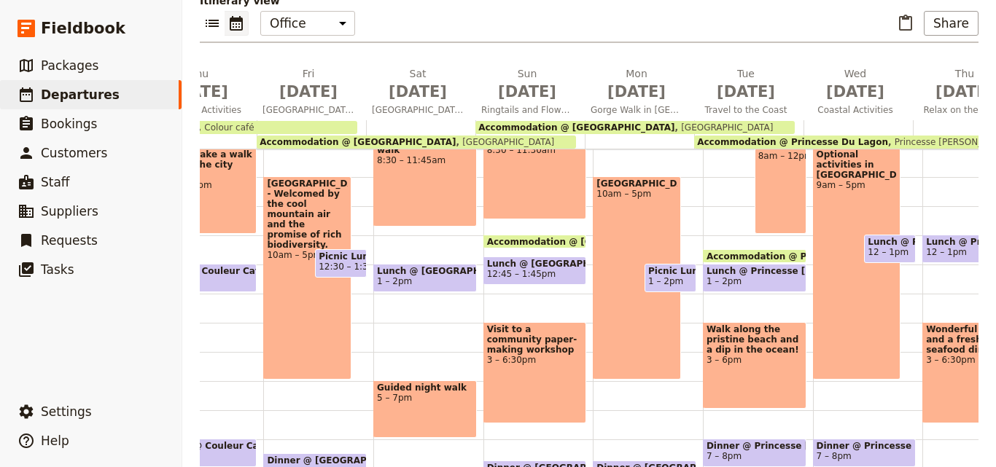
click at [770, 251] on span "Accommodation @ Princesse Du Lagon" at bounding box center [804, 255] width 197 height 9
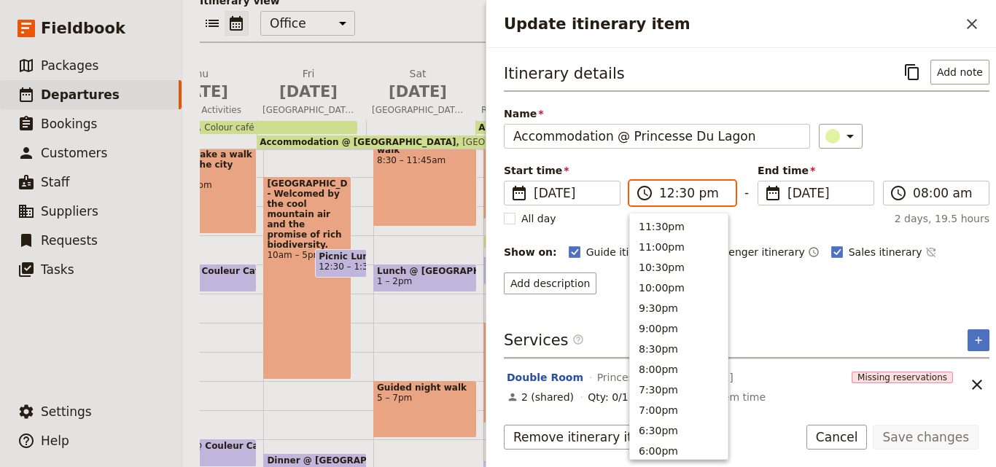
click at [682, 195] on input "12:30 pm" at bounding box center [692, 192] width 67 height 17
click at [687, 195] on input "12:30 pm" at bounding box center [692, 192] width 67 height 17
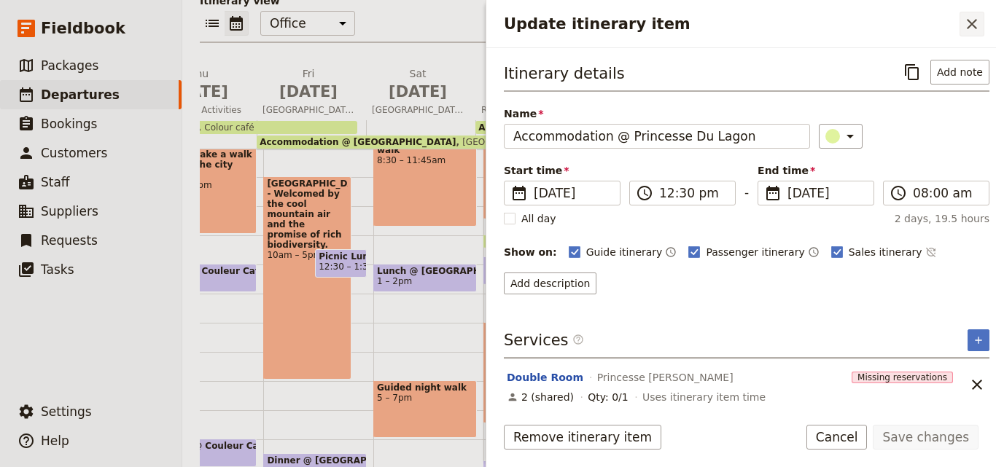
click at [971, 26] on icon "Close drawer" at bounding box center [971, 23] width 17 height 17
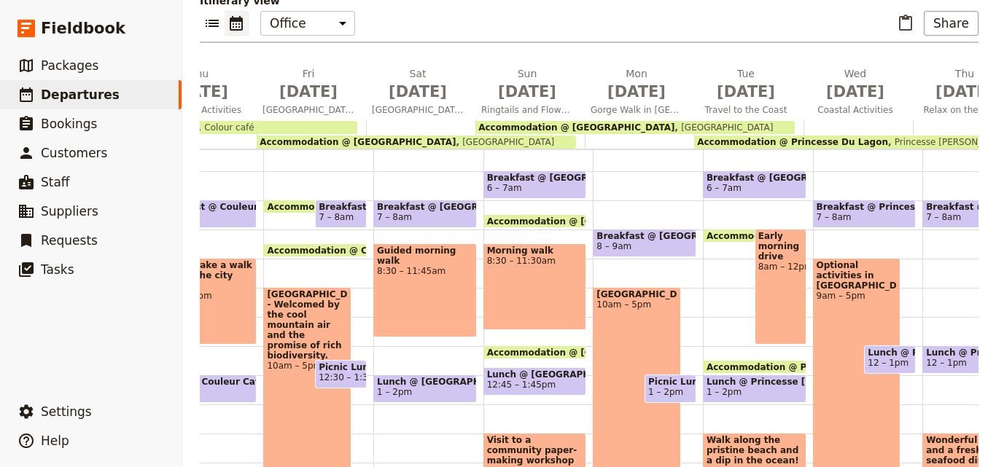
scroll to position [118, 0]
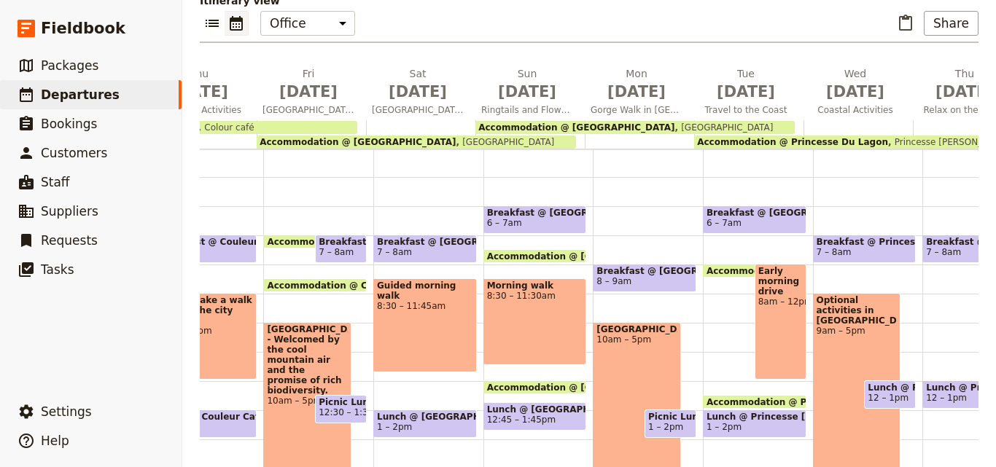
click at [737, 266] on span "Accommodation @ Isalo Ranch" at bounding box center [807, 270] width 203 height 9
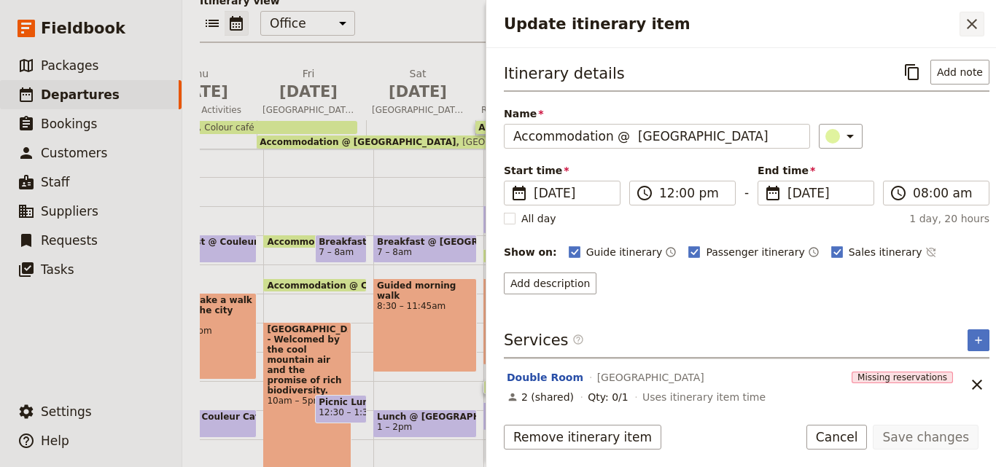
click at [972, 19] on icon "Close drawer" at bounding box center [971, 23] width 17 height 17
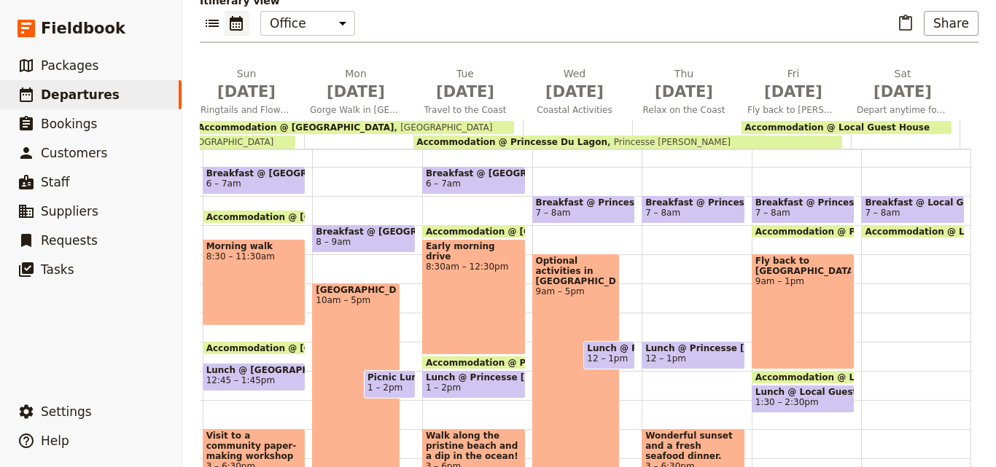
scroll to position [159, 0]
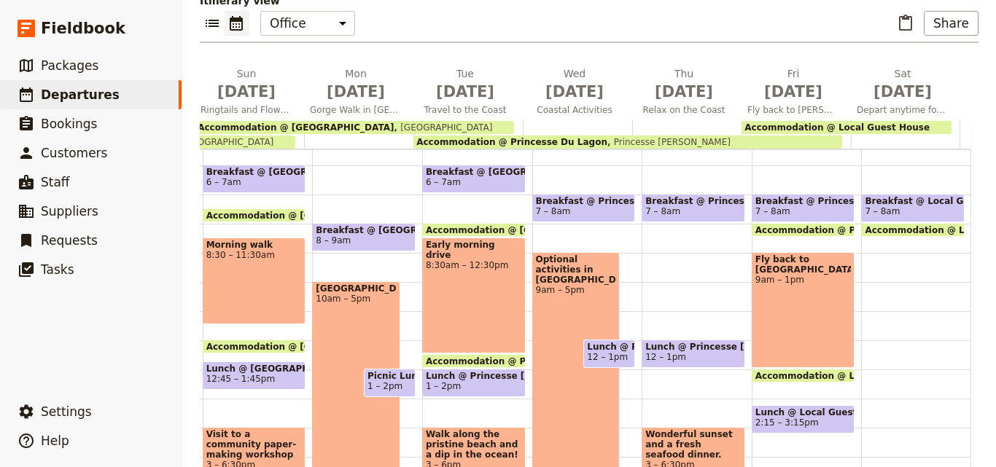
click at [799, 371] on span "Accommodation @ Local Guest House" at bounding box center [851, 375] width 192 height 9
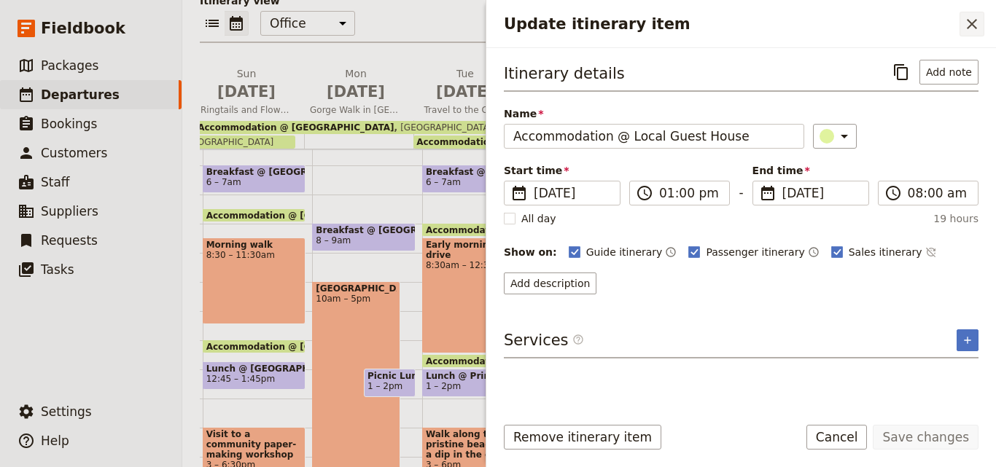
click at [966, 25] on icon "Close drawer" at bounding box center [971, 23] width 17 height 17
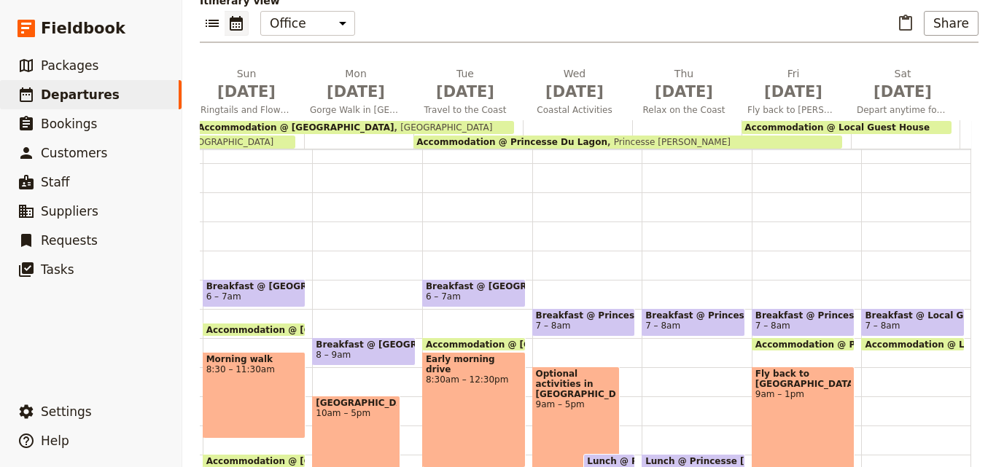
scroll to position [79, 0]
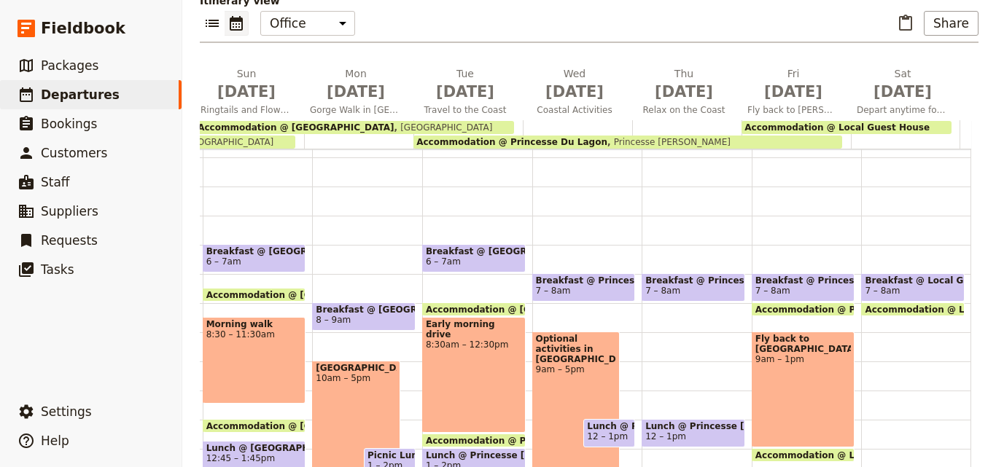
click at [899, 321] on div "Breakfast @ Local Guest House 7 – 8am Accommodation @ Local Guest House 1pm – 8…" at bounding box center [916, 420] width 110 height 700
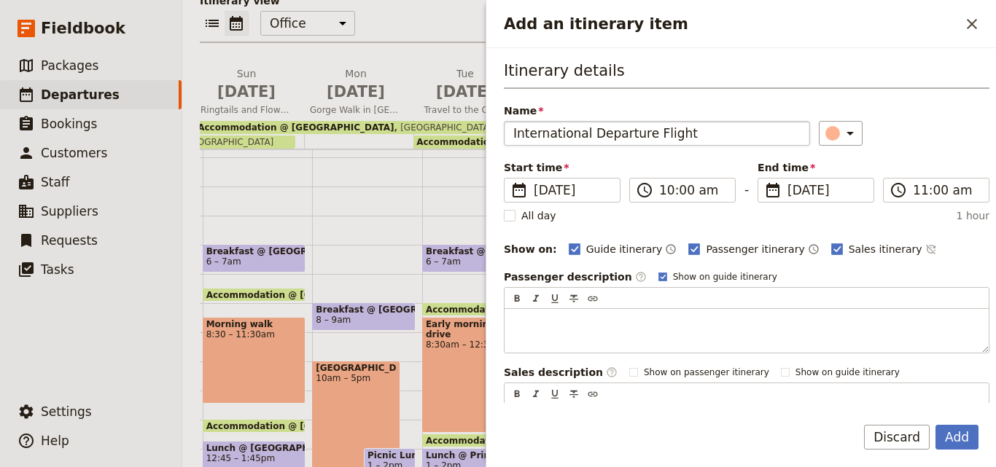
click at [517, 132] on input "International Departure Flight" at bounding box center [657, 133] width 306 height 25
type input "International Departure Flight"
click at [915, 197] on input "11:00 am" at bounding box center [945, 189] width 67 height 17
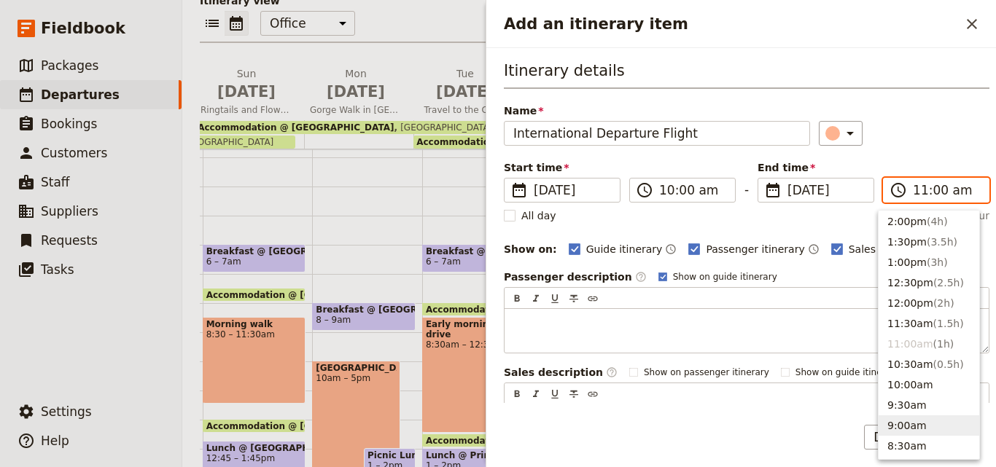
scroll to position [294, 0]
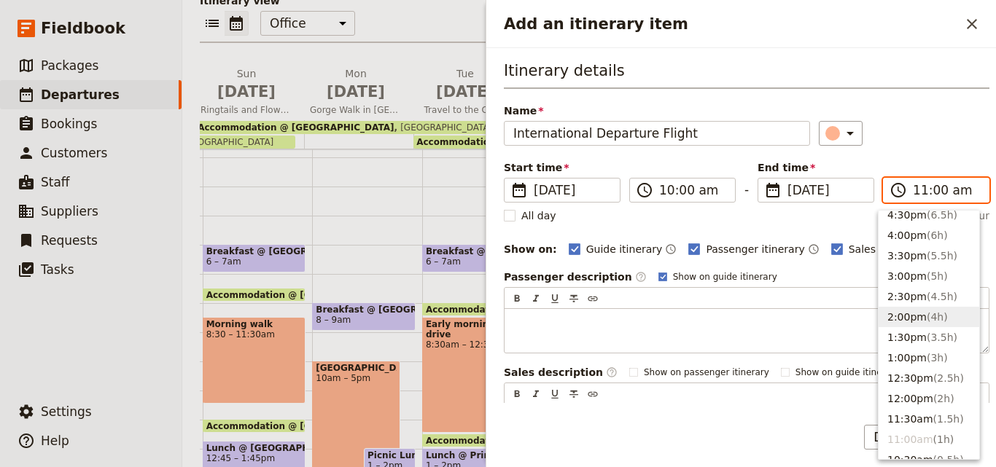
click at [934, 321] on span "( 4h )" at bounding box center [936, 317] width 21 height 12
type input "02:00 pm"
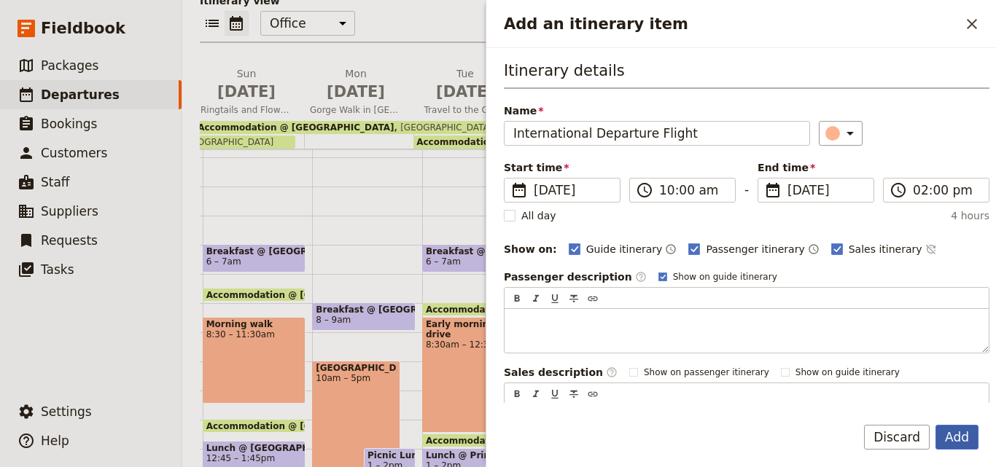
click at [968, 439] on button "Add" at bounding box center [956, 437] width 43 height 25
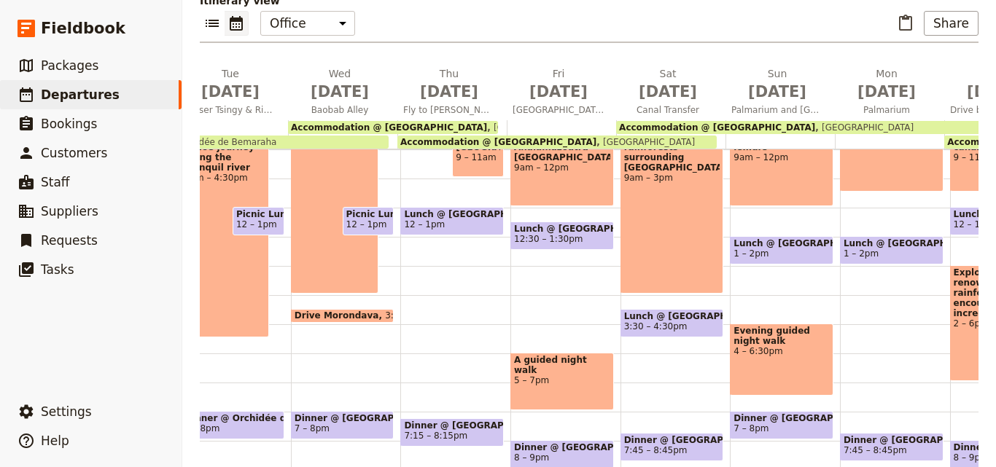
scroll to position [0, 633]
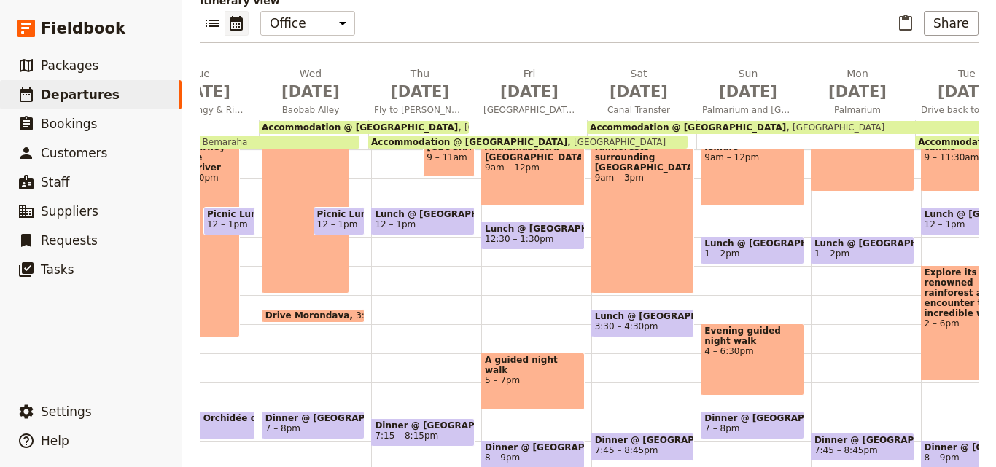
click at [304, 310] on span "Drive Morondava" at bounding box center [310, 315] width 90 height 10
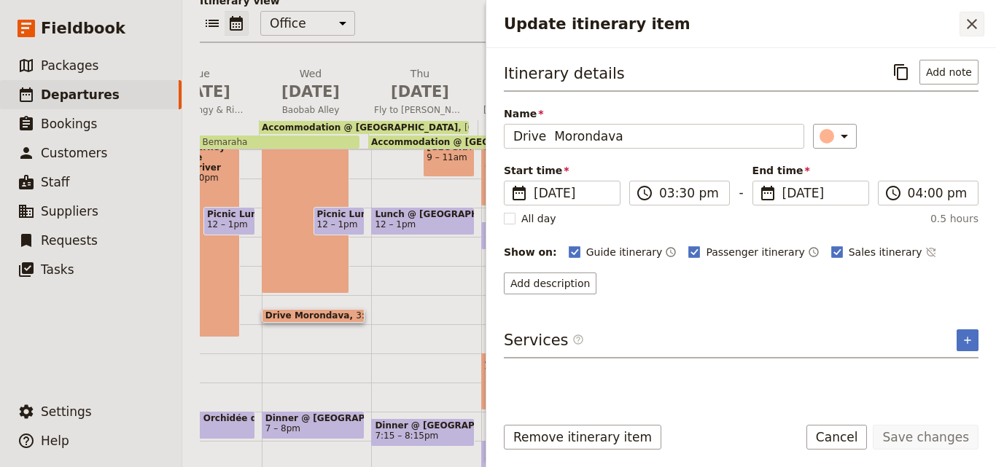
click at [976, 17] on icon "Close drawer" at bounding box center [971, 23] width 17 height 17
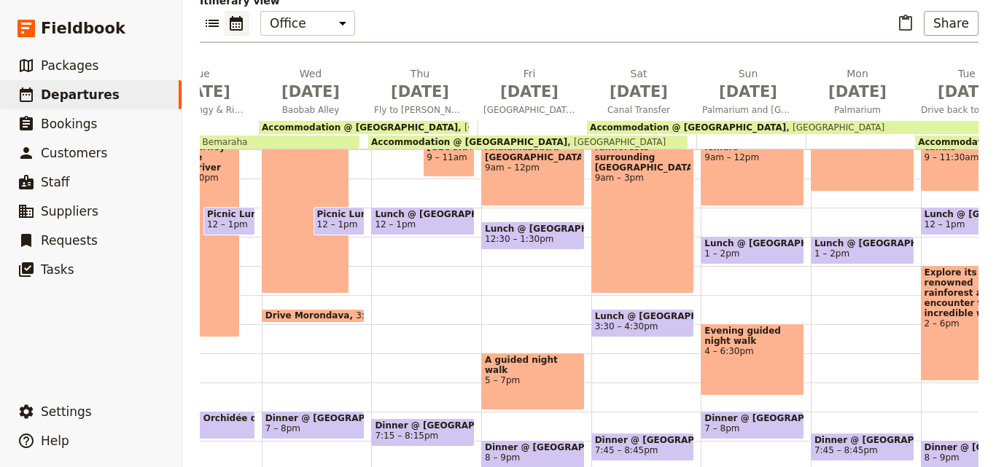
scroll to position [146, 0]
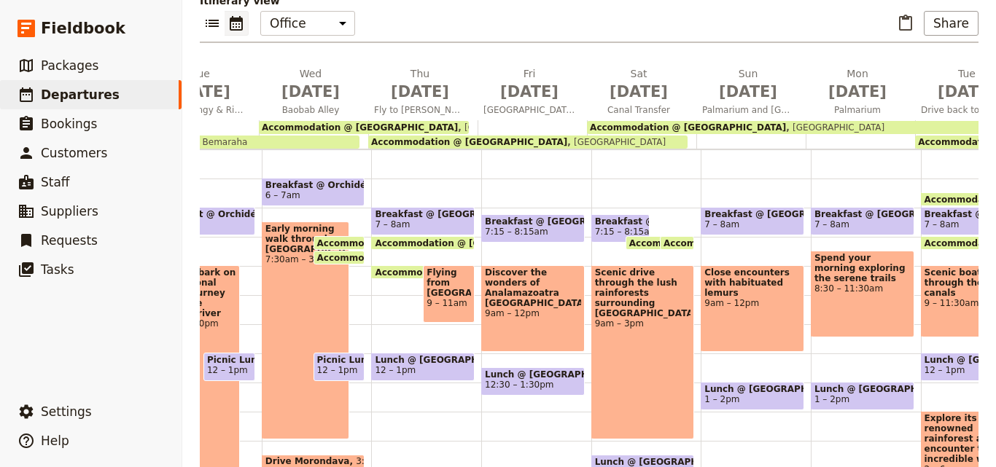
click at [209, 444] on main "Oct 2025 - Madagascar - Yvonne & Neal Adventure ​ Confirmed 9 Oct – 1 Nov 2025 …" at bounding box center [588, 150] width 813 height 724
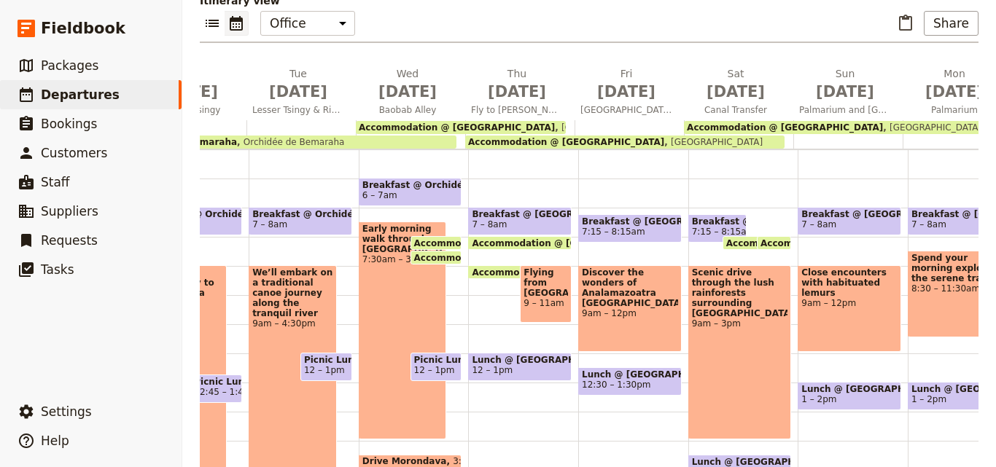
scroll to position [0, 527]
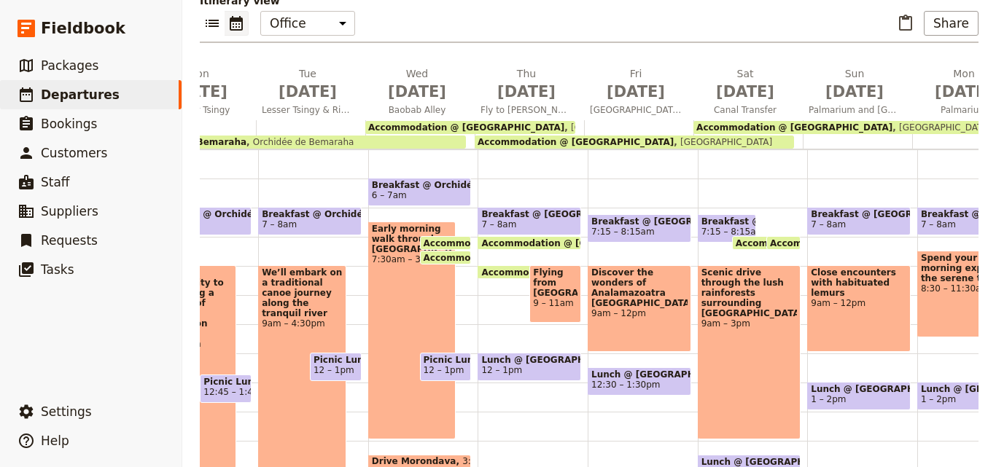
click at [451, 238] on span "Accommodation @ Trecicogne Hotel" at bounding box center [524, 242] width 203 height 9
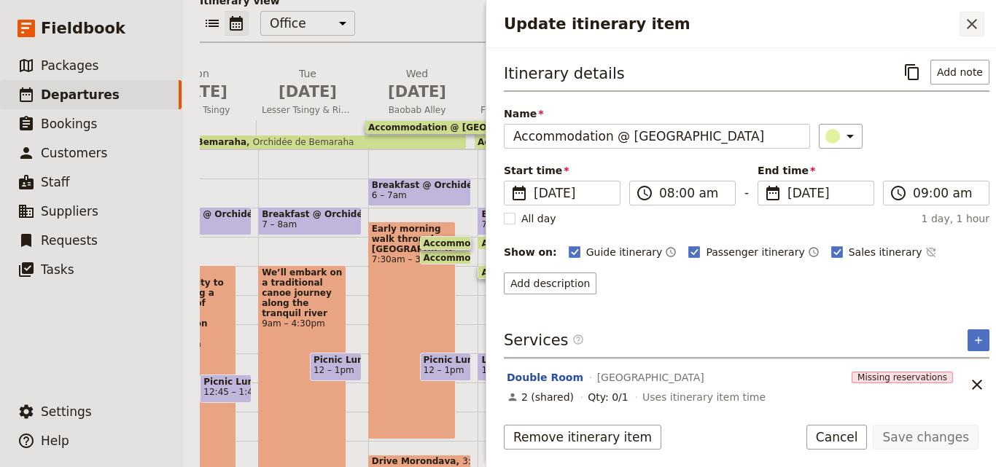
click at [971, 29] on icon "Close drawer" at bounding box center [971, 23] width 17 height 17
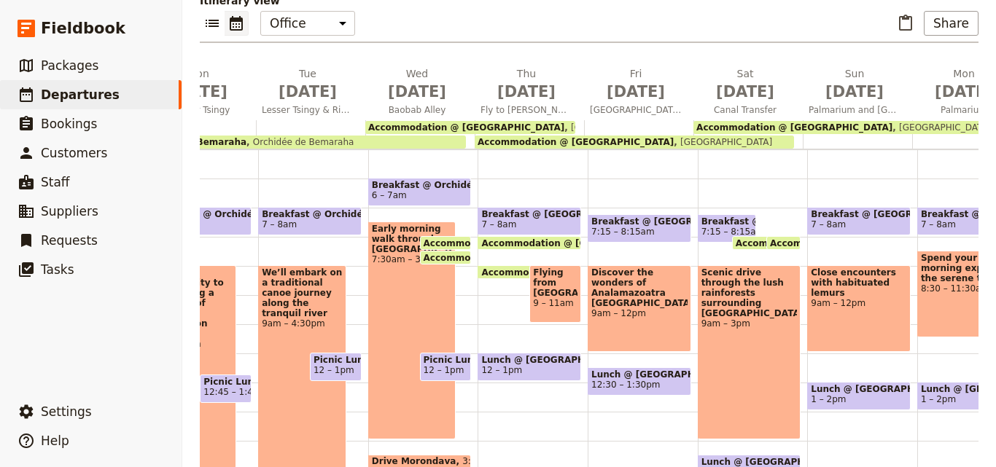
click at [431, 253] on span "Accommodation @ Orchidée de Bemaraha" at bounding box center [529, 257] width 213 height 9
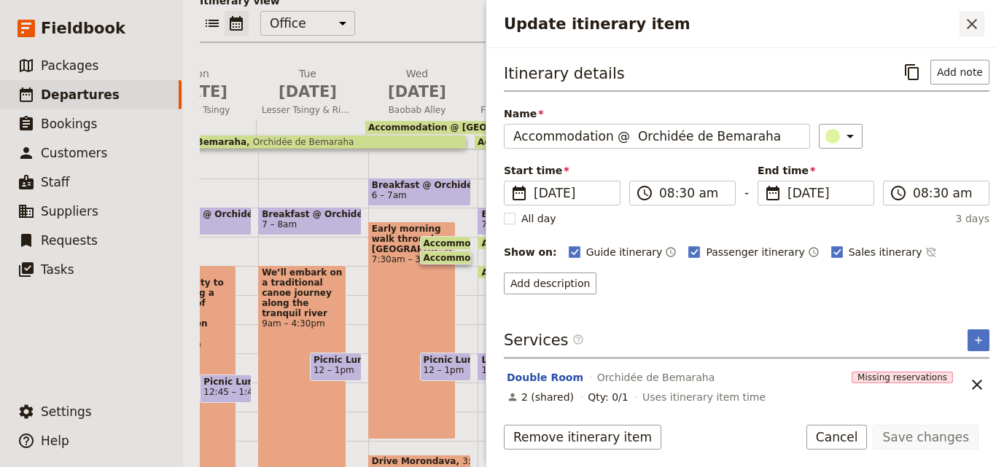
click at [972, 26] on icon "Close drawer" at bounding box center [971, 24] width 10 height 10
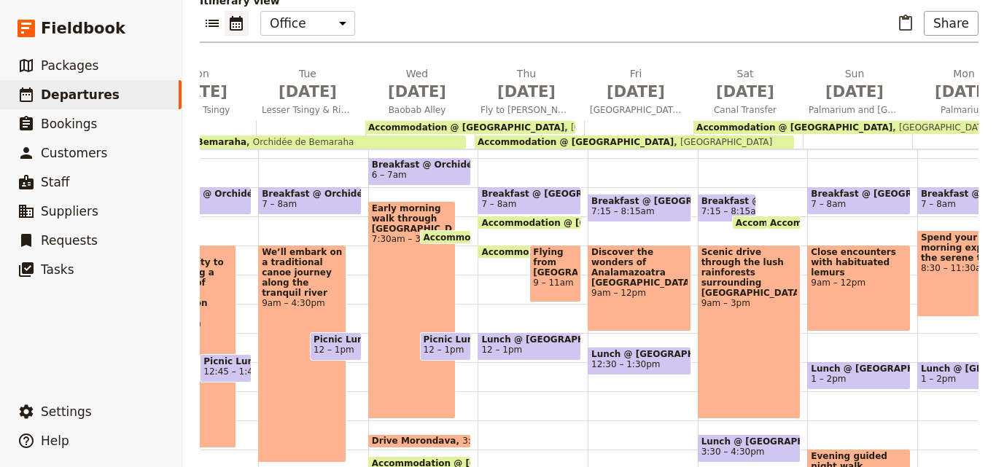
scroll to position [142, 0]
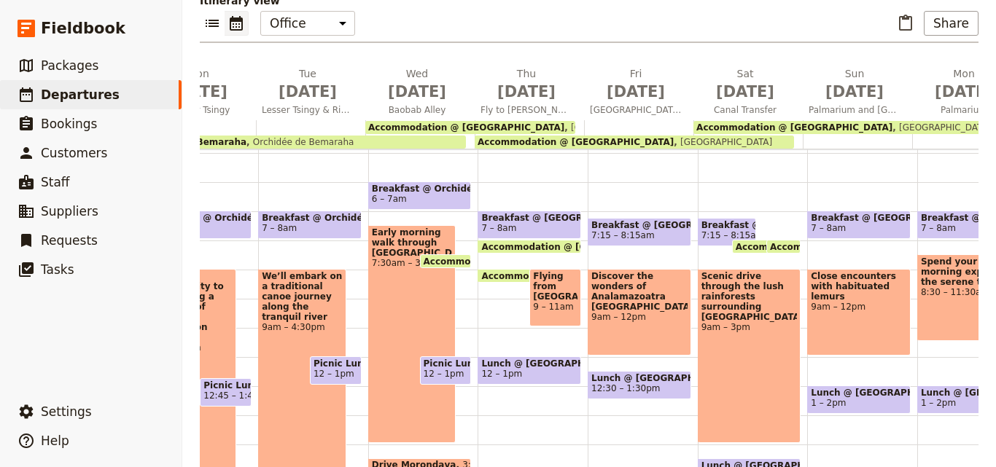
click at [424, 232] on div "Early morning walk through Kirindy Forest 7:30am – 3pm" at bounding box center [411, 334] width 87 height 218
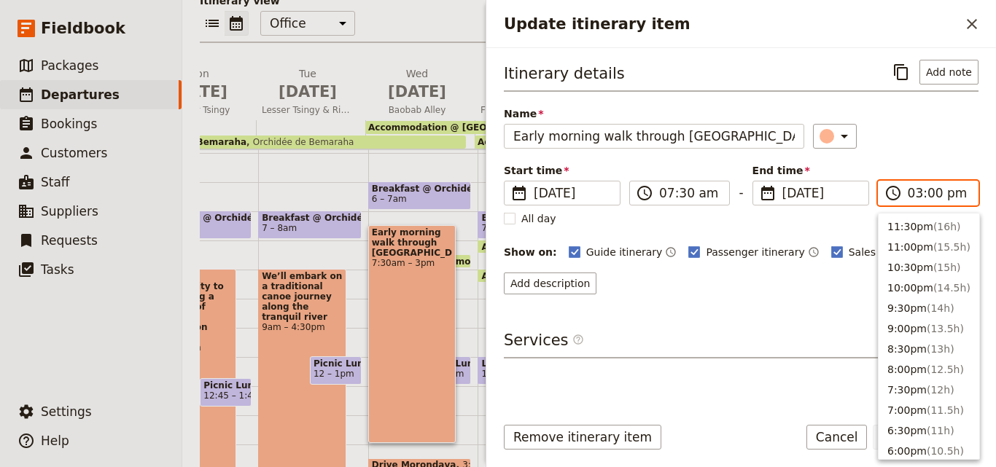
scroll to position [350, 0]
click at [927, 198] on input "03:00 pm" at bounding box center [937, 192] width 61 height 17
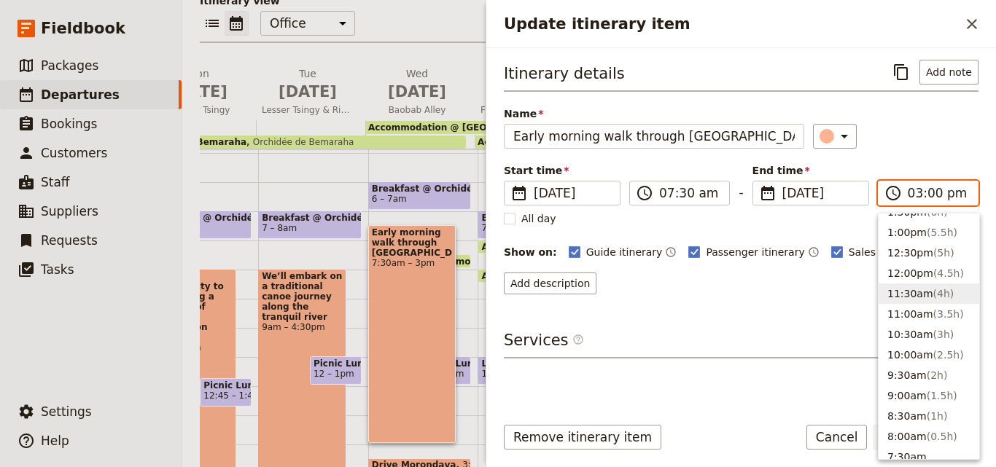
click at [936, 293] on span "( 4h )" at bounding box center [943, 294] width 21 height 12
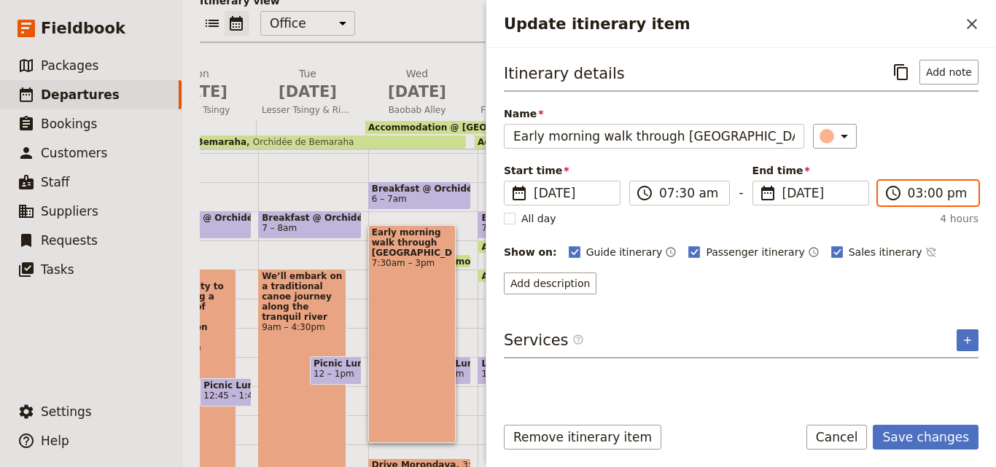
type input "11:30 am"
click at [909, 444] on button "Save changes" at bounding box center [925, 437] width 106 height 25
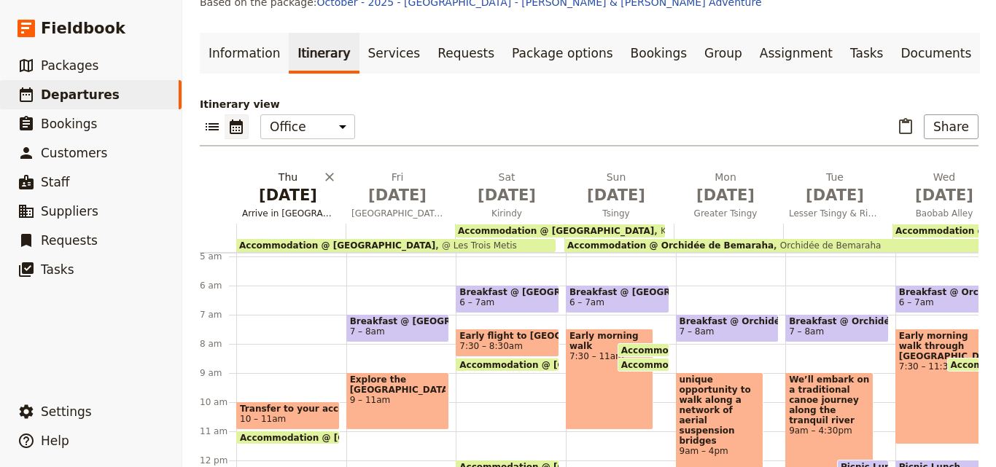
scroll to position [0, 0]
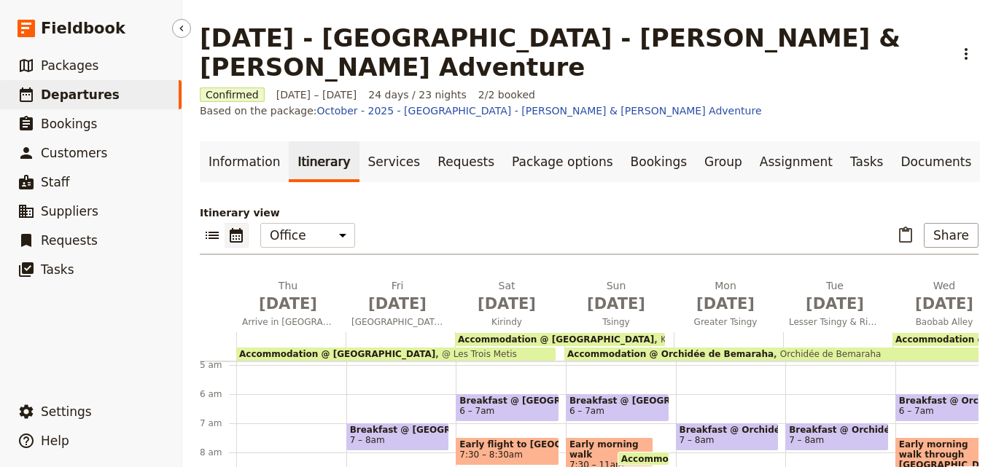
click at [93, 93] on span "Departures" at bounding box center [80, 94] width 79 height 15
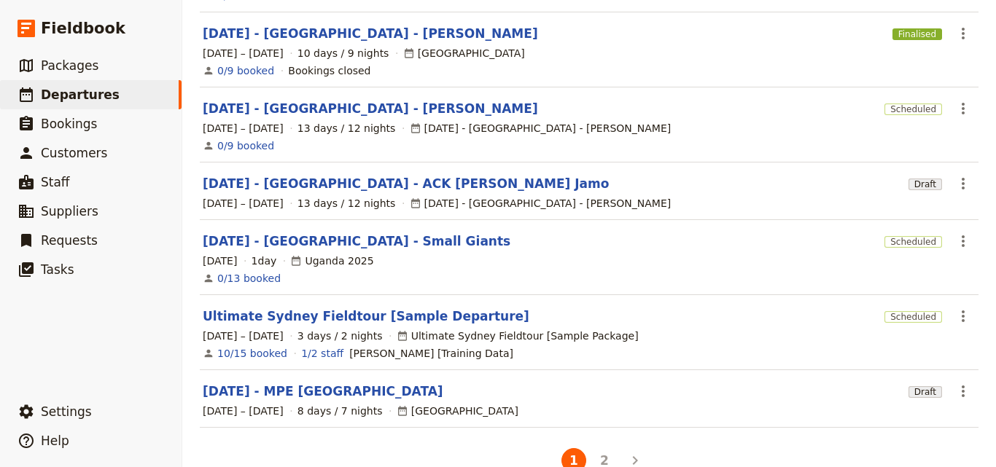
scroll to position [458, 0]
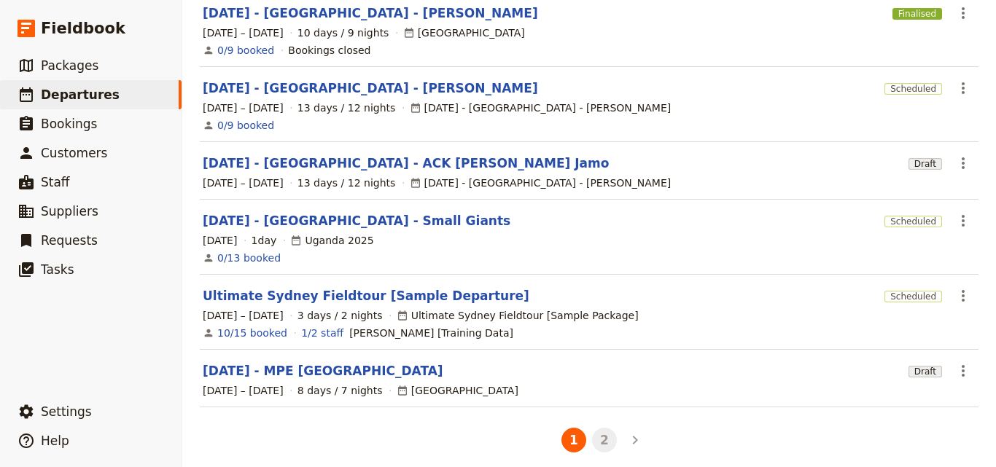
click at [606, 434] on button "2" at bounding box center [604, 440] width 25 height 25
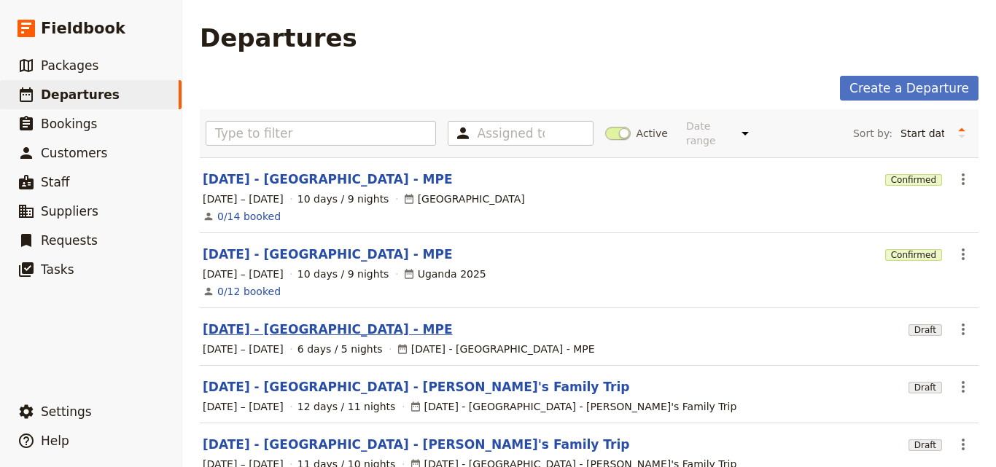
click at [315, 321] on link "[DATE] - [GEOGRAPHIC_DATA] - MPE" at bounding box center [328, 329] width 250 height 17
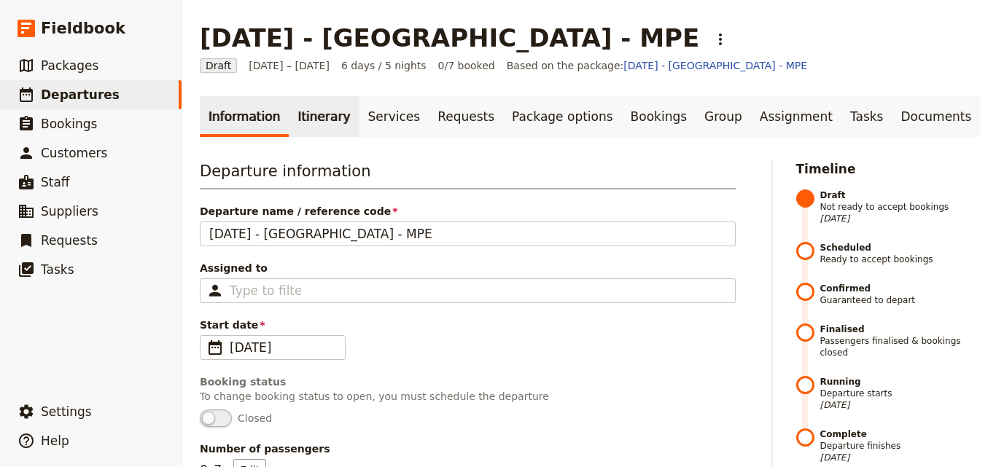
click at [303, 121] on link "Itinerary" at bounding box center [324, 116] width 70 height 41
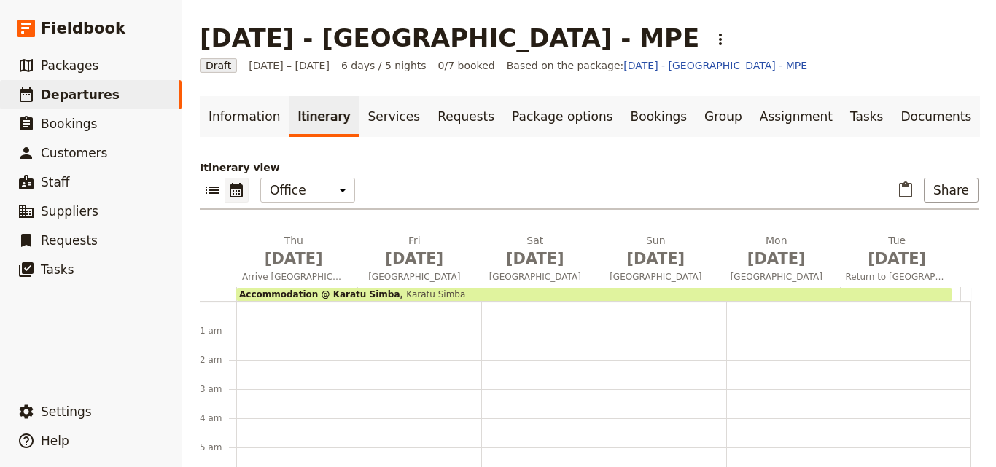
scroll to position [189, 0]
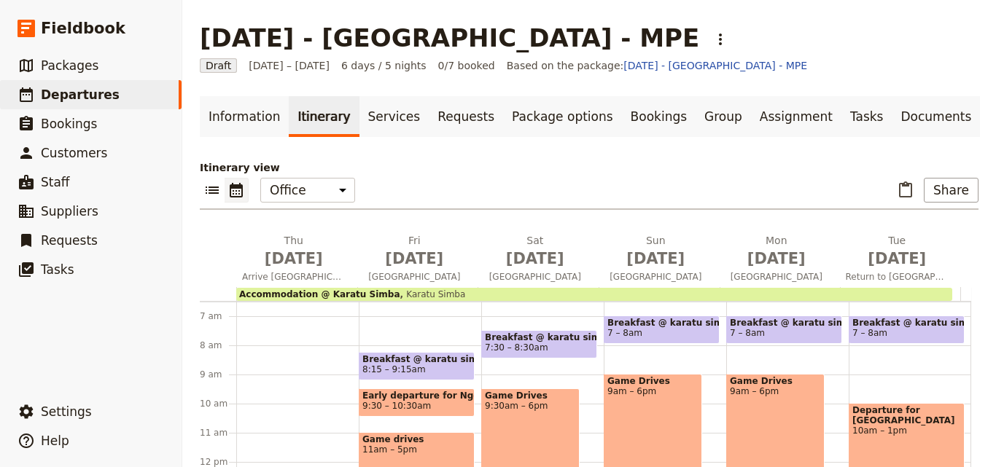
click at [339, 292] on span "Accommodation @ Karatu Simba" at bounding box center [319, 294] width 161 height 10
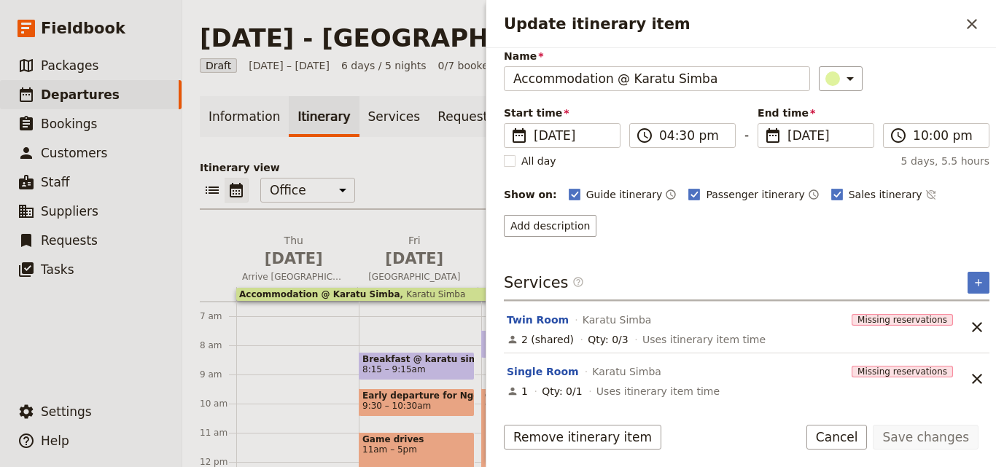
scroll to position [58, 0]
click at [979, 24] on icon "Close drawer" at bounding box center [971, 23] width 17 height 17
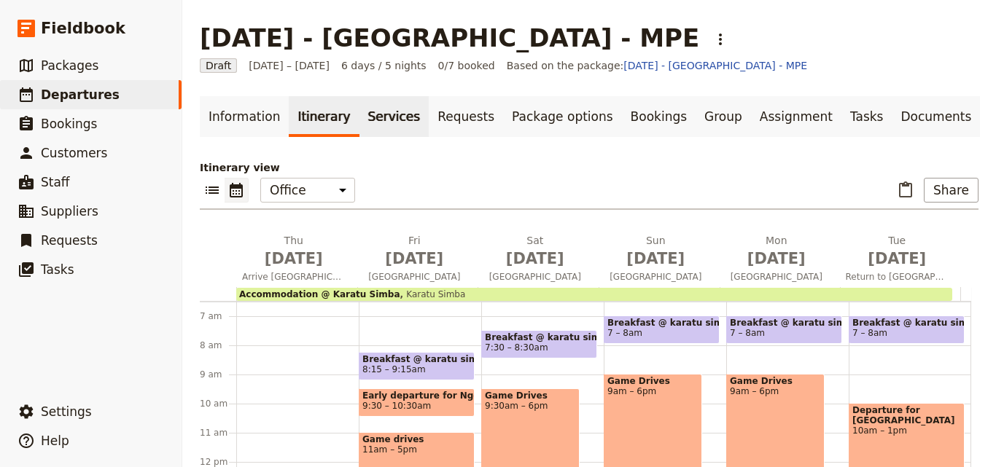
scroll to position [146, 0]
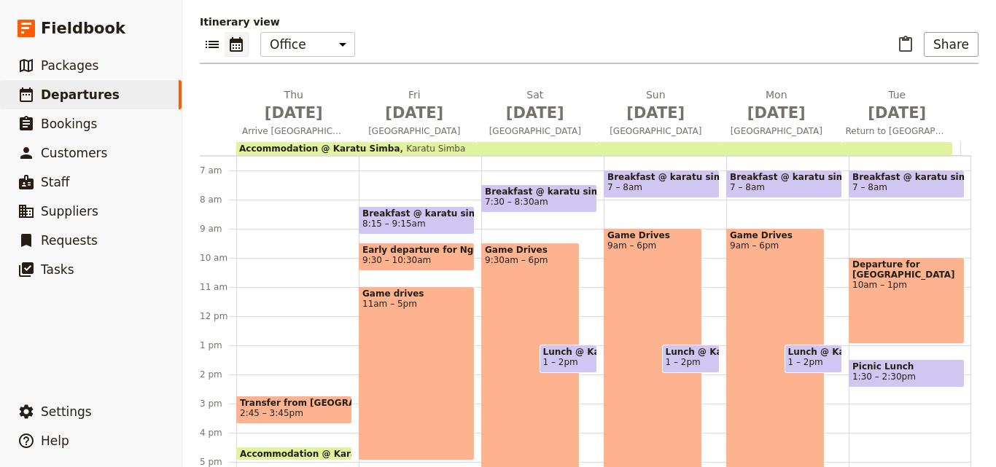
click at [407, 144] on span "Karatu Simba" at bounding box center [433, 149] width 66 height 10
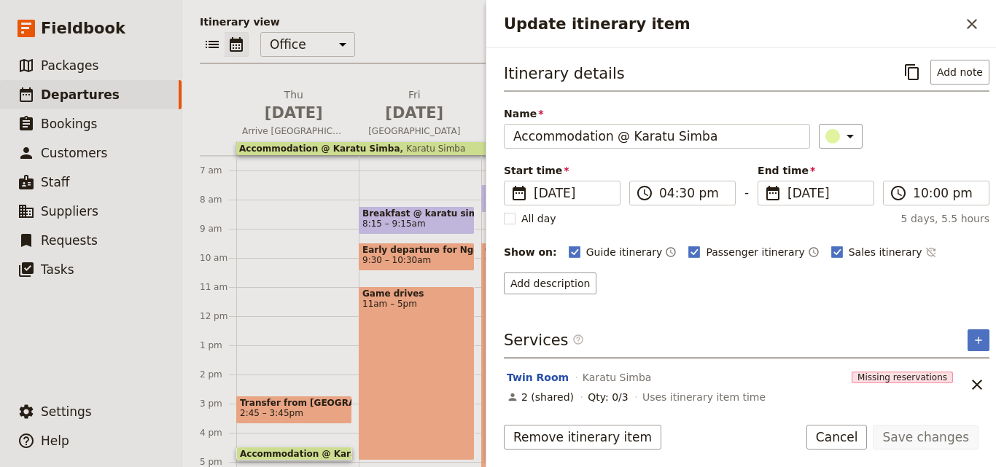
scroll to position [58, 0]
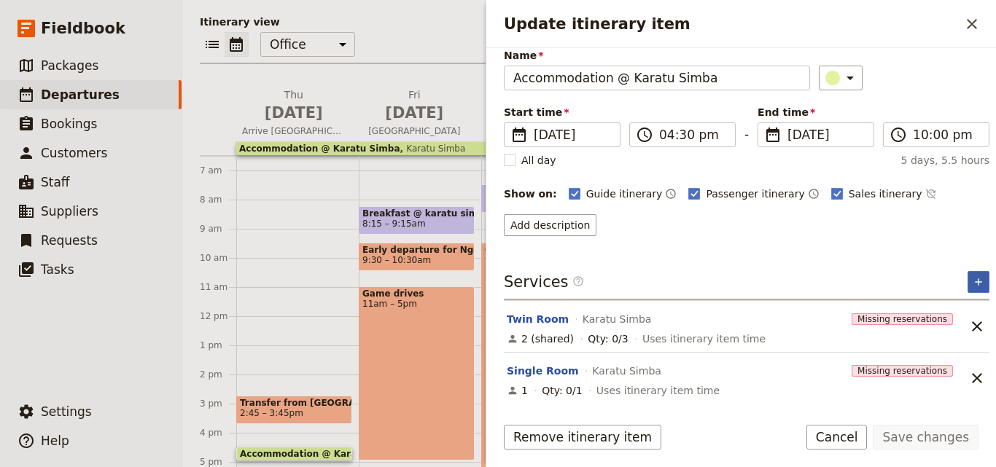
click at [972, 283] on icon "Add service inclusion" at bounding box center [978, 282] width 12 height 12
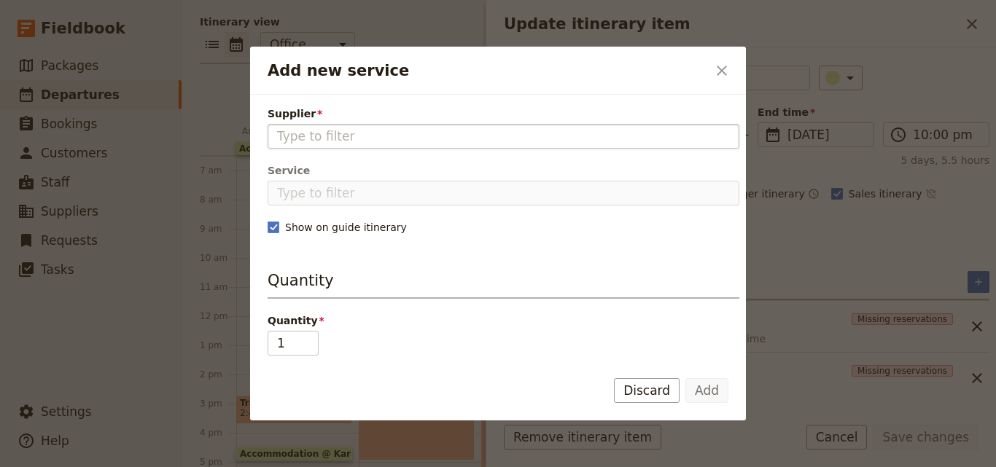
drag, startPoint x: 593, startPoint y: 134, endPoint x: 539, endPoint y: 133, distance: 54.7
click at [539, 133] on input "Supplier" at bounding box center [503, 136] width 453 height 17
click at [711, 63] on button "​" at bounding box center [721, 70] width 25 height 25
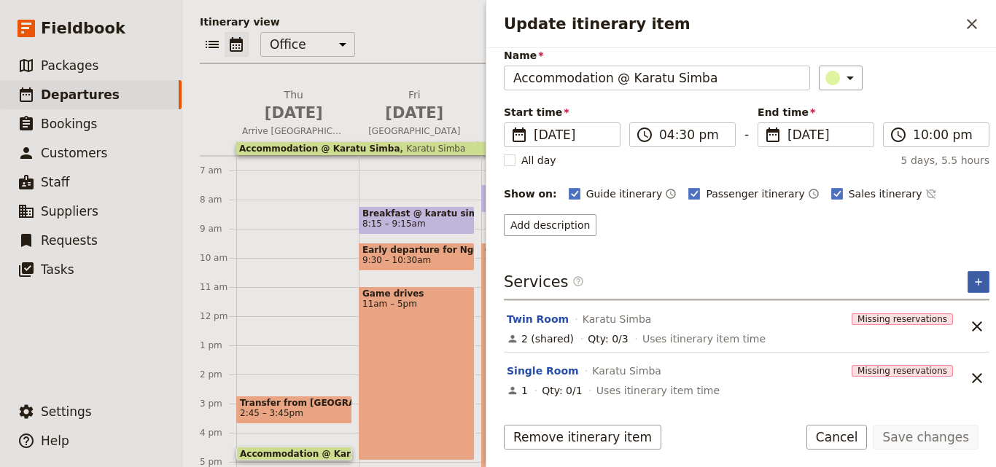
click at [972, 282] on icon "Add service inclusion" at bounding box center [978, 282] width 12 height 12
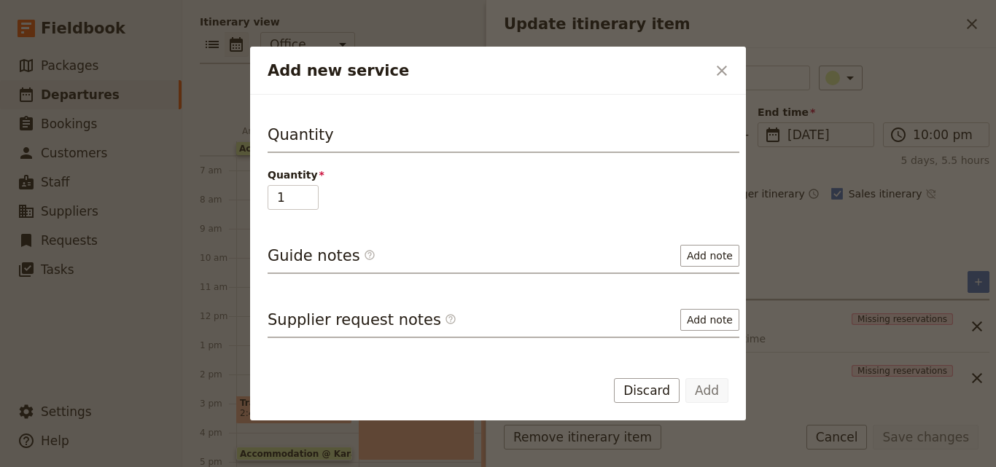
scroll to position [0, 0]
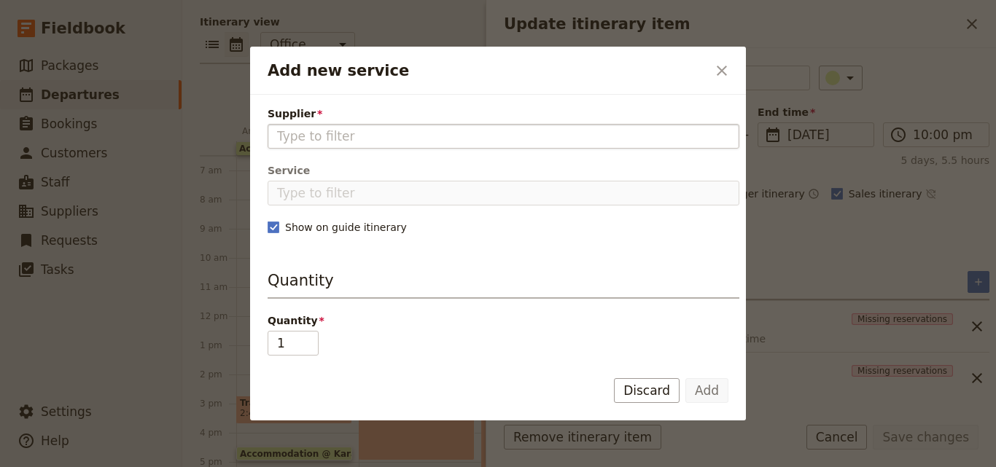
click at [519, 129] on input "Supplier" at bounding box center [503, 136] width 453 height 17
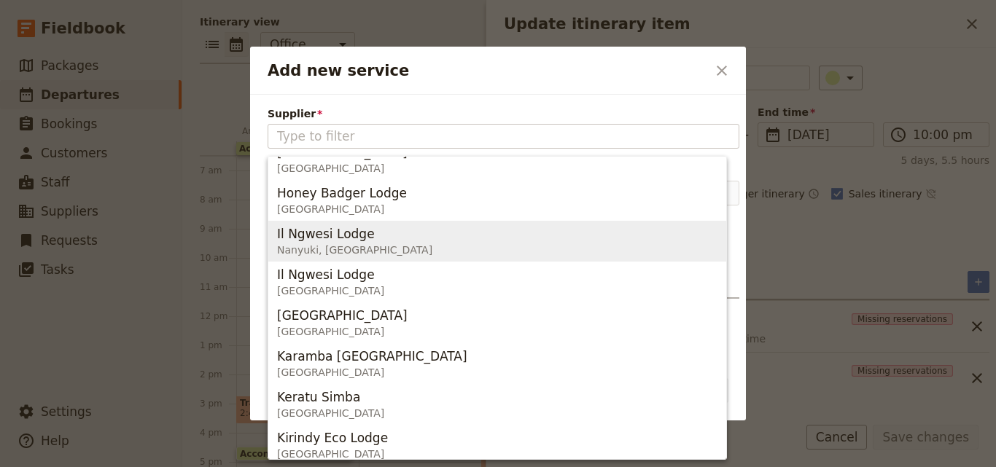
scroll to position [520, 0]
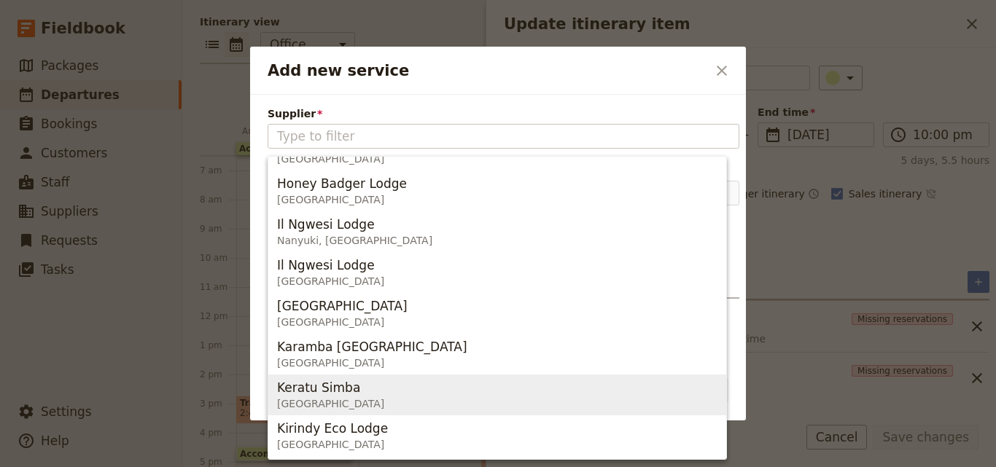
click at [480, 385] on span "Keratu Simba Tanzania" at bounding box center [497, 395] width 440 height 35
type input "Keratu Simba"
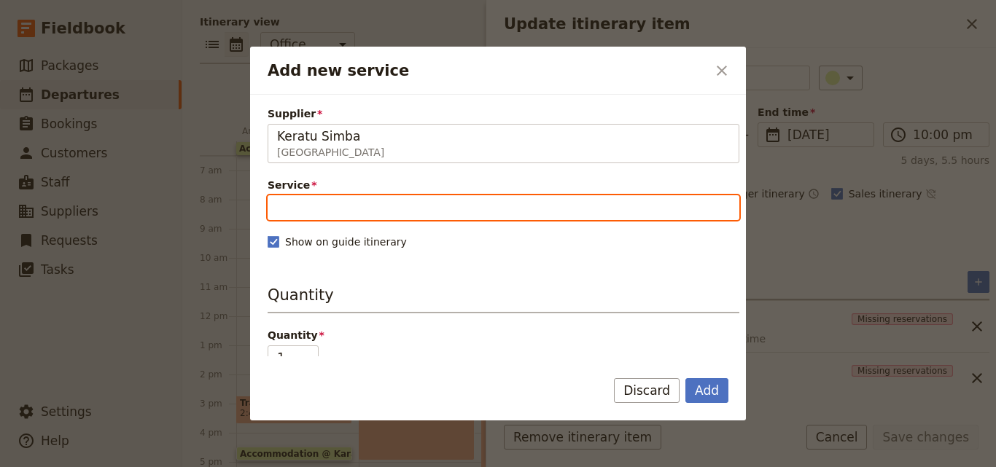
click at [374, 208] on input "Service" at bounding box center [503, 207] width 472 height 25
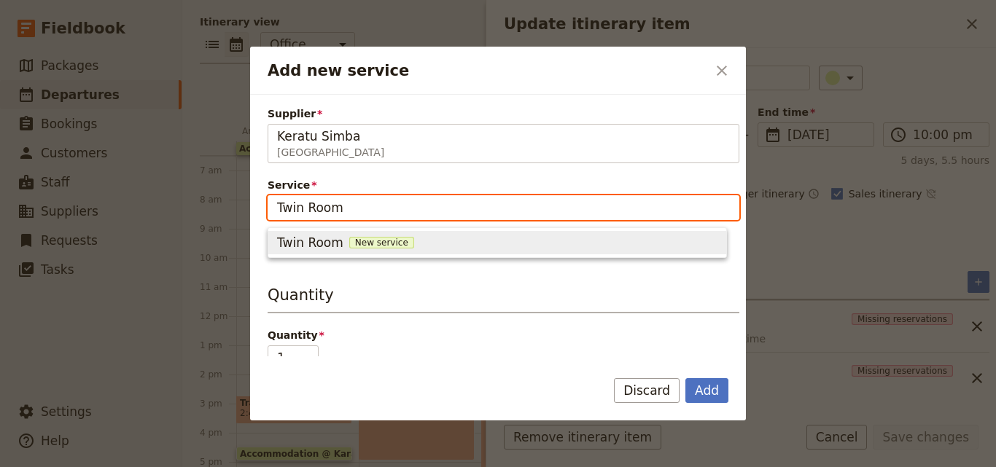
click at [386, 245] on span "New service" at bounding box center [381, 243] width 65 height 12
type input "Twin Room"
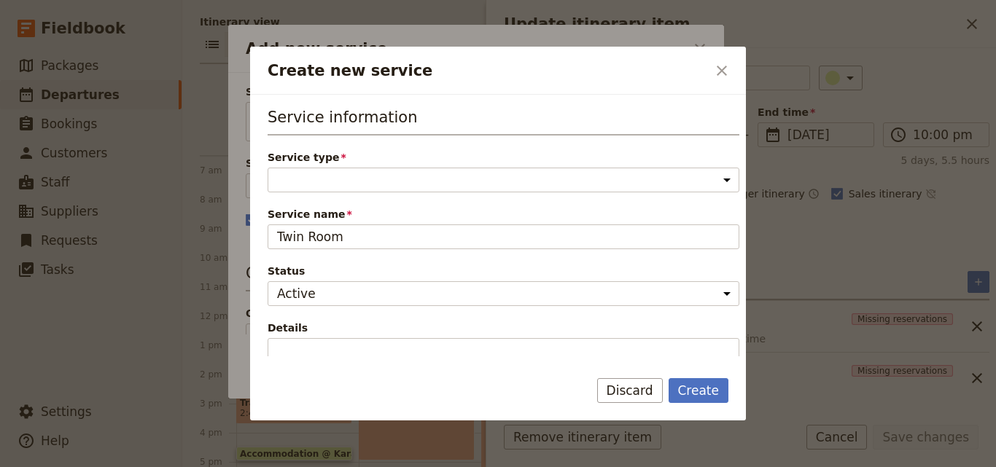
click at [392, 156] on span "Service type" at bounding box center [503, 157] width 472 height 15
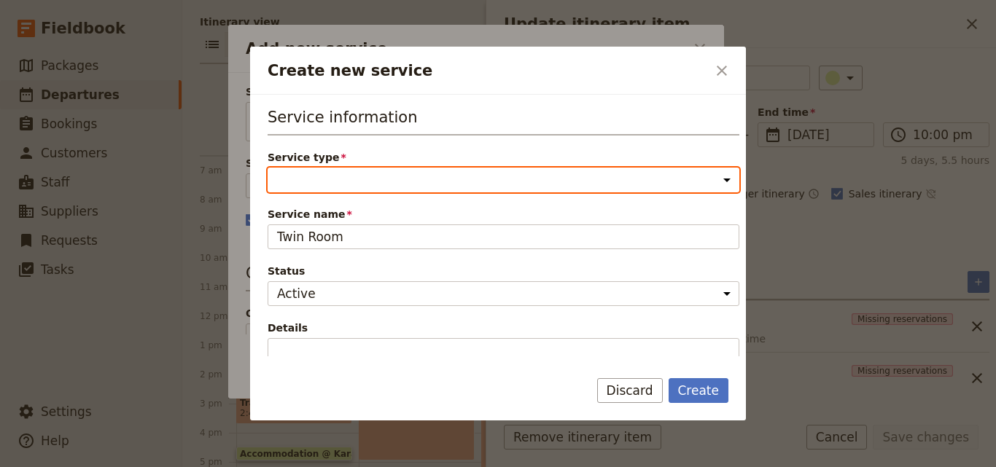
click at [392, 168] on select "Accommodation Activity Transport Flight Food and beverage Other" at bounding box center [503, 180] width 472 height 25
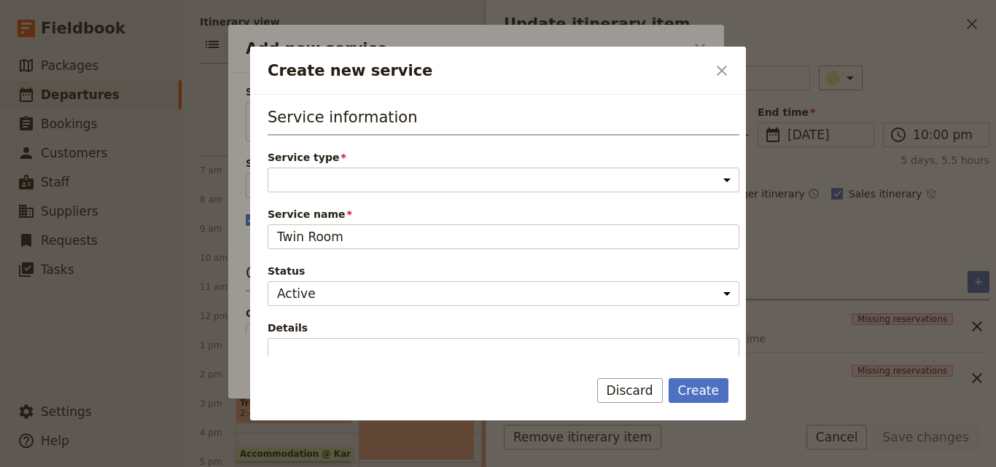
click at [393, 166] on div "Service type Accommodation Activity Transport Flight Food and beverage Other Pl…" at bounding box center [503, 171] width 472 height 42
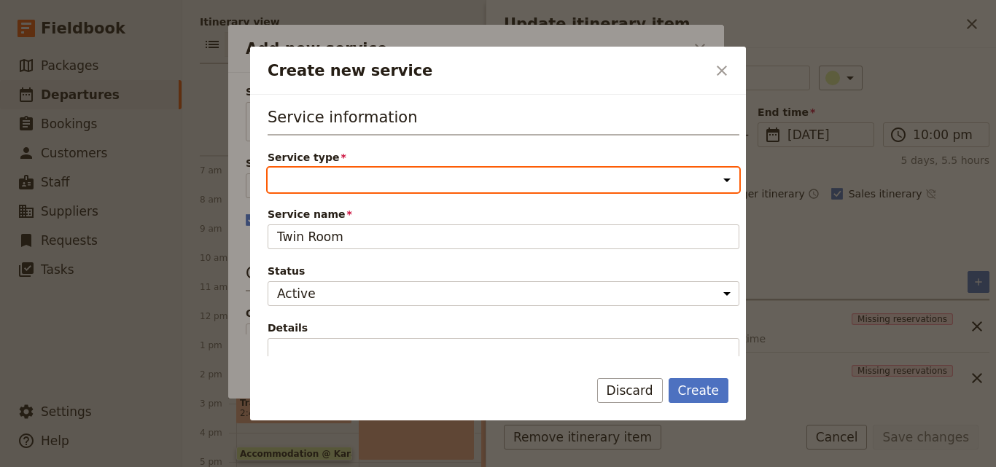
click at [412, 173] on select "Accommodation Activity Transport Flight Food and beverage Other" at bounding box center [503, 180] width 472 height 25
select select "AccommodationService"
click at [267, 168] on select "Accommodation Activity Transport Flight Food and beverage Other" at bounding box center [503, 180] width 472 height 25
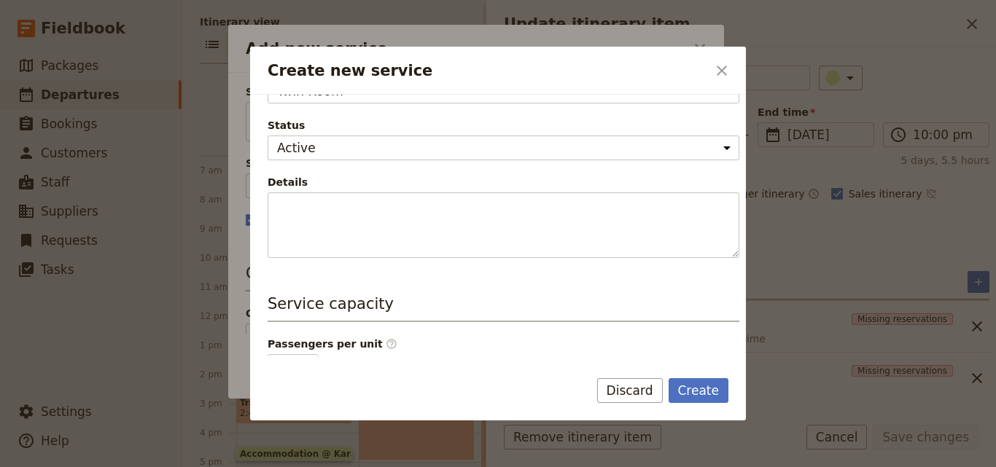
scroll to position [292, 0]
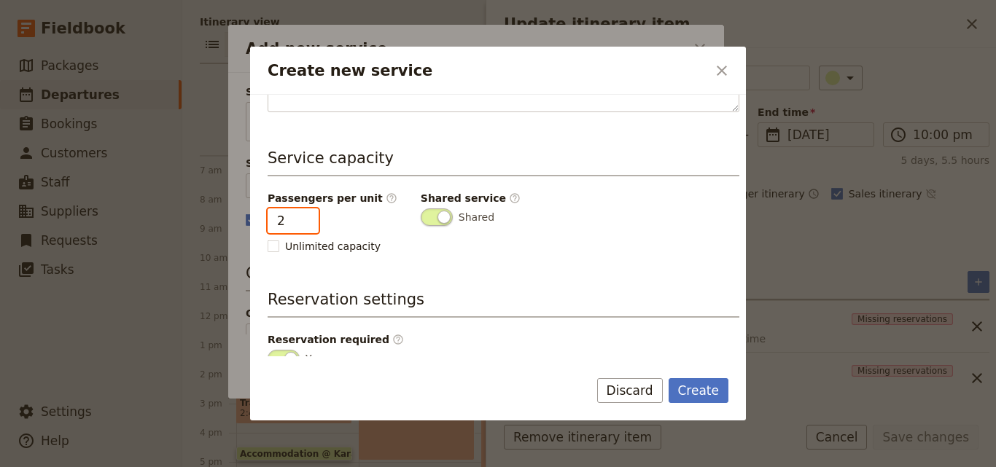
click at [305, 214] on input "2" at bounding box center [292, 220] width 51 height 25
click at [305, 214] on input "3" at bounding box center [292, 220] width 51 height 25
click at [305, 214] on input "4" at bounding box center [292, 220] width 51 height 25
click at [305, 214] on input "5" at bounding box center [292, 220] width 51 height 25
click at [305, 214] on input "6" at bounding box center [292, 220] width 51 height 25
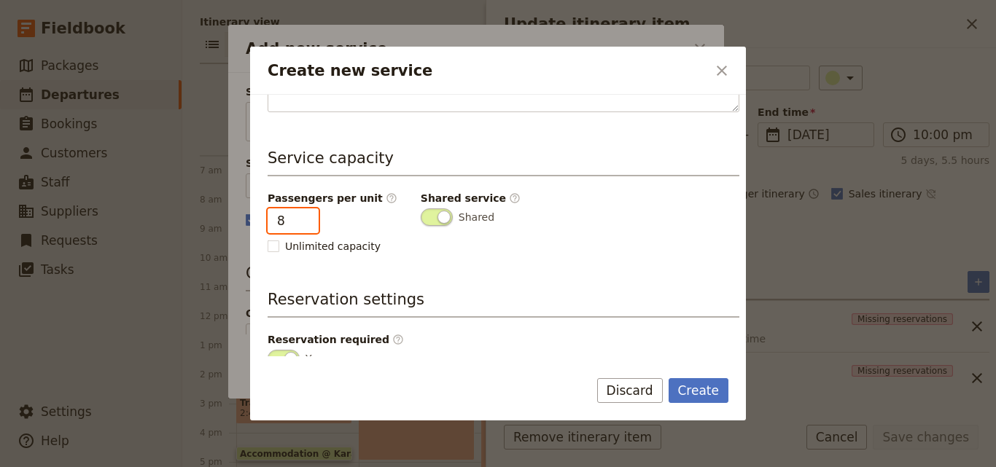
type input "8"
click at [305, 214] on input "8" at bounding box center [292, 220] width 51 height 25
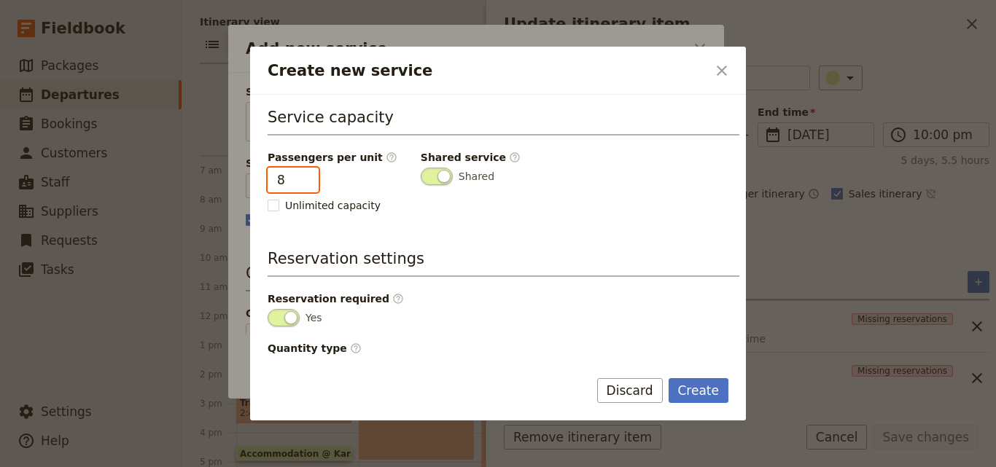
scroll to position [368, 0]
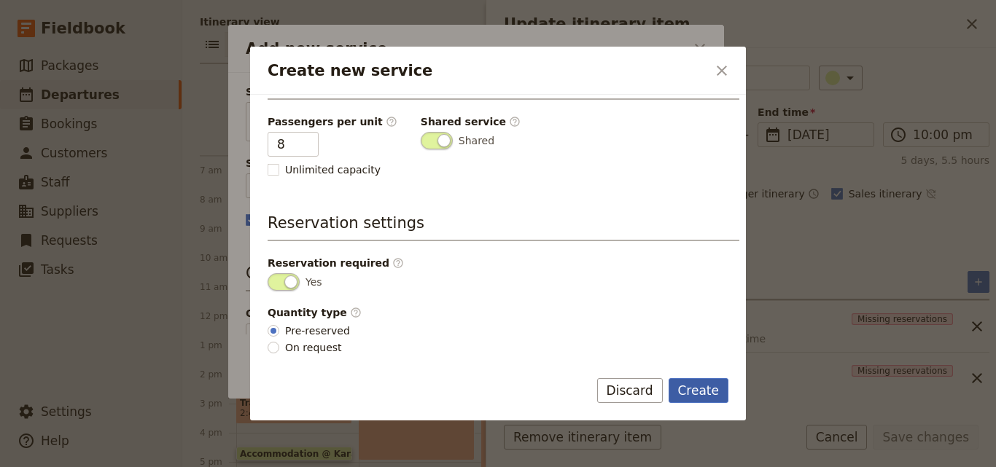
click at [703, 391] on button "Create" at bounding box center [698, 390] width 60 height 25
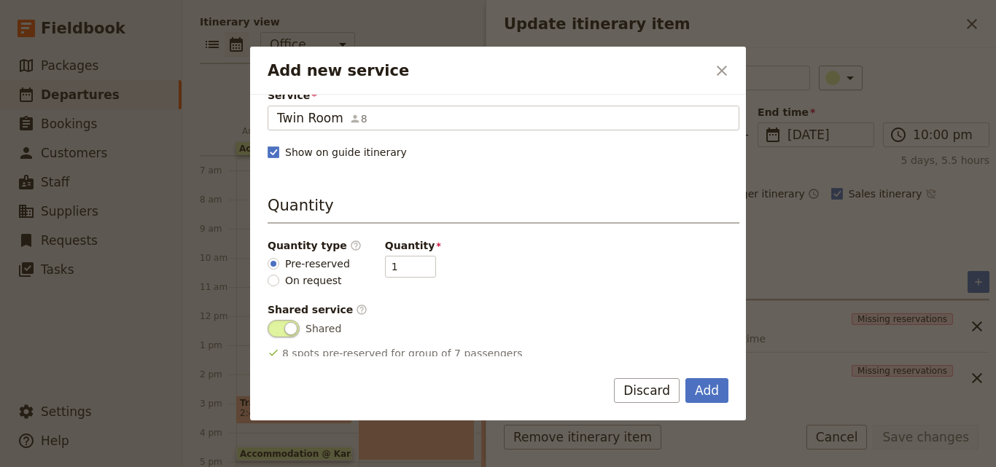
scroll to position [146, 0]
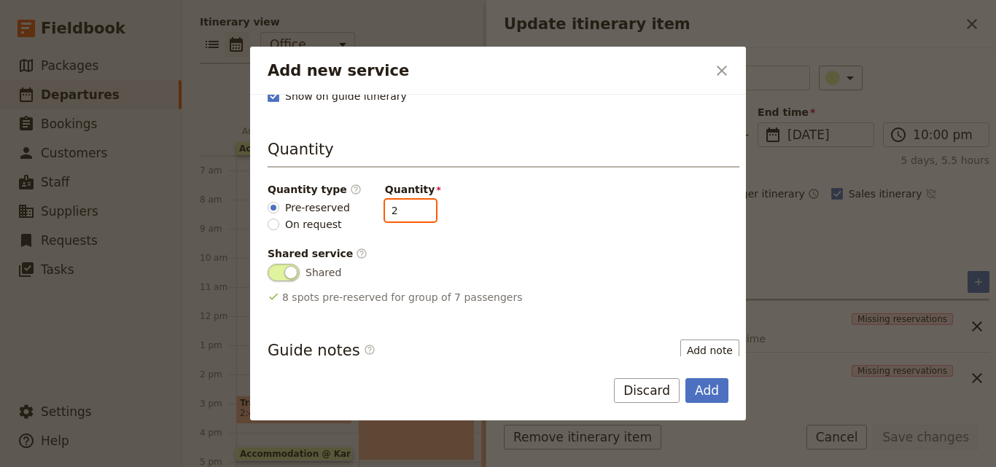
click at [410, 207] on input "2" at bounding box center [410, 211] width 51 height 22
click at [410, 207] on input "3" at bounding box center [410, 211] width 51 height 22
type input "4"
click at [410, 207] on input "4" at bounding box center [410, 211] width 51 height 22
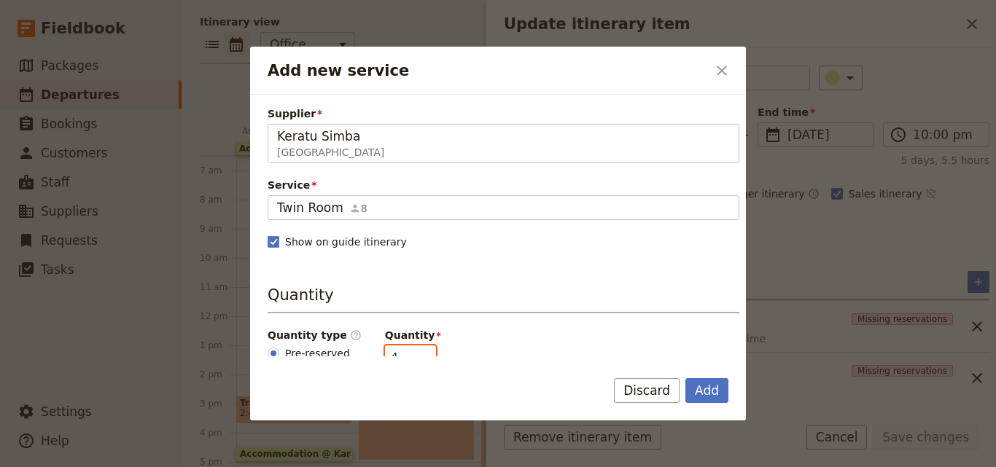
scroll to position [73, 0]
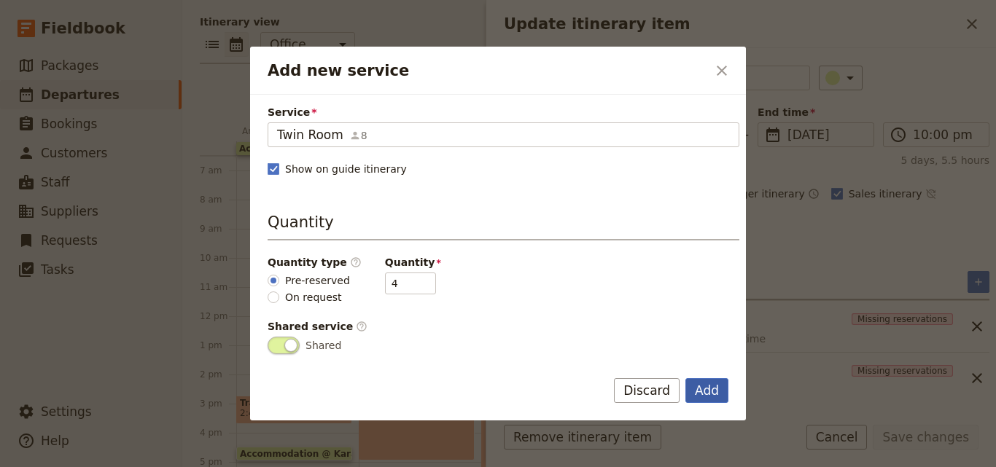
click at [703, 386] on button "Add" at bounding box center [706, 390] width 43 height 25
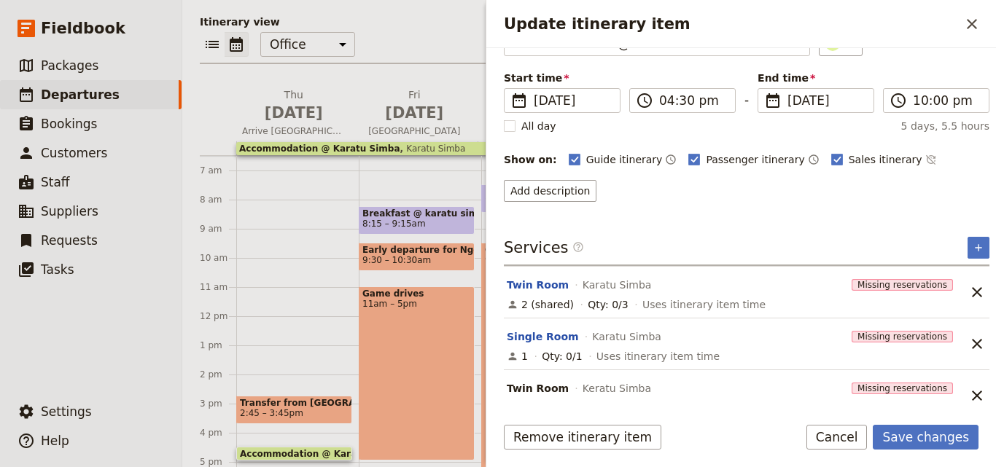
scroll to position [110, 0]
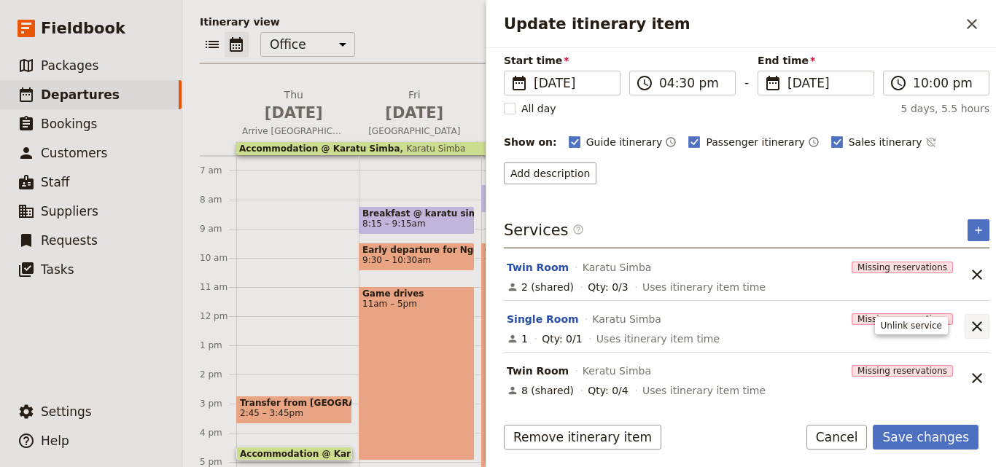
click at [968, 330] on icon "Unlink service" at bounding box center [976, 326] width 17 height 17
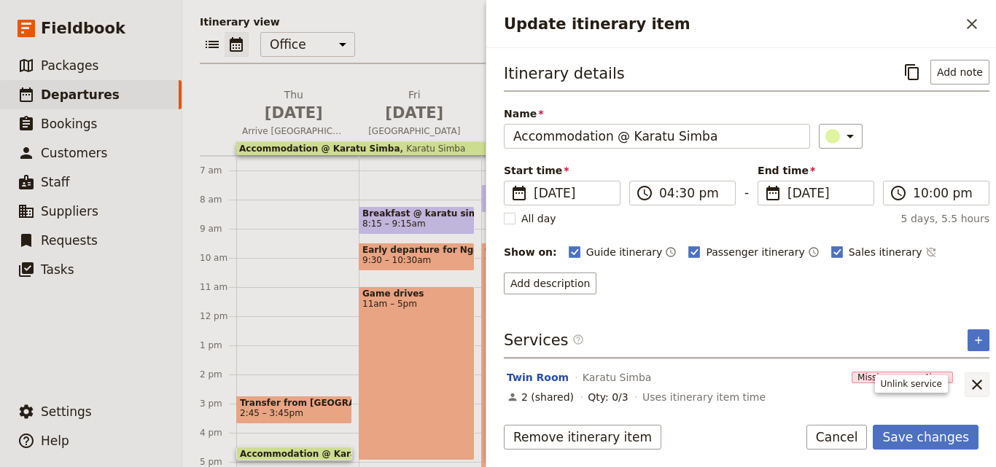
click at [971, 387] on icon "Unlink service" at bounding box center [976, 385] width 10 height 10
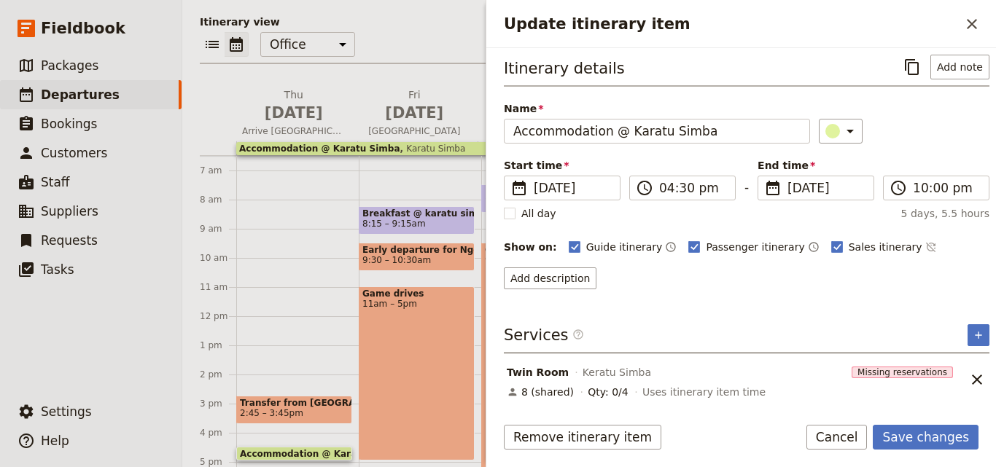
scroll to position [7, 0]
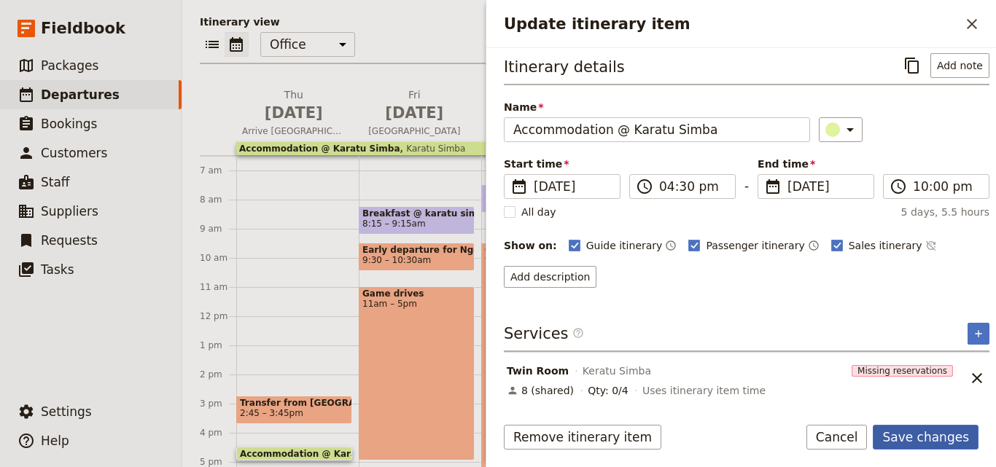
click at [942, 430] on button "Save changes" at bounding box center [925, 437] width 106 height 25
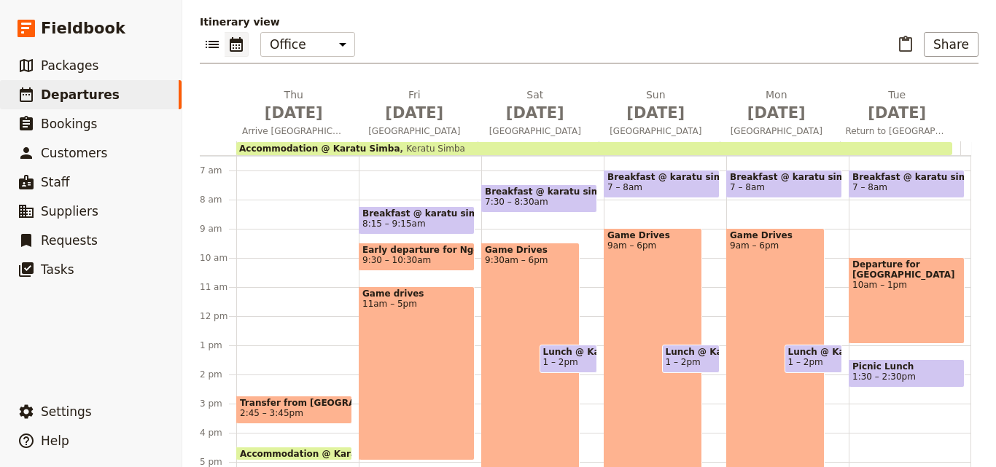
click at [619, 143] on div "Accommodation @ Karatu Simba Keratu Simba" at bounding box center [594, 148] width 716 height 13
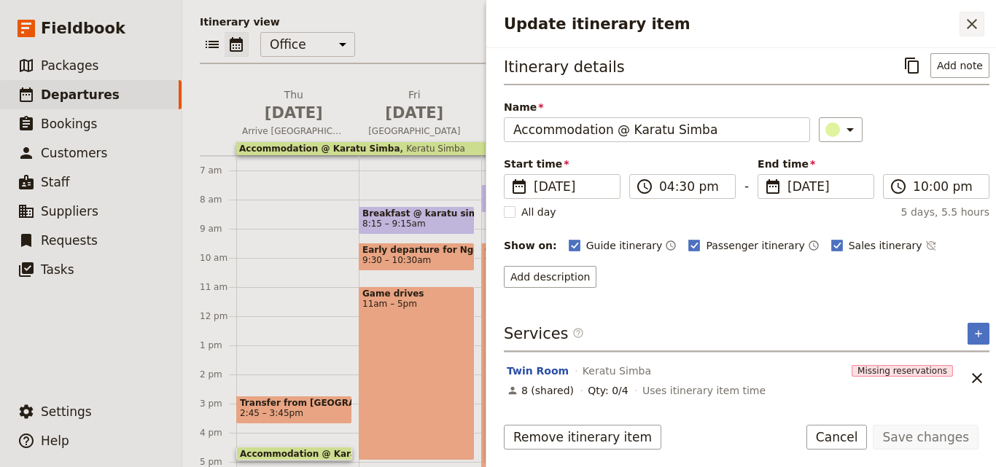
click at [977, 12] on button "​" at bounding box center [971, 24] width 25 height 25
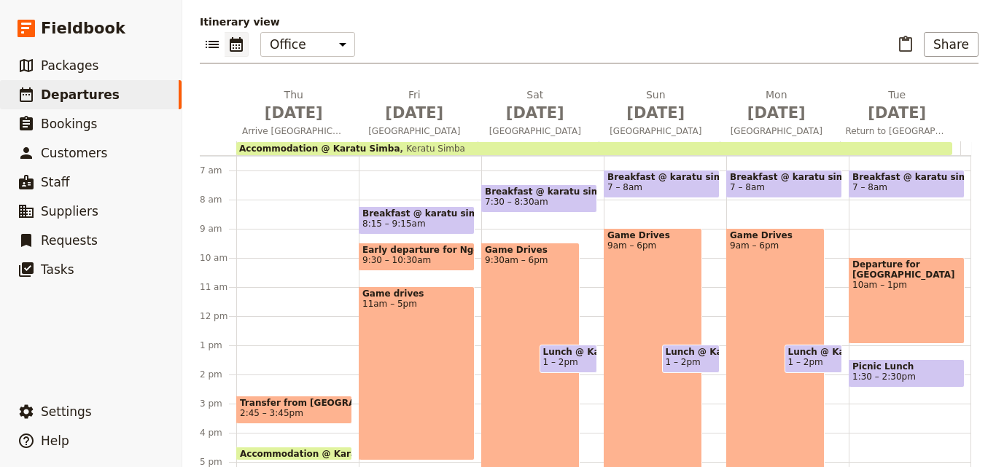
click at [588, 145] on div "Accommodation @ Karatu Simba Keratu Simba" at bounding box center [594, 148] width 716 height 13
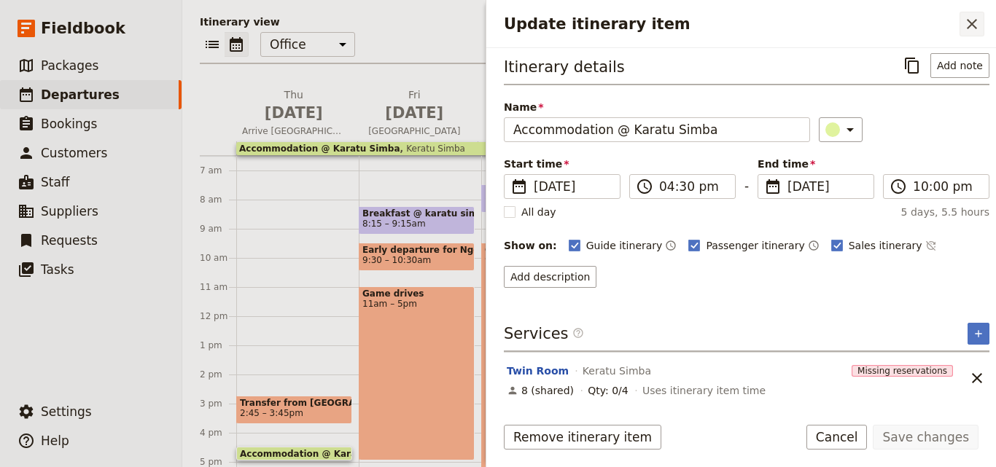
click at [964, 18] on icon "Close drawer" at bounding box center [971, 23] width 17 height 17
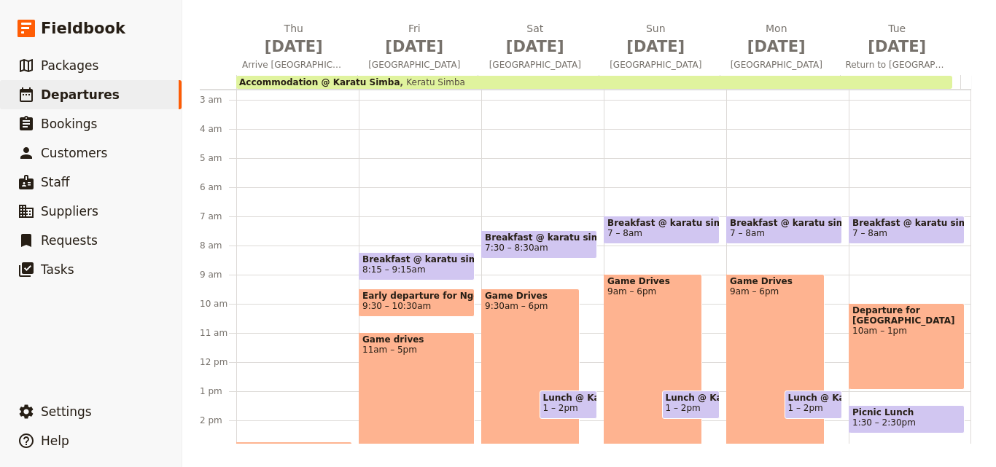
scroll to position [0, 0]
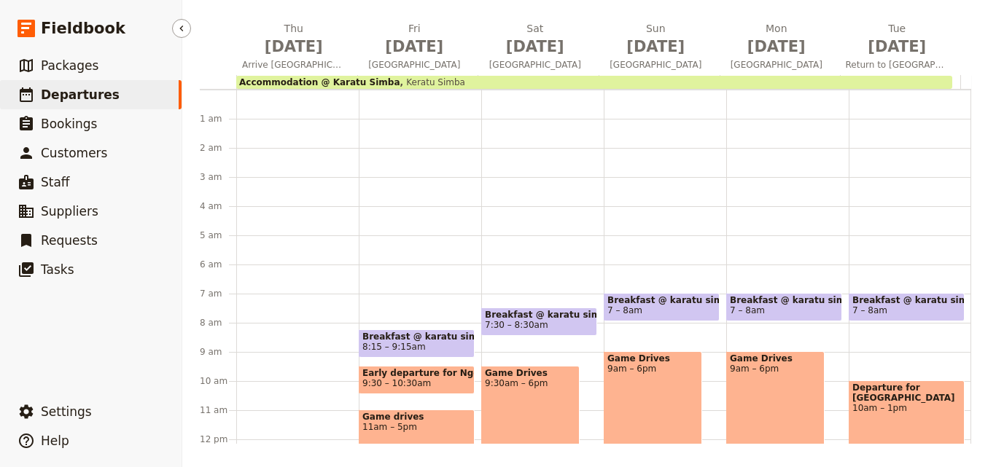
click at [92, 84] on link "​ Departures" at bounding box center [90, 94] width 181 height 29
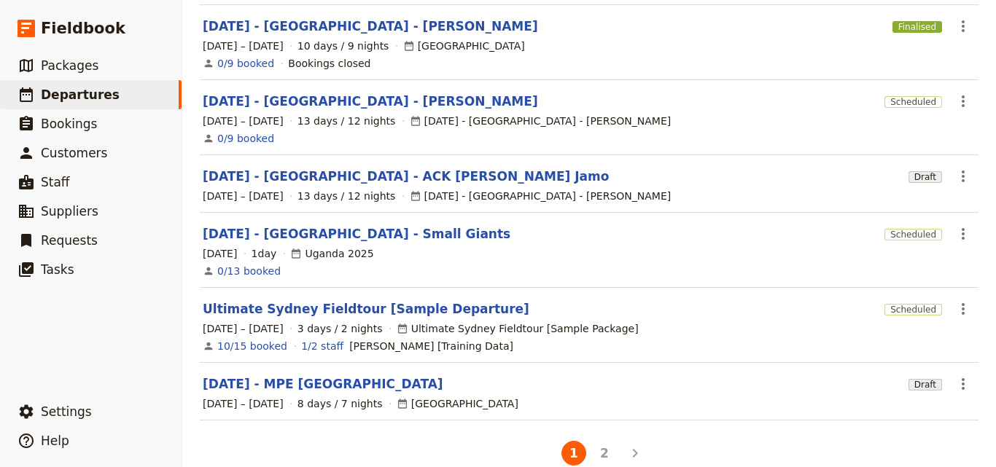
scroll to position [458, 0]
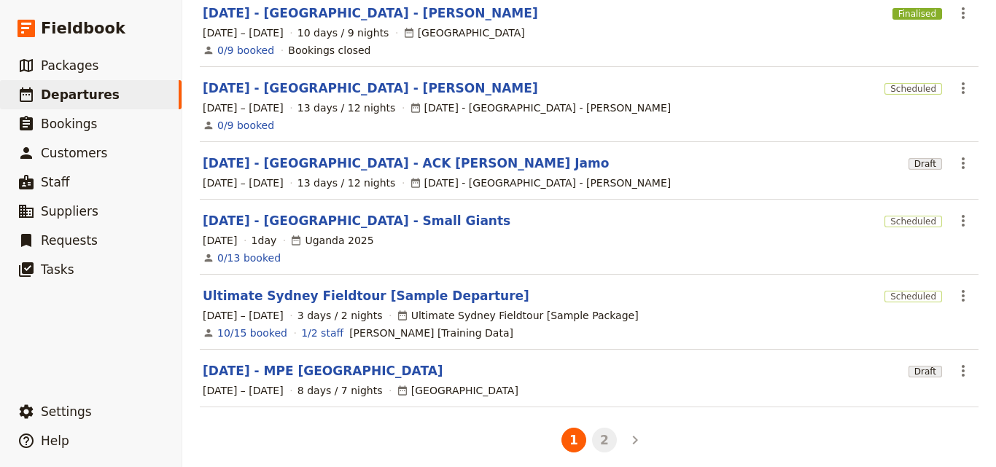
click at [607, 428] on button "2" at bounding box center [604, 440] width 25 height 25
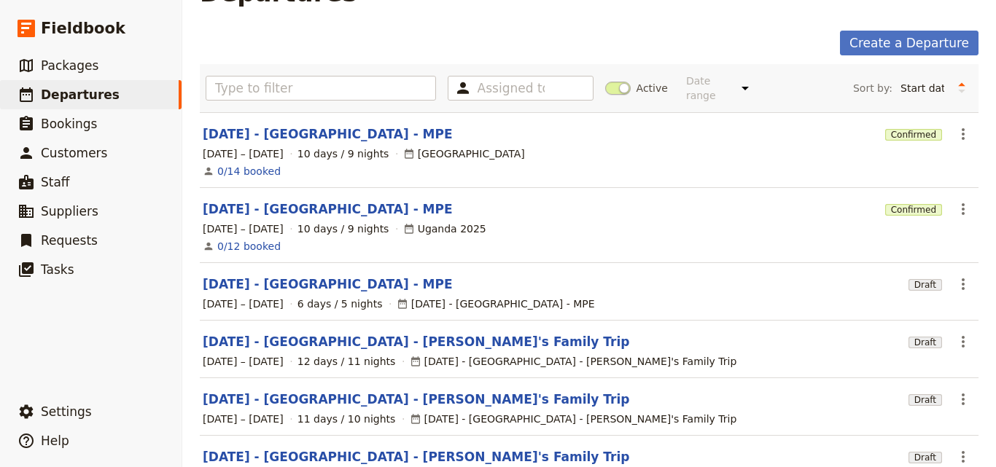
scroll to position [12, 0]
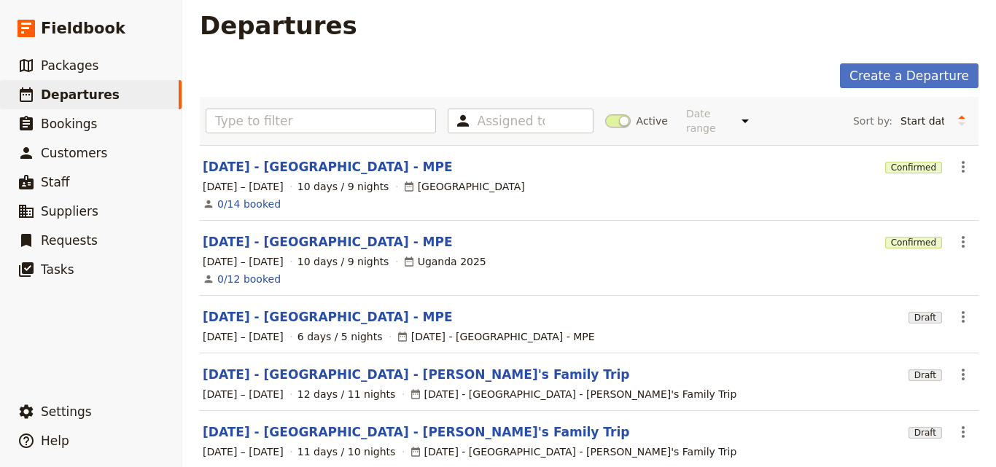
click at [315, 366] on link "[DATE] - [GEOGRAPHIC_DATA] - [PERSON_NAME]'s Family Trip" at bounding box center [416, 374] width 426 height 17
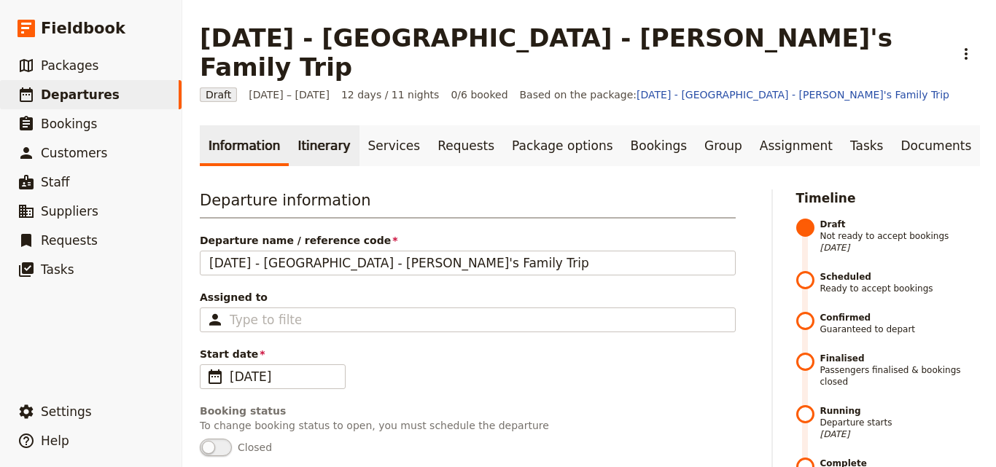
click at [316, 125] on link "Itinerary" at bounding box center [324, 145] width 70 height 41
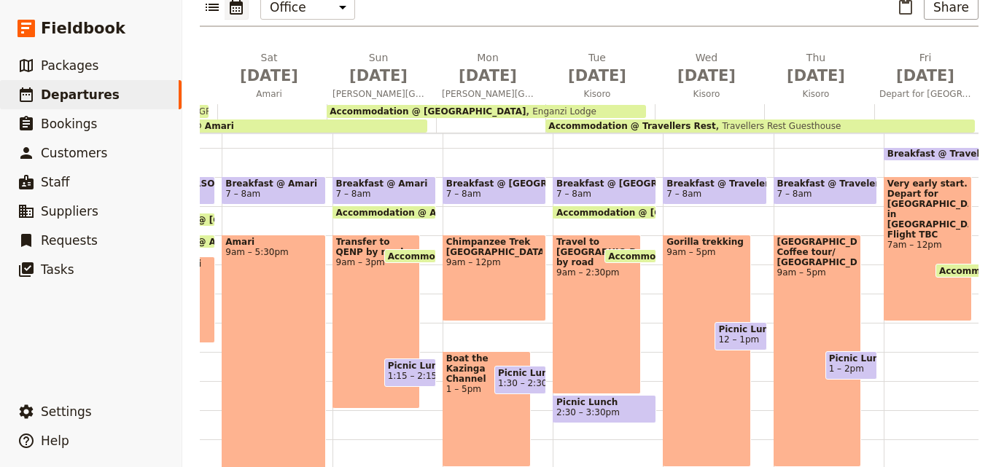
scroll to position [0, 599]
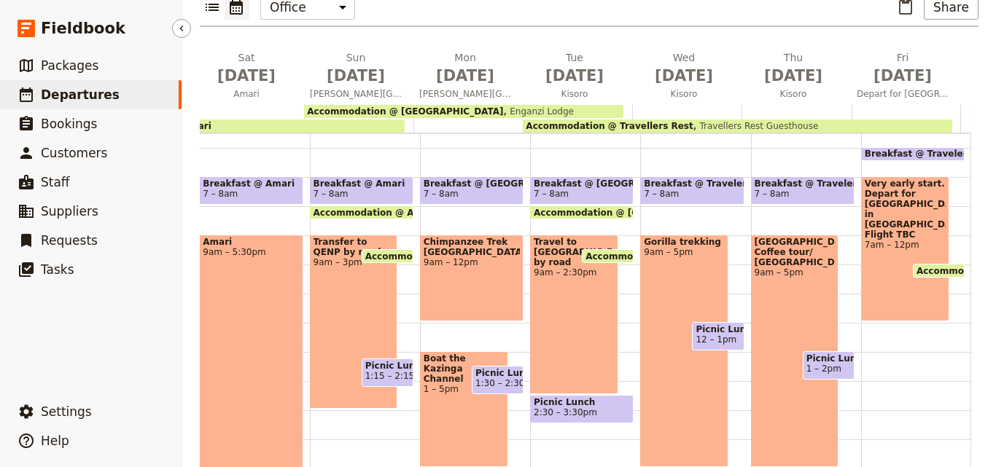
click at [125, 89] on link "​ Departures" at bounding box center [90, 94] width 181 height 29
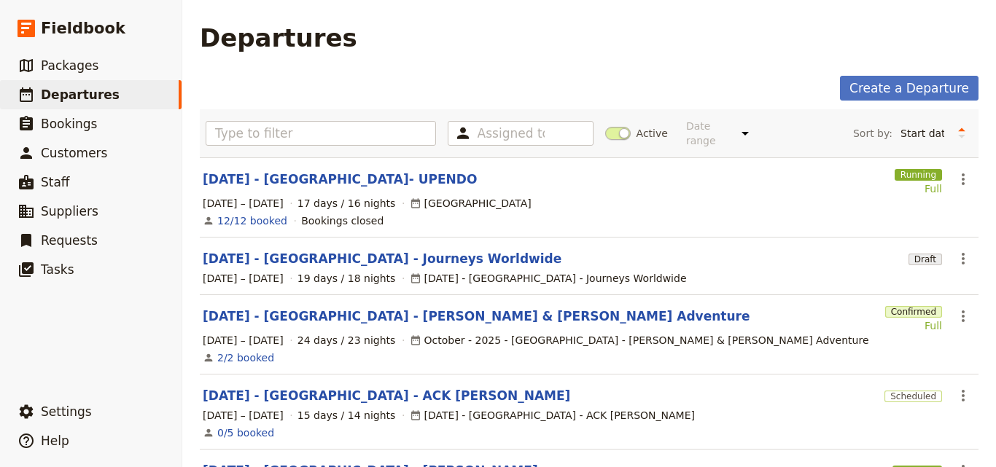
scroll to position [146, 0]
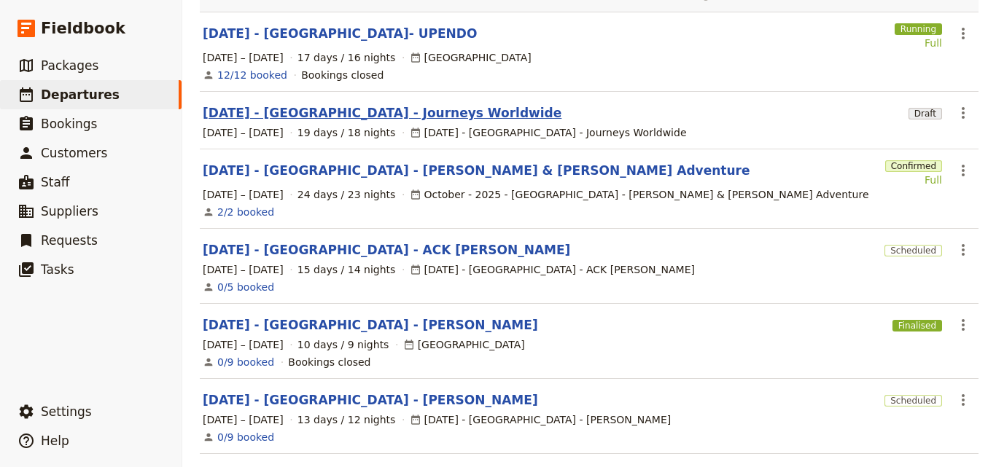
click at [313, 106] on link "[DATE] - [GEOGRAPHIC_DATA] - Journeys Worldwide" at bounding box center [382, 112] width 359 height 17
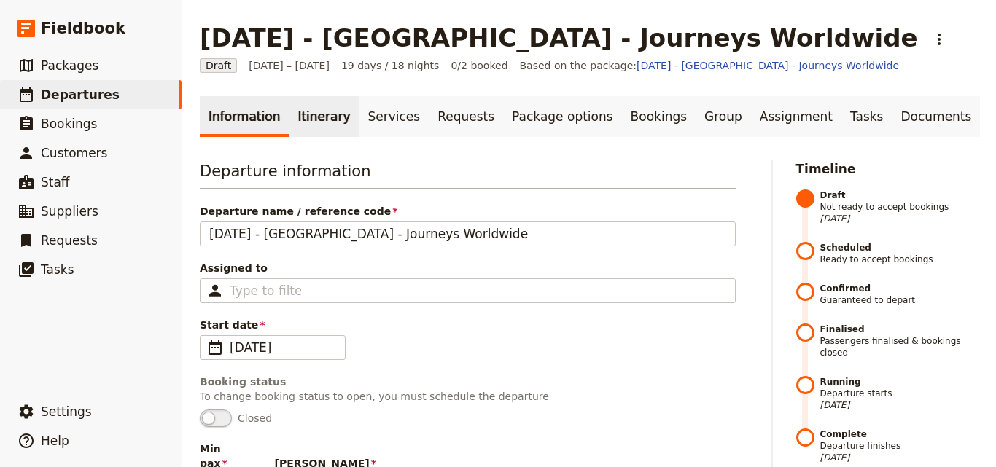
click at [314, 109] on link "Itinerary" at bounding box center [324, 116] width 70 height 41
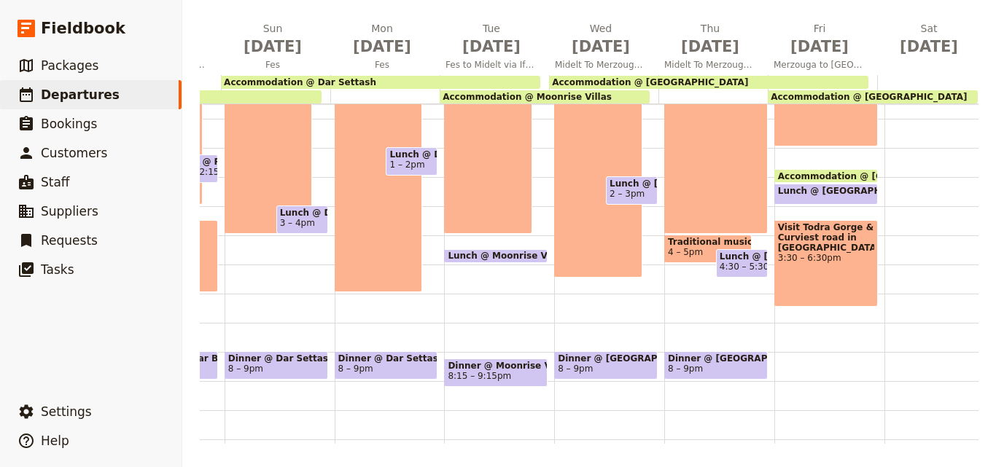
scroll to position [0, 1364]
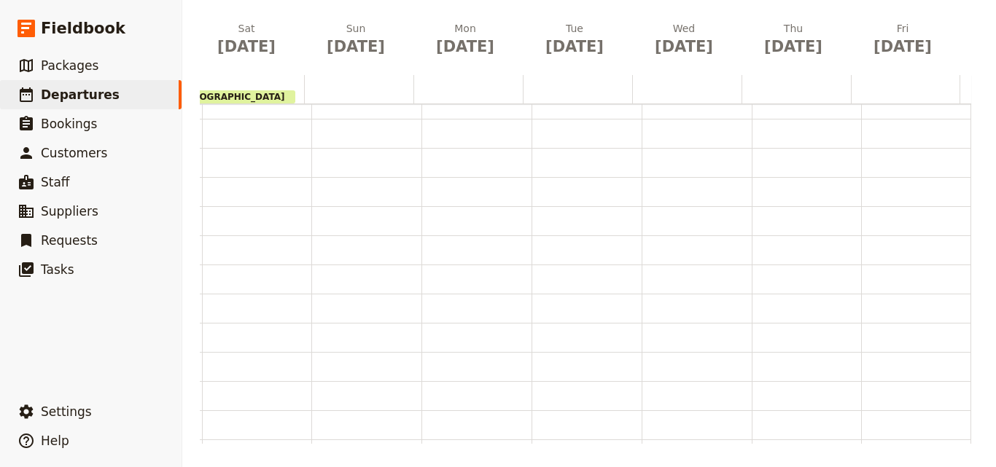
click at [548, 447] on main "Oct 2025 - Morocco - Journeys Worldwide ​ Draft 6 – 24 Oct 2025 19 days / 18 ni…" at bounding box center [588, 127] width 813 height 679
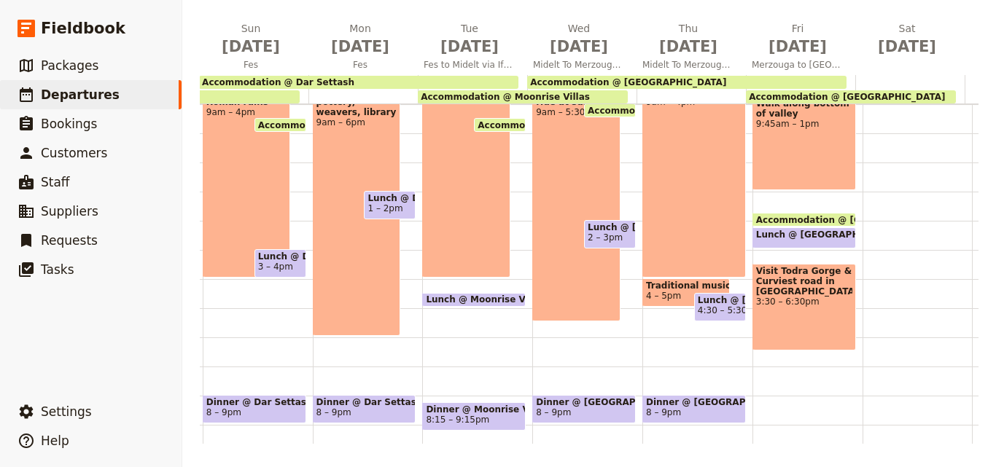
scroll to position [371, 0]
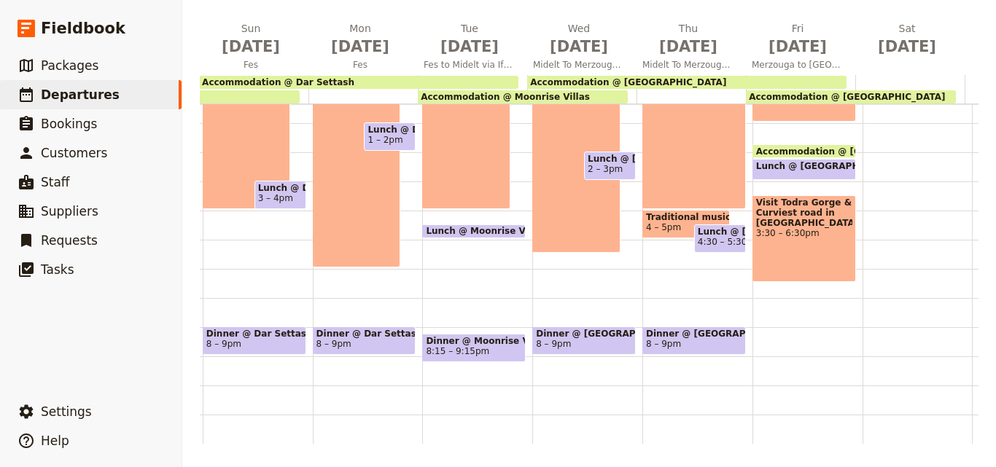
click at [779, 327] on div "Breakfast @ Itran Royal Camp 7 – 8am Accommodation @ Itran Royal Camp 10 – 9am …" at bounding box center [807, 94] width 110 height 700
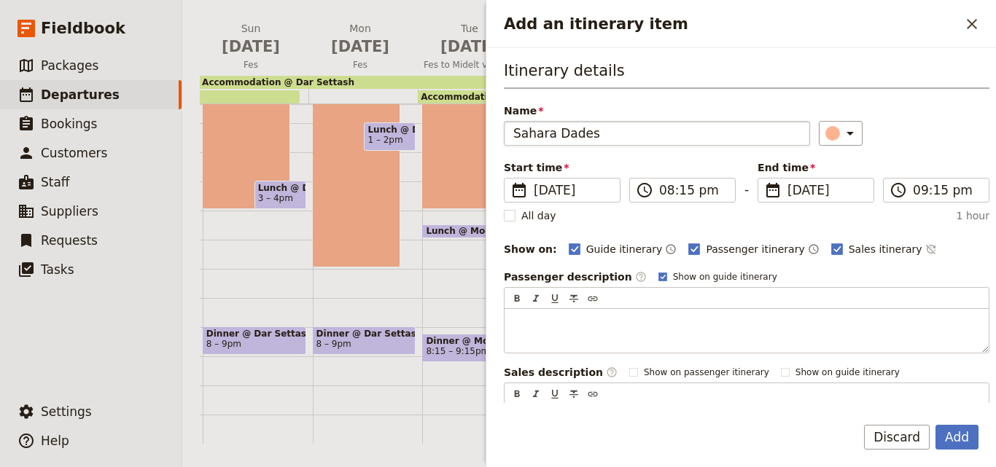
click at [519, 132] on input "Sahara Dades" at bounding box center [657, 133] width 306 height 25
type input "Dinner @ Sahara Dades"
click at [825, 131] on div "Add an itinerary item" at bounding box center [832, 133] width 15 height 15
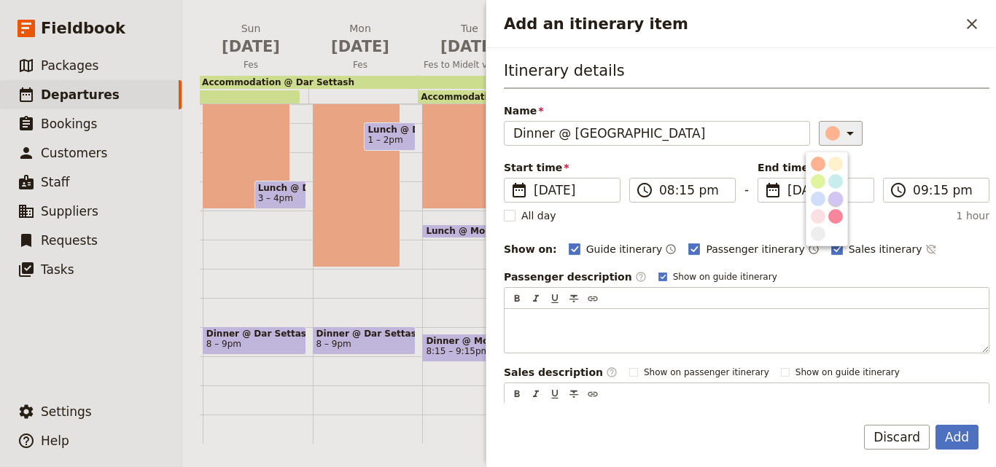
click at [838, 199] on div "button" at bounding box center [835, 199] width 15 height 15
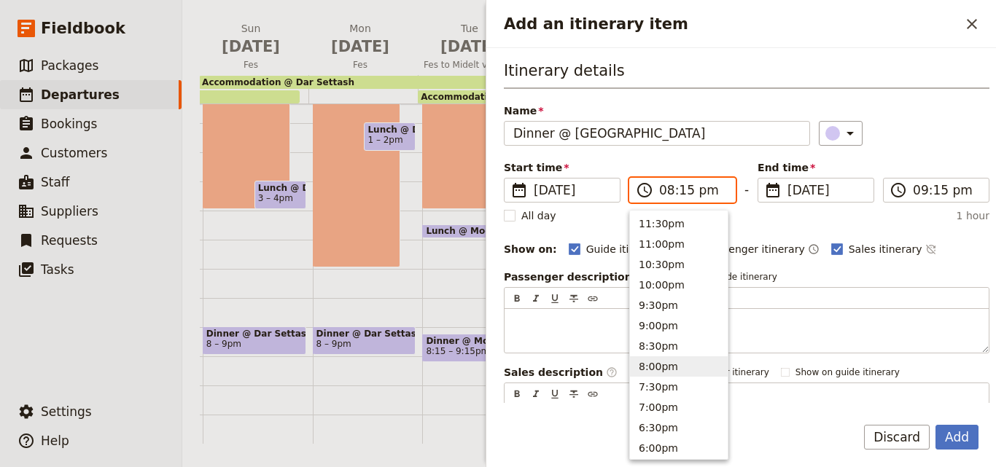
click at [684, 194] on input "08:15 pm" at bounding box center [692, 189] width 67 height 17
click at [682, 193] on input "08:15 pm" at bounding box center [692, 189] width 67 height 17
type input "08:00 pm"
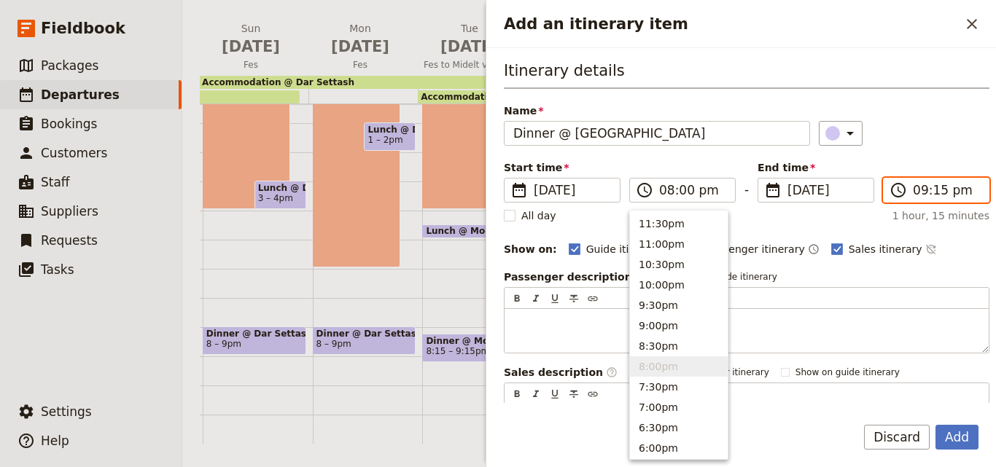
click at [932, 192] on input "09:15 pm" at bounding box center [945, 189] width 67 height 17
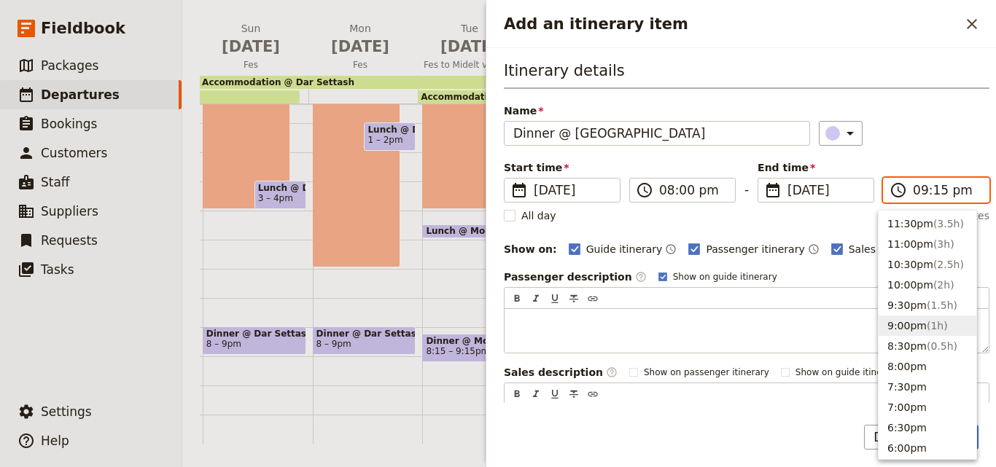
click at [933, 192] on input "09:15 pm" at bounding box center [945, 189] width 67 height 17
type input "09:00 pm"
click at [924, 157] on div "Itinerary details Name Dinner @ Sahara Dades ​ Start time ​ 17 Oct 2025 17/10/2…" at bounding box center [746, 254] width 485 height 389
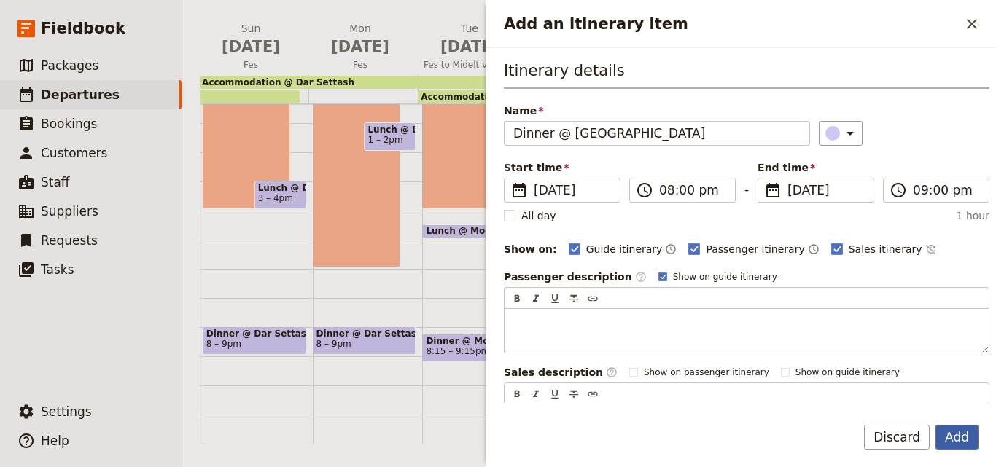
click at [953, 437] on button "Add" at bounding box center [956, 437] width 43 height 25
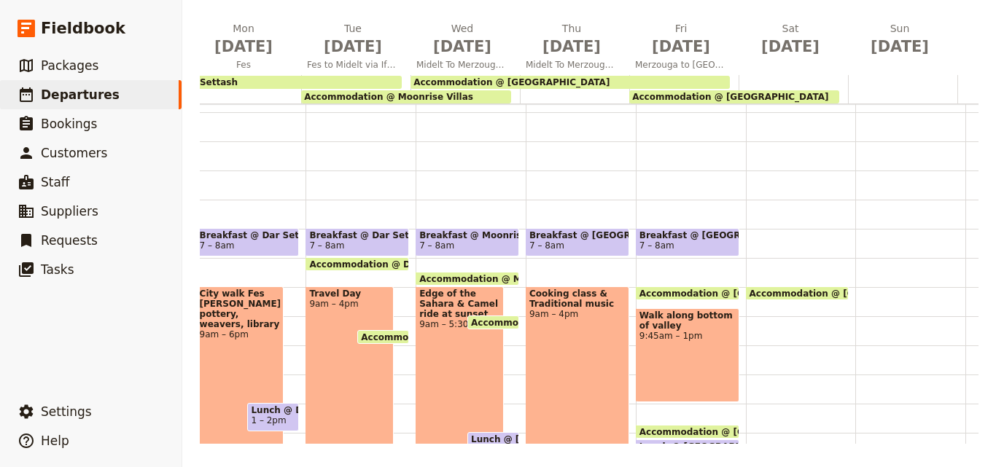
scroll to position [0, 839]
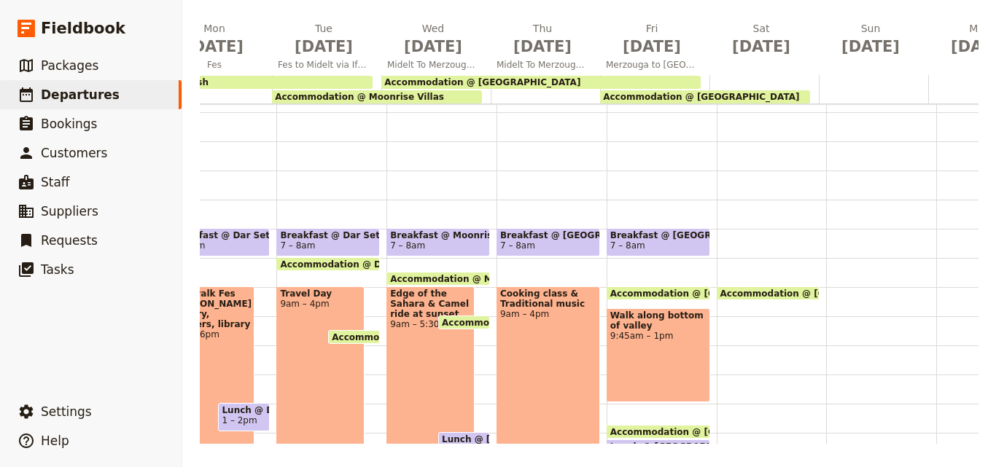
click at [649, 239] on span "Breakfast @ Itran Royal Camp" at bounding box center [658, 235] width 96 height 10
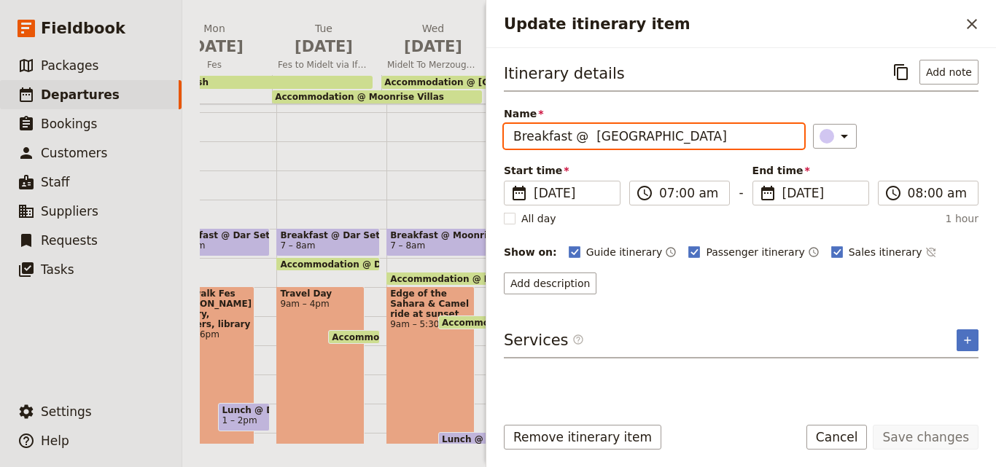
drag, startPoint x: 677, startPoint y: 140, endPoint x: 509, endPoint y: 136, distance: 167.7
click at [509, 136] on input "Breakfast @ Itran Royal Camp" at bounding box center [654, 136] width 300 height 25
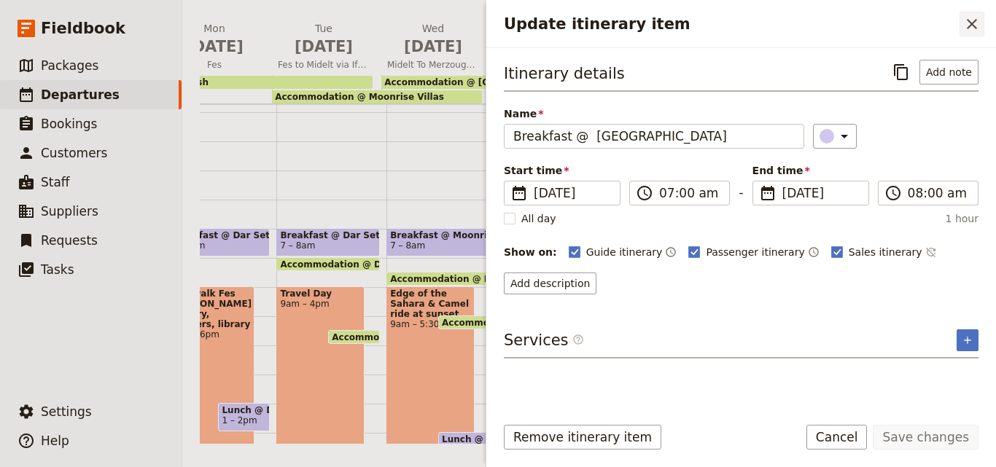
click at [964, 25] on icon "Close drawer" at bounding box center [971, 23] width 17 height 17
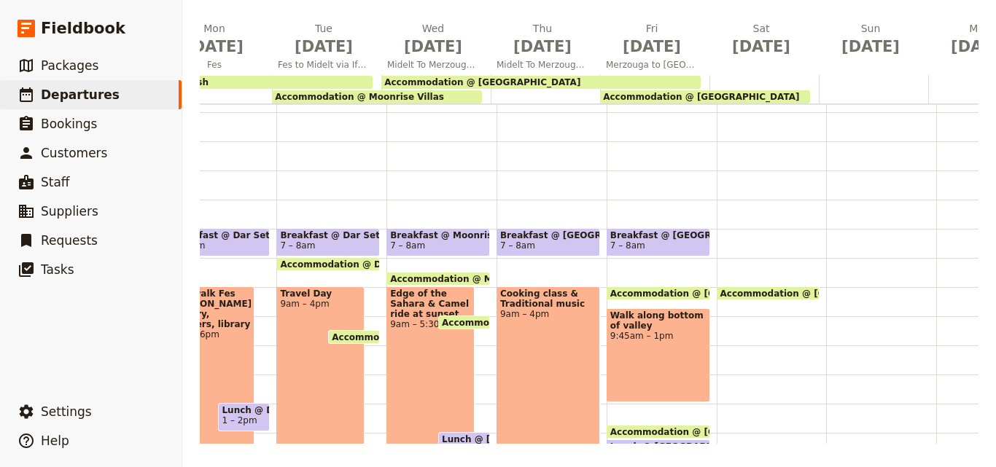
click at [732, 231] on div "Accommodation @ Sahara Dades 1:45pm – 9am" at bounding box center [771, 375] width 110 height 700
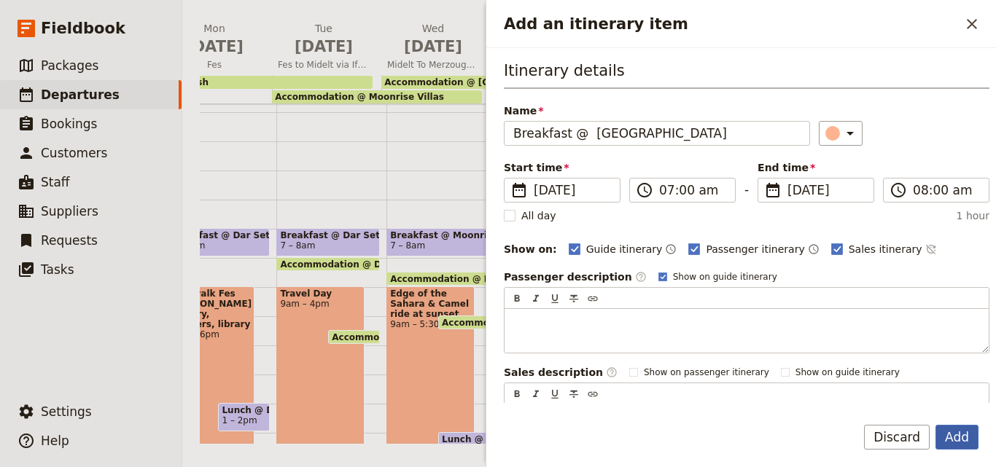
type input "Breakfast @ Itran Royal Camp"
click at [959, 444] on button "Add" at bounding box center [956, 437] width 43 height 25
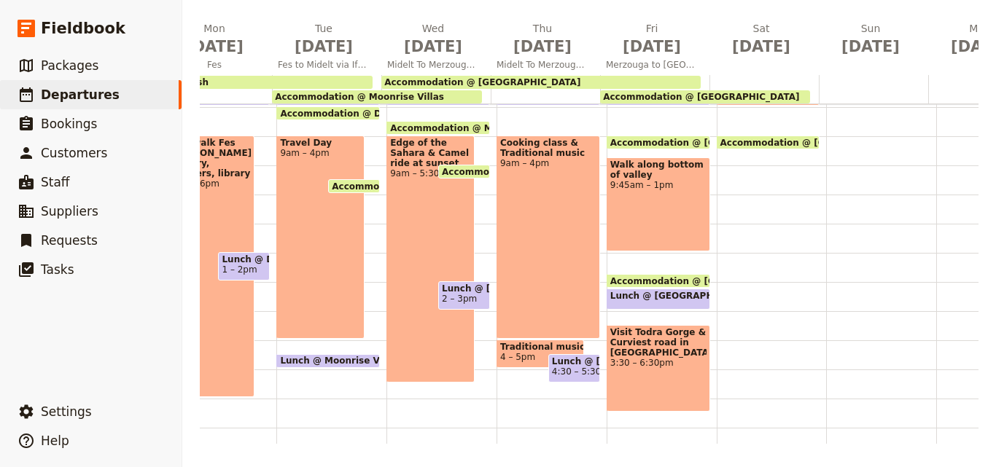
scroll to position [298, 0]
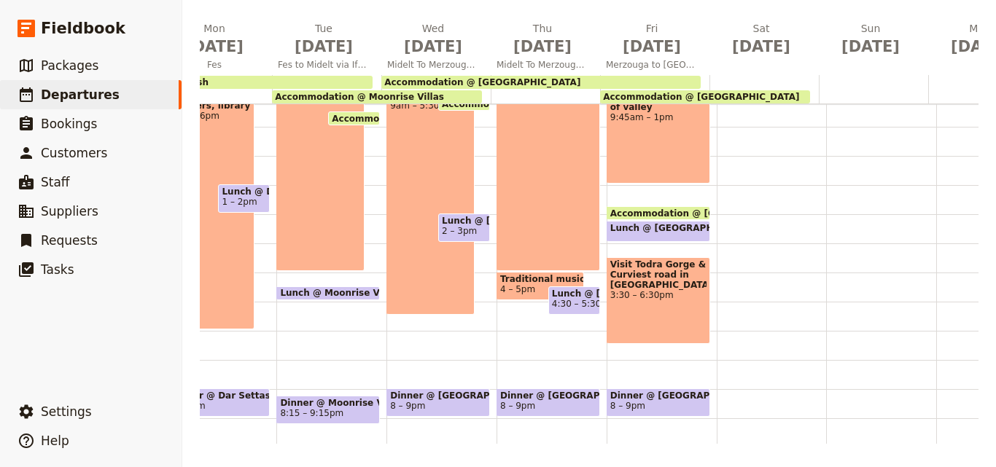
click at [668, 396] on span "Dinner @ Sahara Dades" at bounding box center [658, 396] width 96 height 10
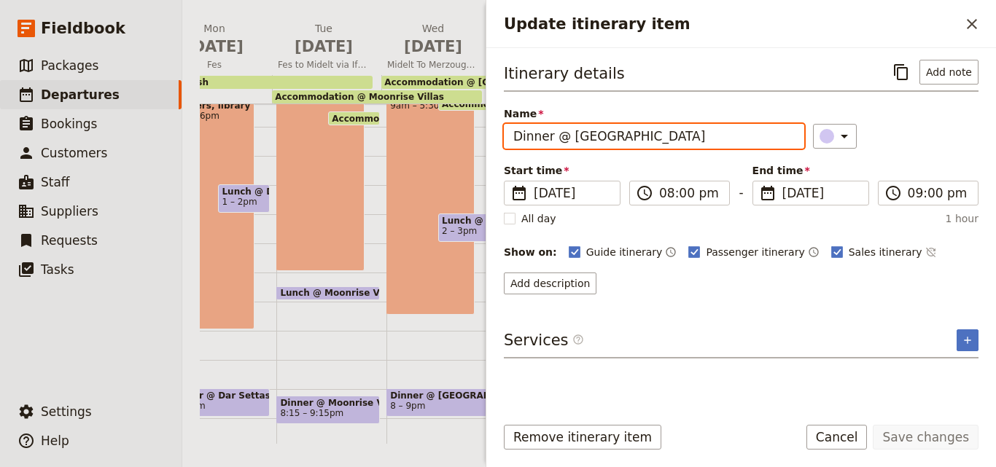
drag, startPoint x: 665, startPoint y: 138, endPoint x: 574, endPoint y: 134, distance: 91.2
click at [574, 134] on input "Dinner @ Sahara Dades" at bounding box center [654, 136] width 300 height 25
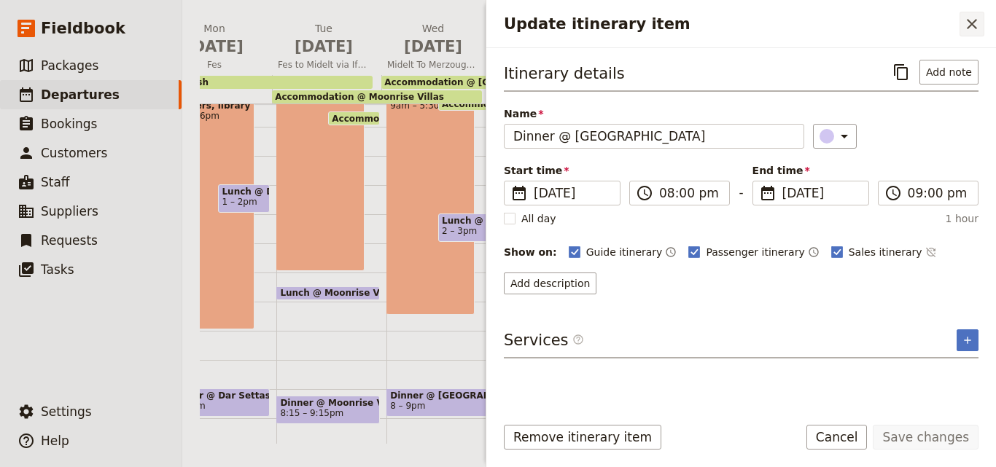
click at [966, 29] on icon "Close drawer" at bounding box center [971, 23] width 17 height 17
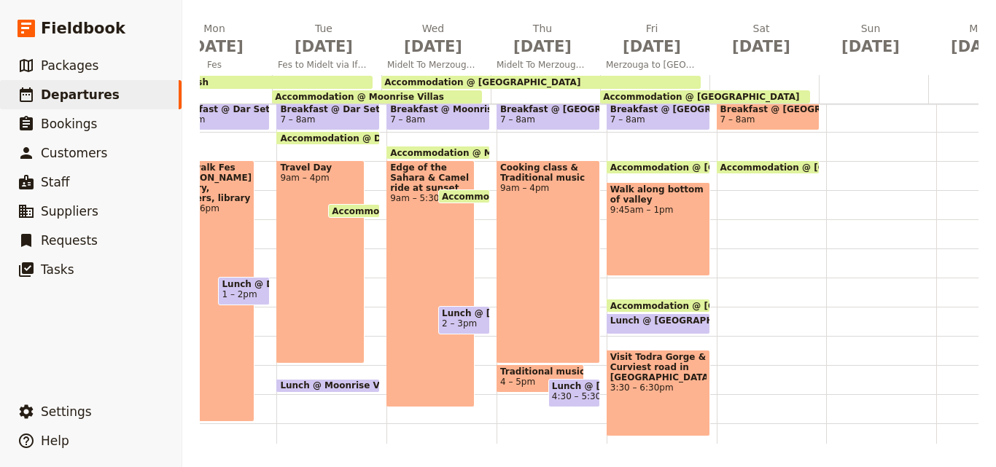
scroll to position [152, 0]
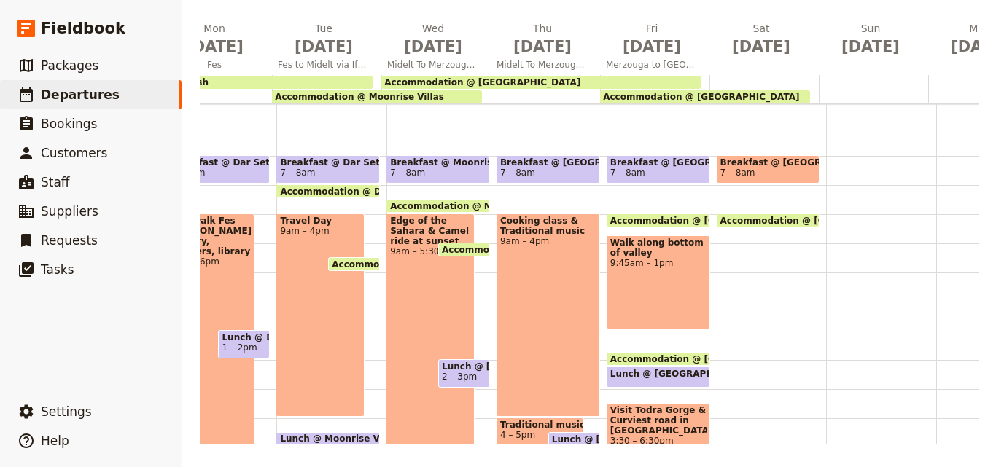
click at [756, 165] on span "Breakfast @ Itran Royal Camp" at bounding box center [768, 162] width 96 height 10
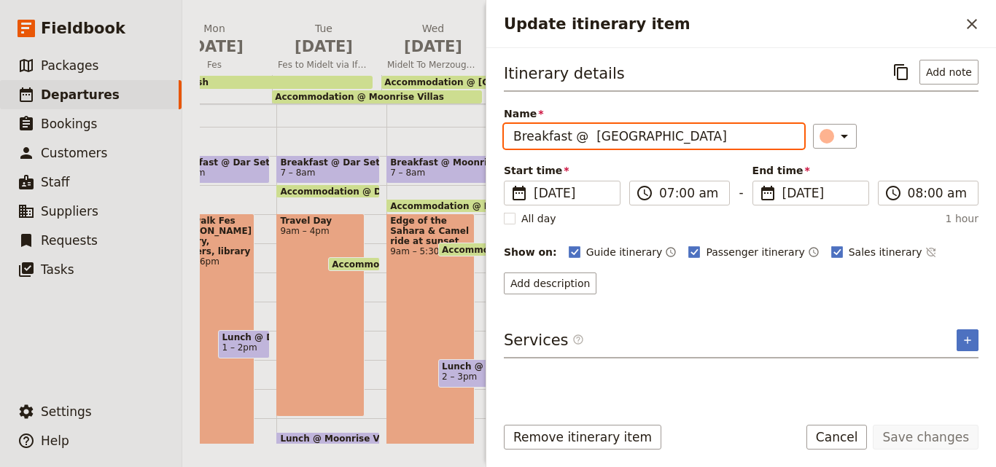
drag, startPoint x: 699, startPoint y: 138, endPoint x: 584, endPoint y: 139, distance: 115.2
click at [584, 139] on input "Breakfast @ Itran Royal Camp" at bounding box center [654, 136] width 300 height 25
paste input "Sahara Dades"
type input "Breakfast @ Sahara Dades"
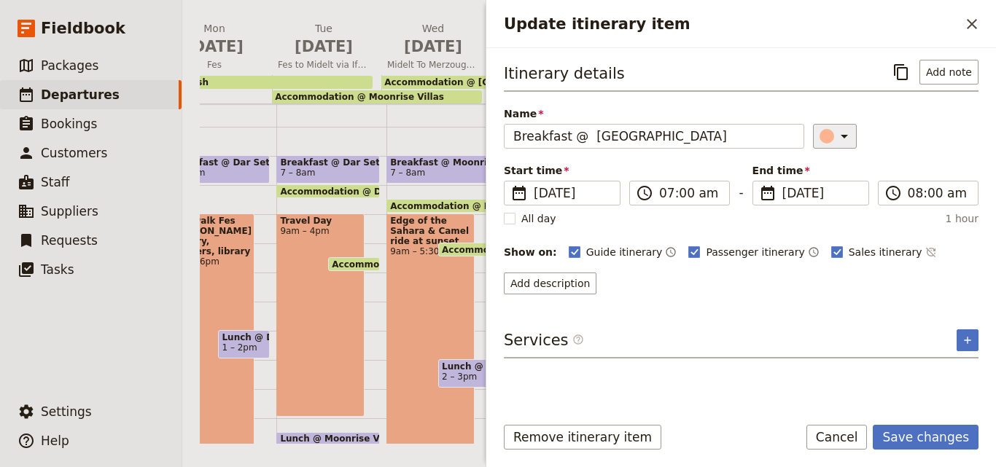
click at [819, 137] on div "Update itinerary item" at bounding box center [826, 136] width 15 height 15
click at [837, 203] on div "button" at bounding box center [835, 202] width 15 height 15
click at [928, 437] on button "Save changes" at bounding box center [925, 437] width 106 height 25
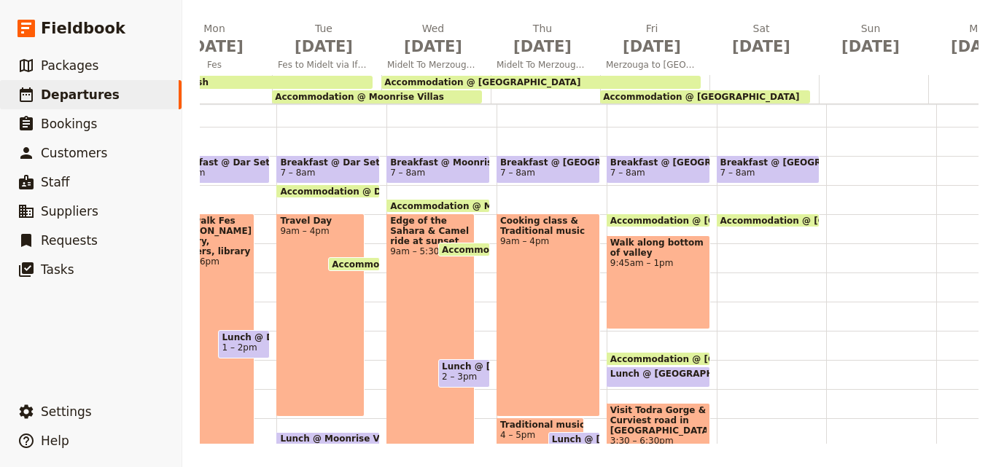
click at [709, 96] on span "Accommodation @ Sahara Dades" at bounding box center [701, 97] width 196 height 10
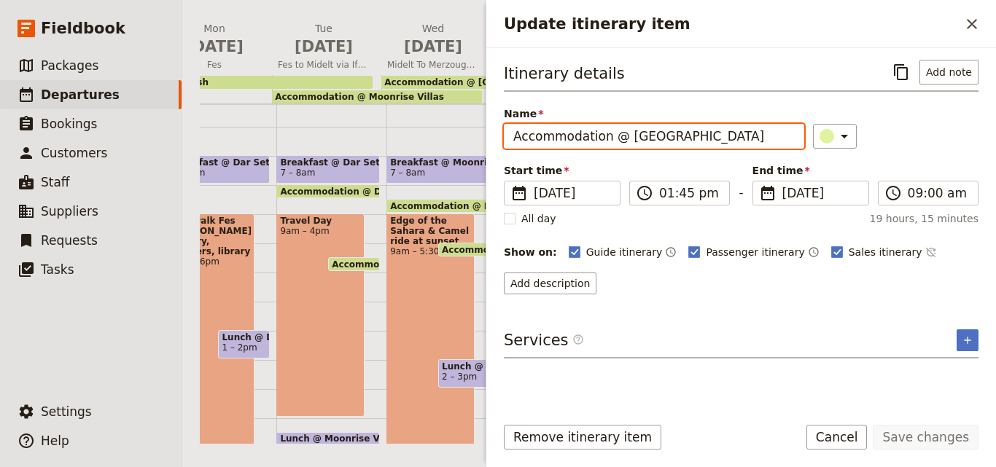
drag, startPoint x: 619, startPoint y: 136, endPoint x: 511, endPoint y: 141, distance: 108.7
click at [511, 141] on input "Accommodation @ Sahara Dades" at bounding box center [654, 136] width 300 height 25
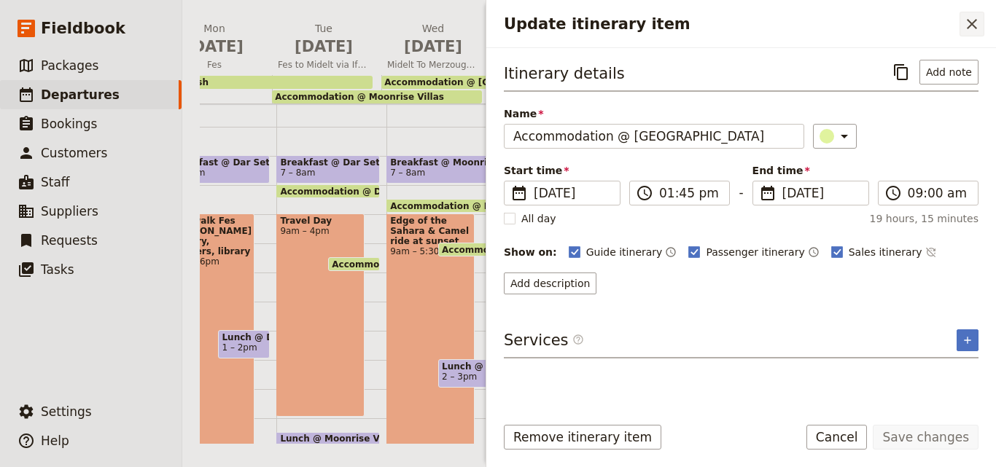
click at [970, 23] on icon "Close drawer" at bounding box center [971, 24] width 10 height 10
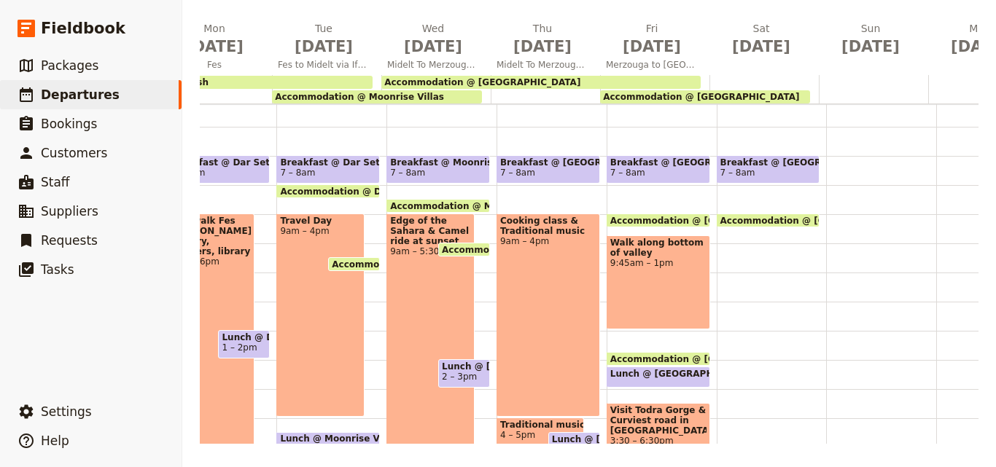
click at [723, 78] on div at bounding box center [763, 89] width 109 height 28
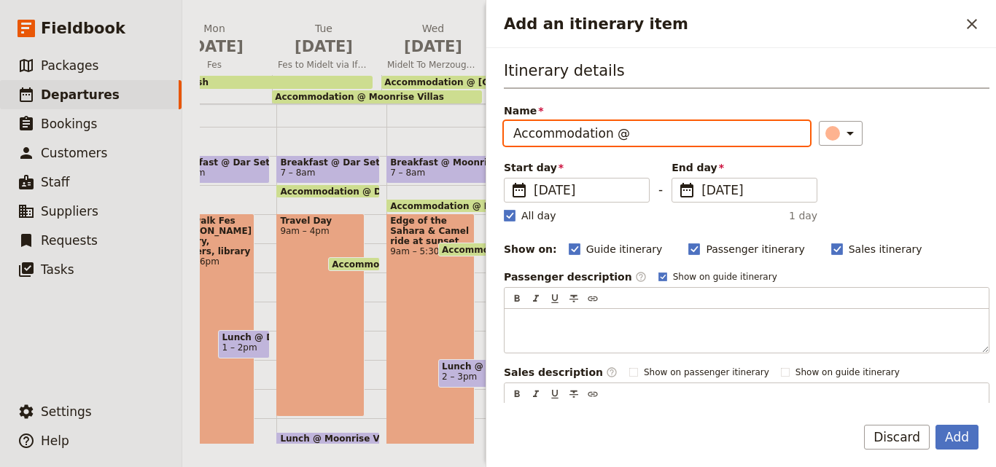
paste input "Kasbah La Cigogne"
type input "Accommodation @ Kasbah La Cigogne"
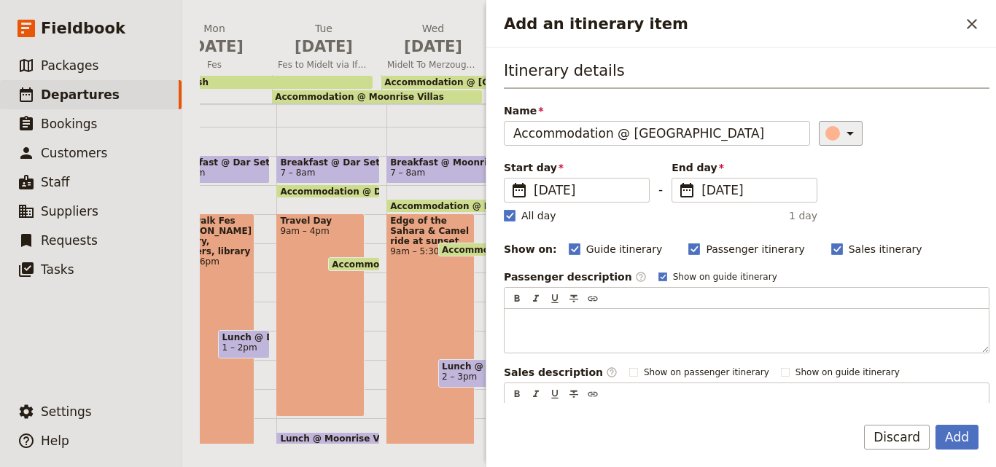
click at [841, 126] on icon "Add an itinerary item" at bounding box center [849, 133] width 17 height 17
click at [816, 181] on div "button" at bounding box center [817, 181] width 15 height 15
click at [509, 214] on rect "Add an itinerary item" at bounding box center [509, 215] width 11 height 11
click at [504, 208] on input "All day" at bounding box center [503, 208] width 1 height 1
checkbox input "false"
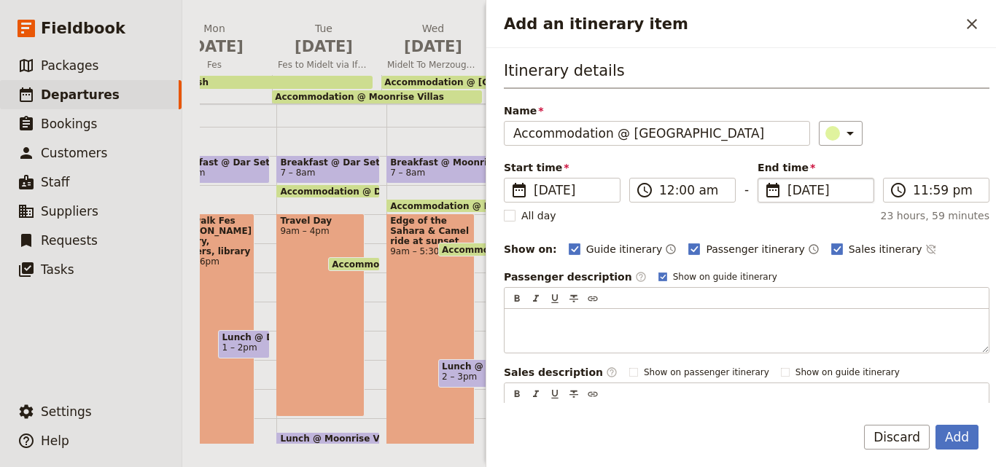
click at [796, 187] on span "18 Oct 2025" at bounding box center [825, 189] width 77 height 17
click at [764, 179] on input "18/10/2025" at bounding box center [763, 178] width 1 height 1
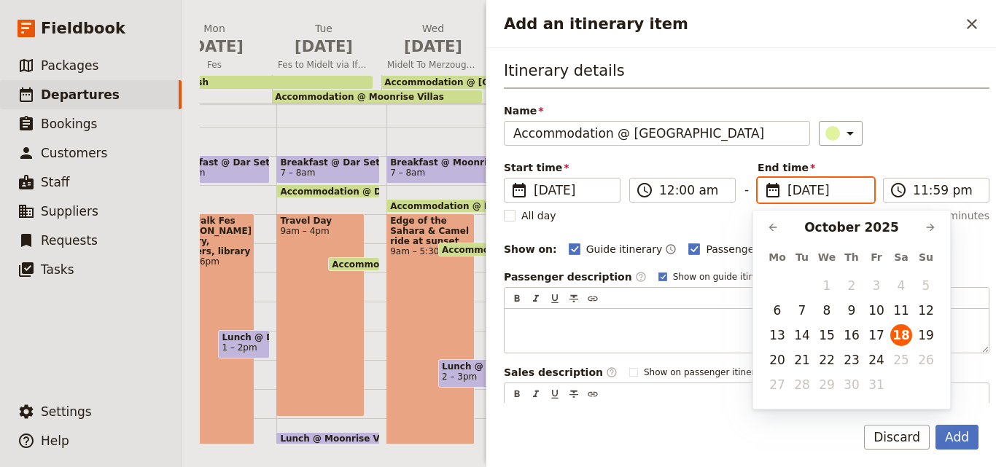
scroll to position [0, 0]
click at [929, 334] on button "19" at bounding box center [926, 335] width 22 height 22
type input "19/10/2025"
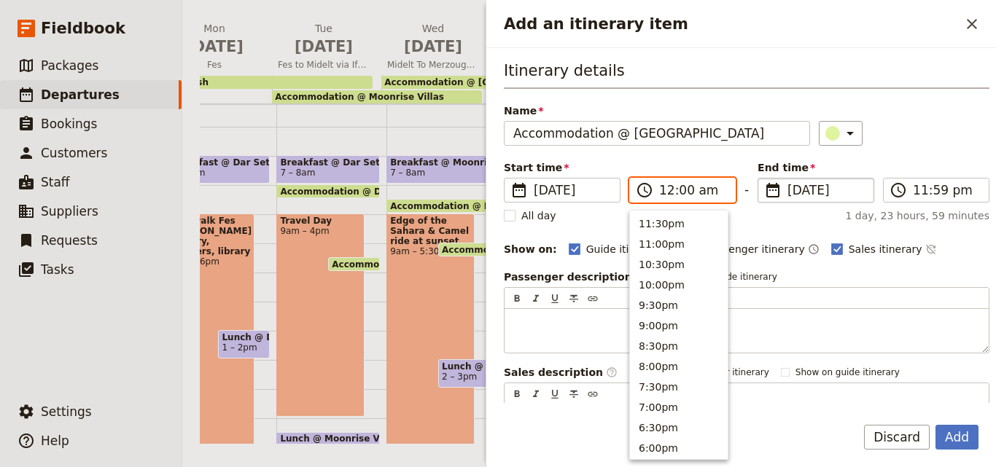
click at [679, 195] on input "12:00 am" at bounding box center [692, 189] width 67 height 17
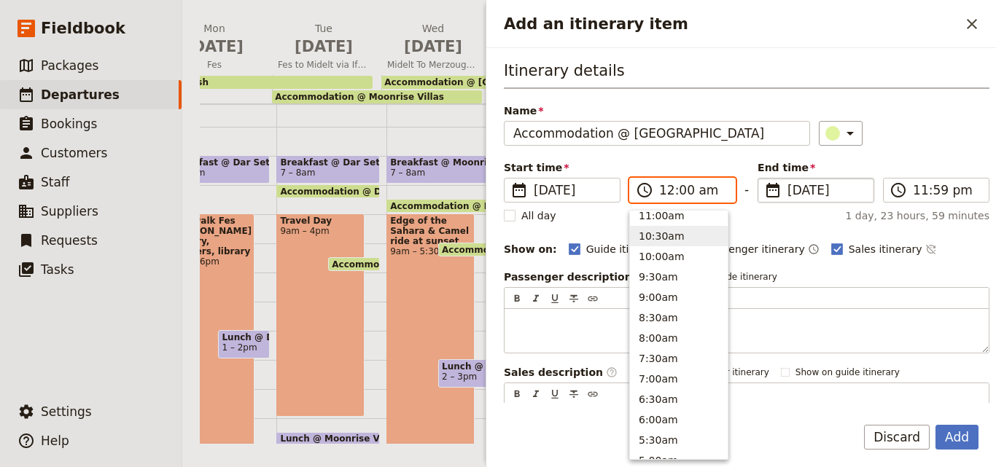
click at [667, 235] on button "10:30am" at bounding box center [679, 236] width 98 height 20
type input "10:30 am"
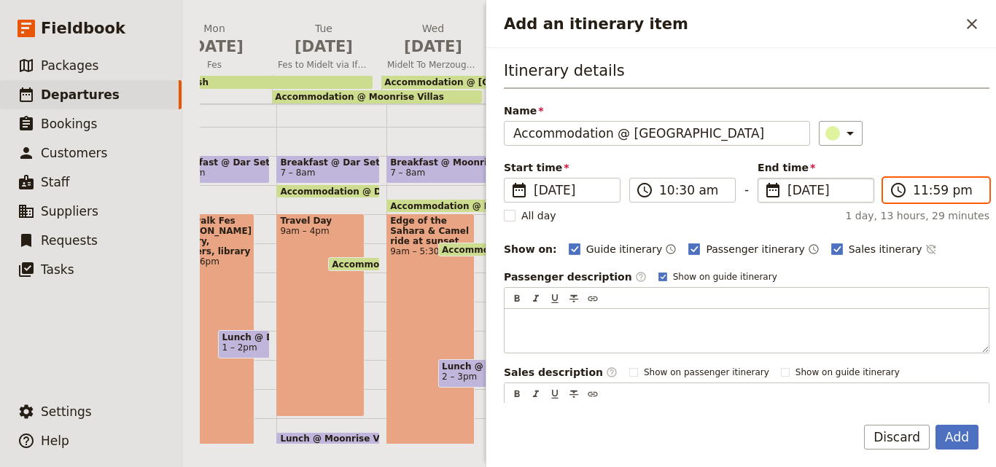
click at [918, 194] on input "11:59 pm" at bounding box center [945, 189] width 67 height 17
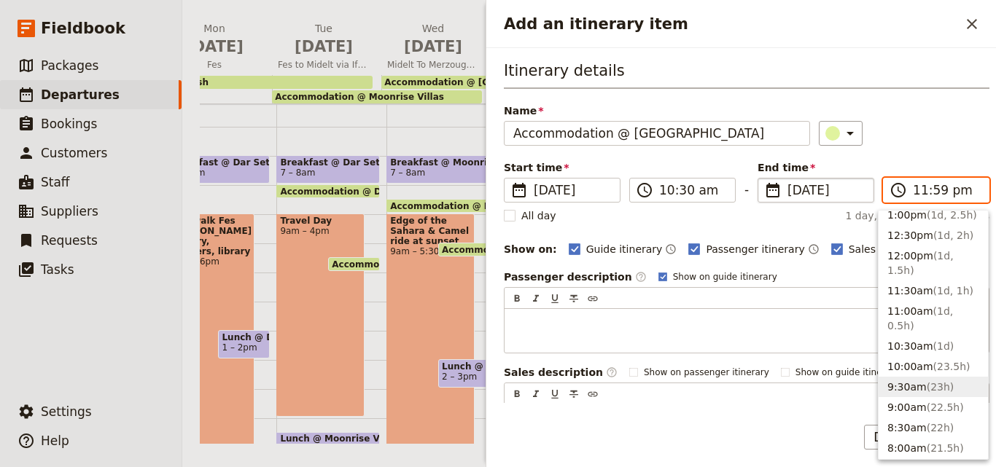
scroll to position [583, 0]
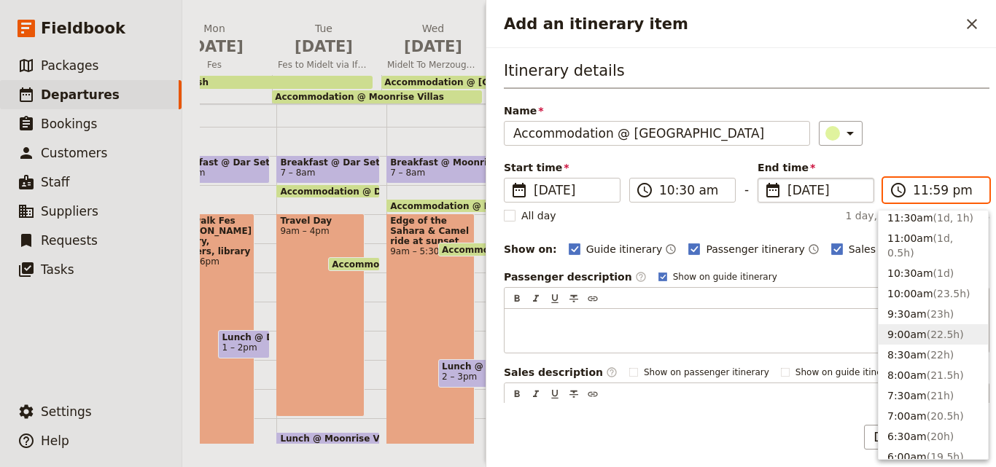
click at [908, 324] on button "9:00am ( 22.5h )" at bounding box center [932, 334] width 109 height 20
type input "09:00 am"
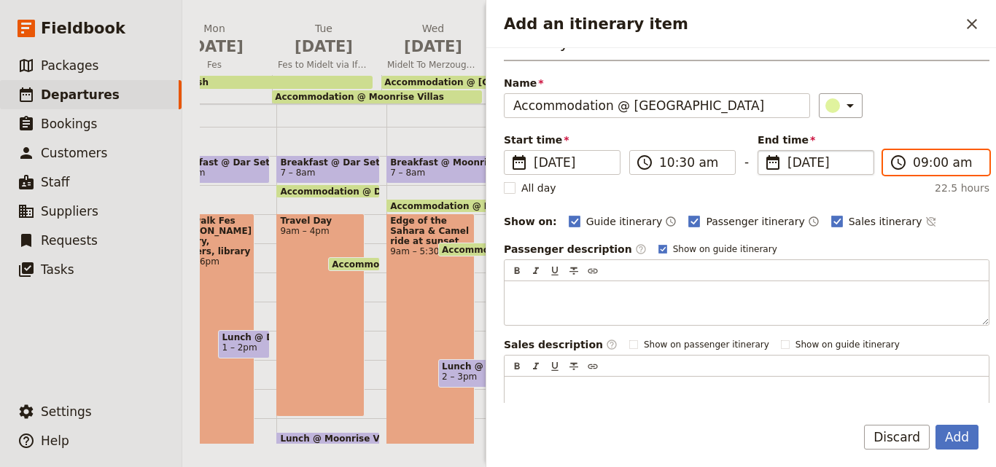
scroll to position [0, 0]
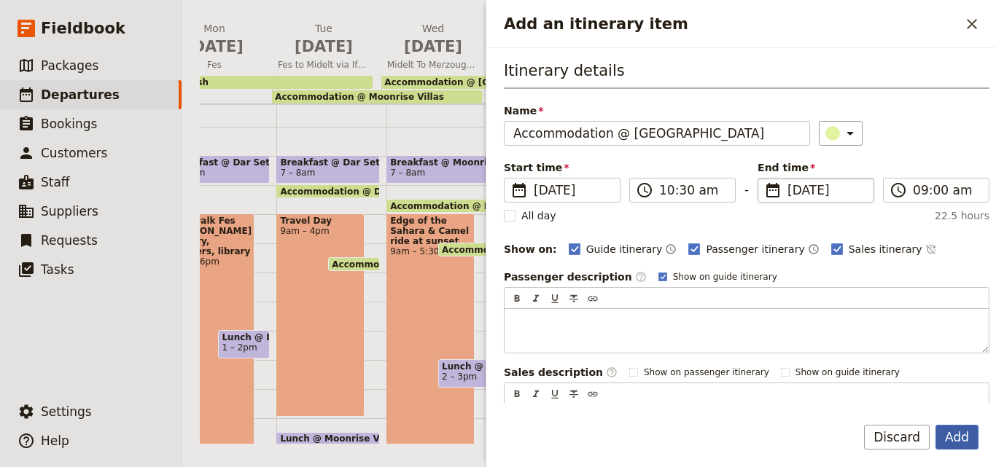
click at [957, 444] on button "Add" at bounding box center [956, 437] width 43 height 25
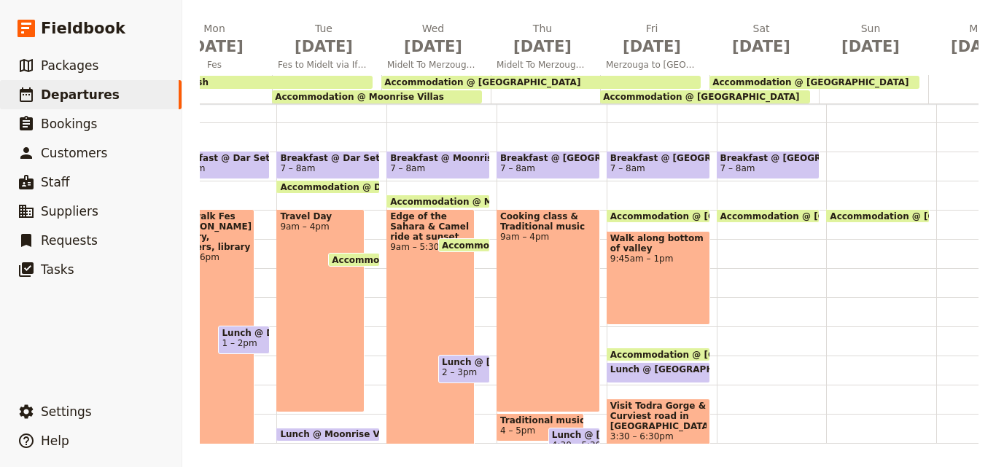
scroll to position [156, 0]
click at [716, 273] on div "Breakfast @ Sahara Dades 7 – 8am Accommodation @ Sahara Dades 1:45pm – 9am Acco…" at bounding box center [771, 298] width 110 height 700
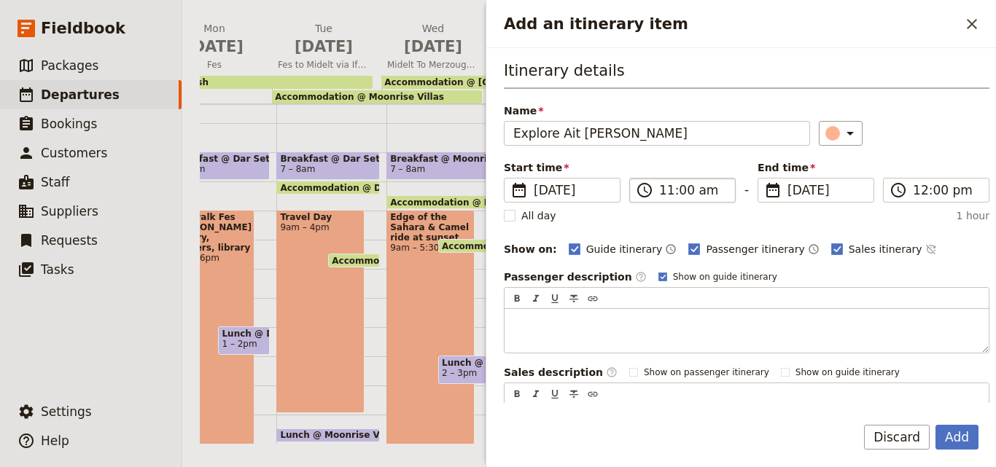
type input "Explore Ait Ben Haddou"
click at [665, 196] on input "11:00 am" at bounding box center [692, 189] width 67 height 17
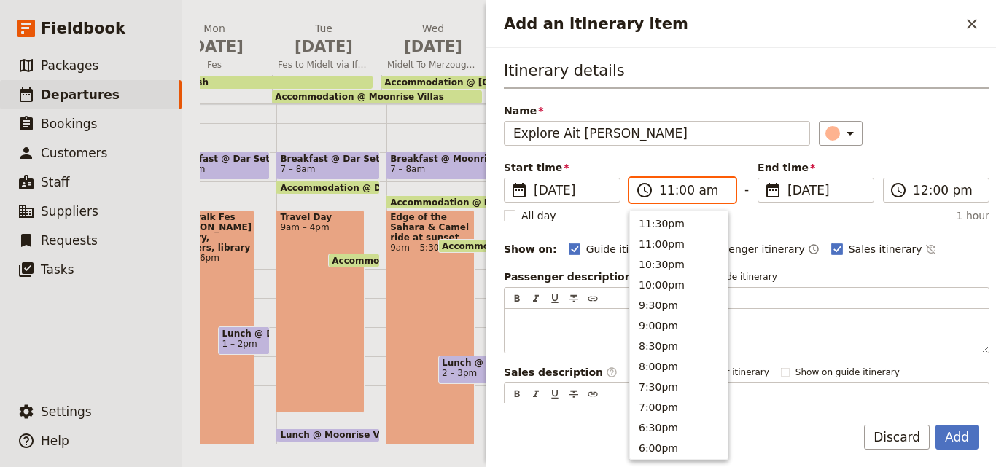
scroll to position [513, 0]
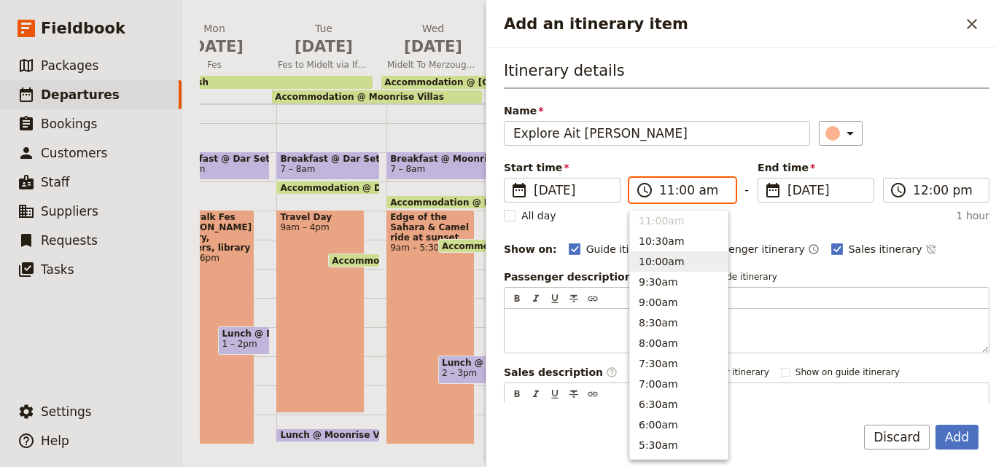
click at [664, 271] on button "10:00am" at bounding box center [679, 261] width 98 height 20
type input "10:00 am"
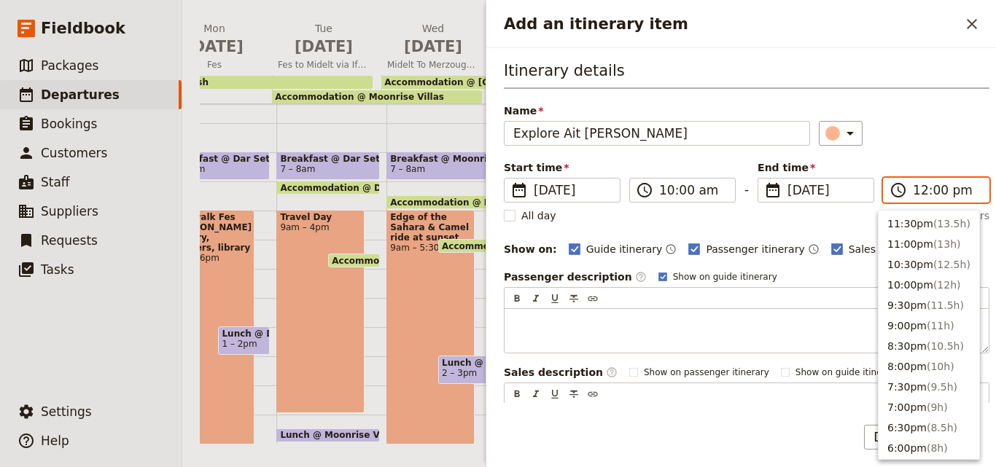
scroll to position [472, 0]
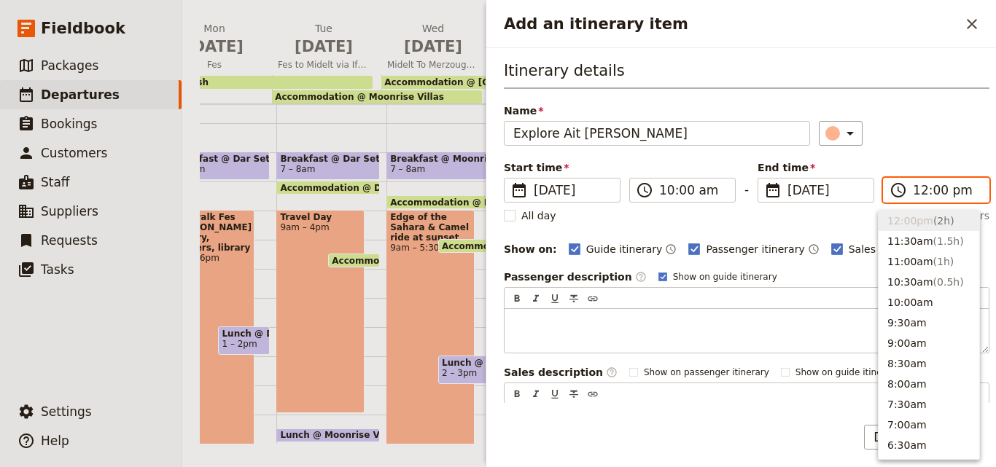
click at [927, 195] on input "12:00 pm" at bounding box center [945, 189] width 67 height 17
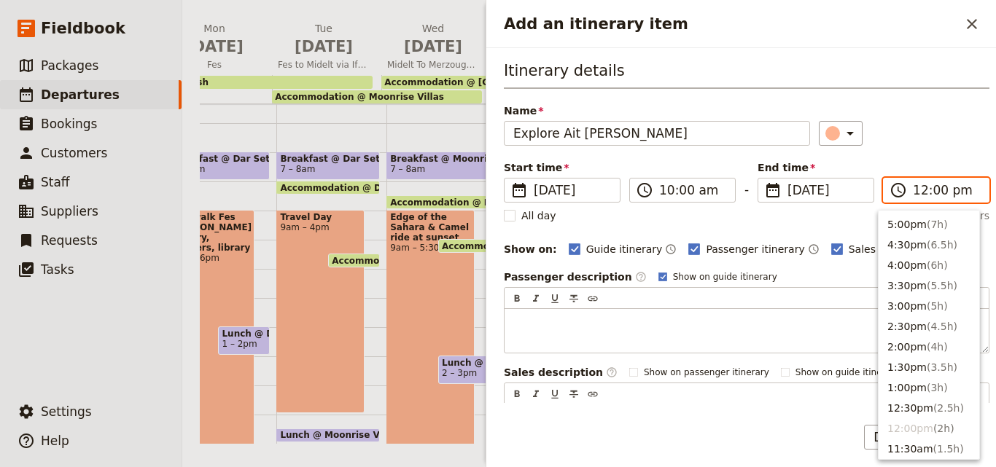
scroll to position [181, 0]
click at [916, 411] on button "2:30pm ( 4.5h )" at bounding box center [928, 410] width 101 height 20
type input "02:30 pm"
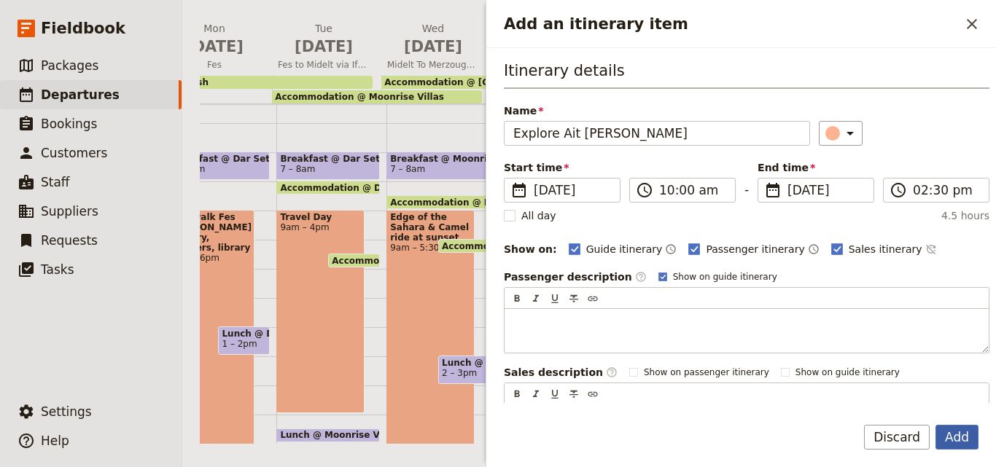
click at [955, 439] on button "Add" at bounding box center [956, 437] width 43 height 25
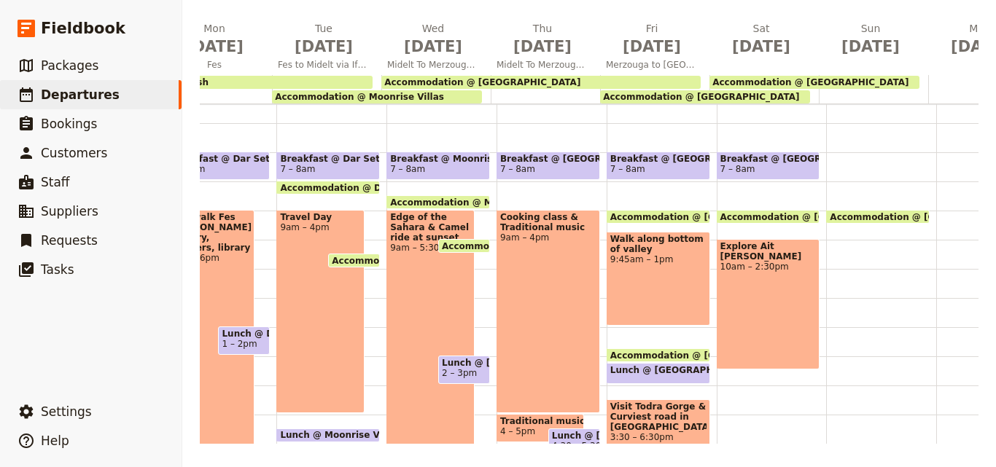
click at [757, 267] on div "Explore Ait Ben Haddou 10am – 2:30pm" at bounding box center [767, 304] width 103 height 130
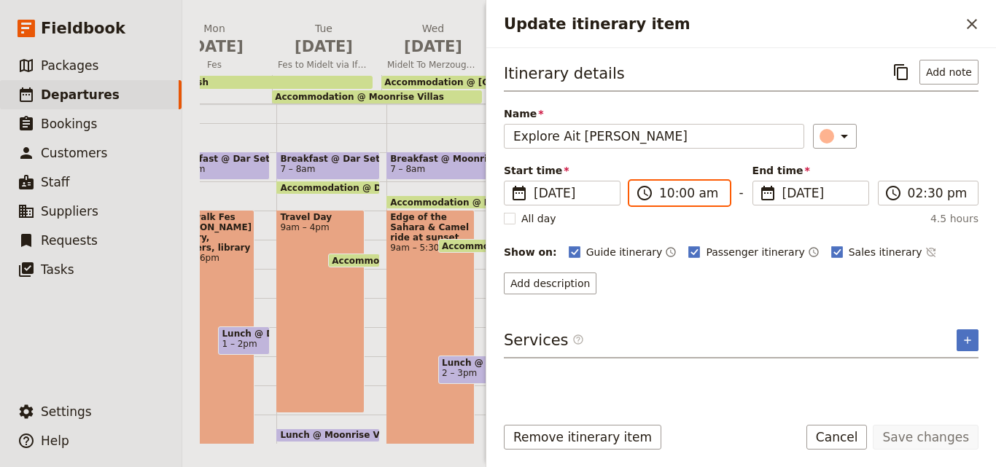
click at [673, 195] on input "10:00 am" at bounding box center [689, 192] width 61 height 17
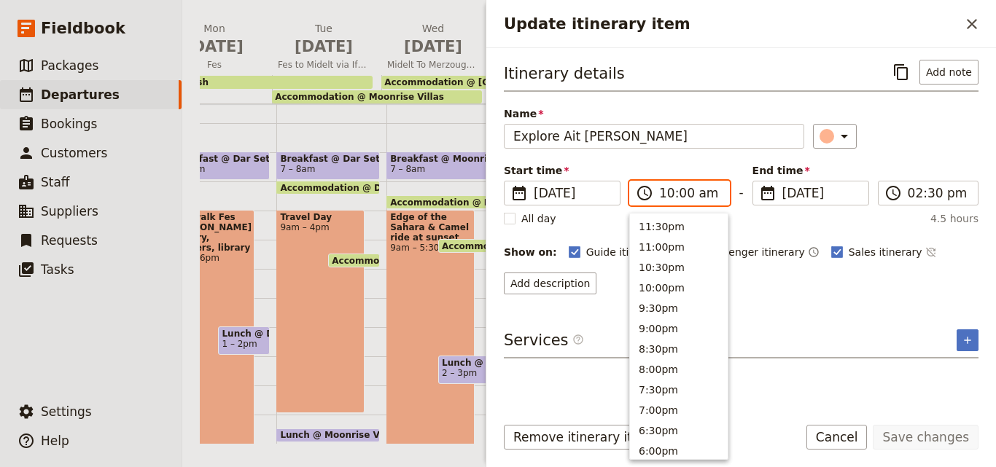
scroll to position [554, 0]
click at [662, 263] on button "9:00am" at bounding box center [679, 264] width 98 height 20
type input "09:00 am"
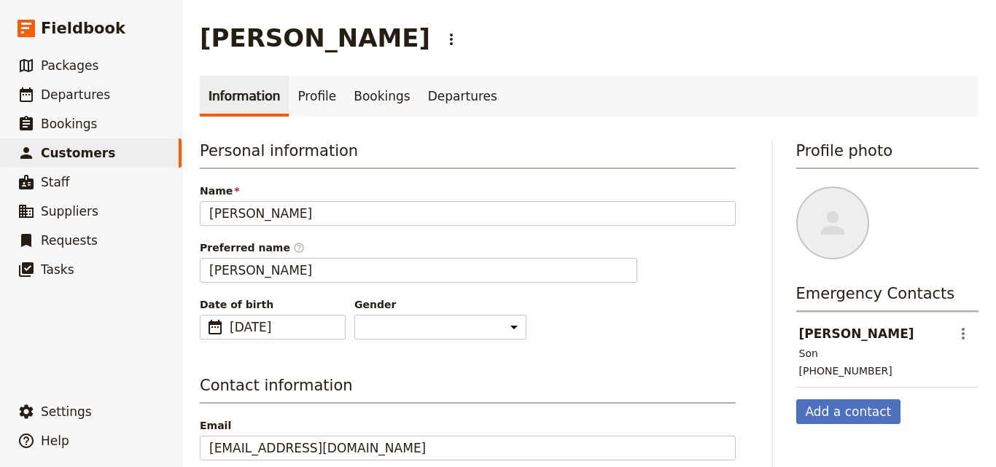
select select "MALE"
click at [305, 110] on link "Profile" at bounding box center [317, 96] width 56 height 41
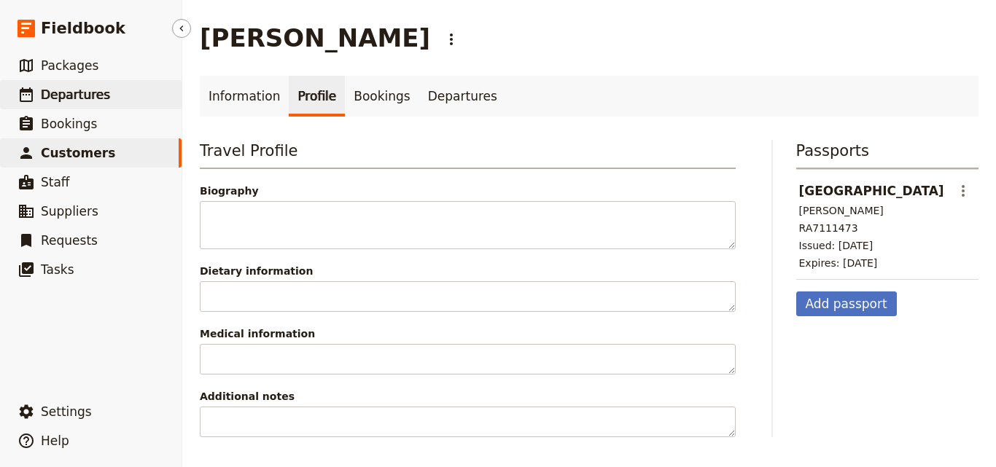
click at [98, 99] on span "Departures" at bounding box center [75, 94] width 69 height 15
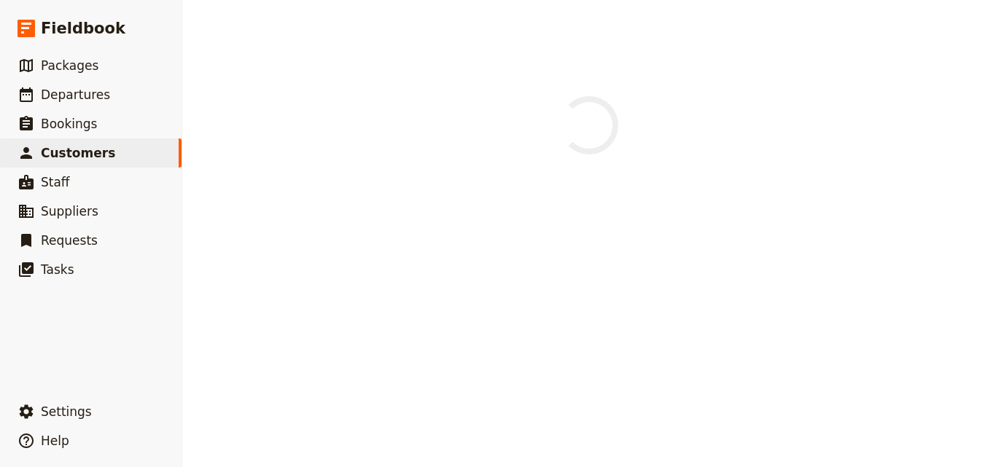
select select "[DEMOGRAPHIC_DATA]"
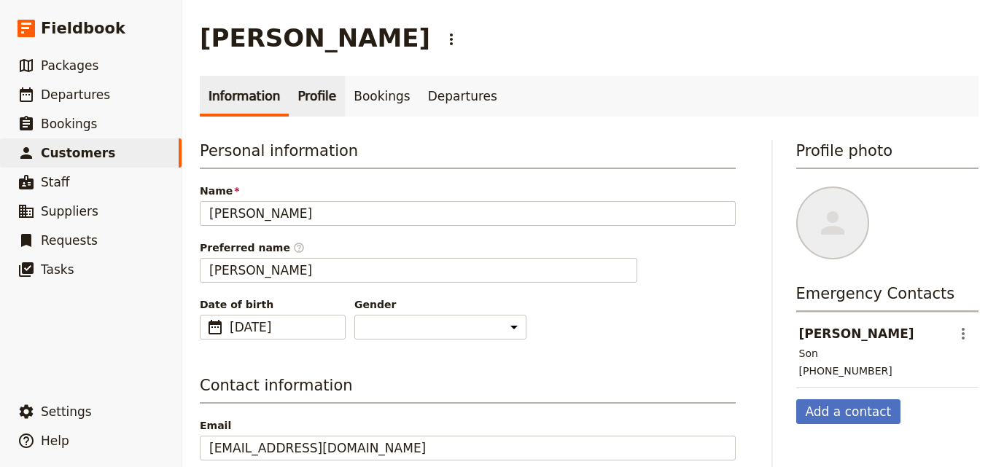
click at [296, 105] on link "Profile" at bounding box center [317, 96] width 56 height 41
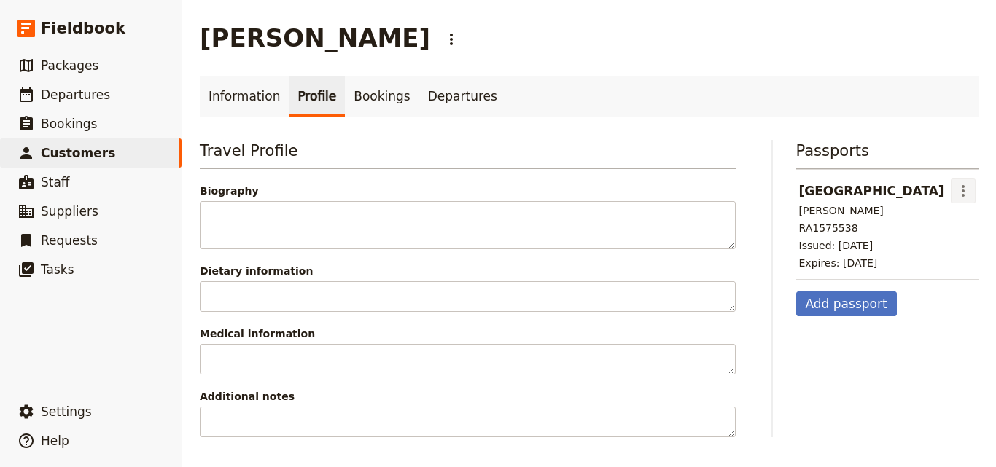
click at [954, 185] on icon "Actions" at bounding box center [962, 190] width 17 height 17
click at [956, 319] on div "Passports Australia ​ Neal Bostock RA1575538 Issued: 27 Oct 2022 Expires: 27 Oc…" at bounding box center [887, 288] width 183 height 297
click at [91, 87] on span "Departures" at bounding box center [75, 94] width 69 height 15
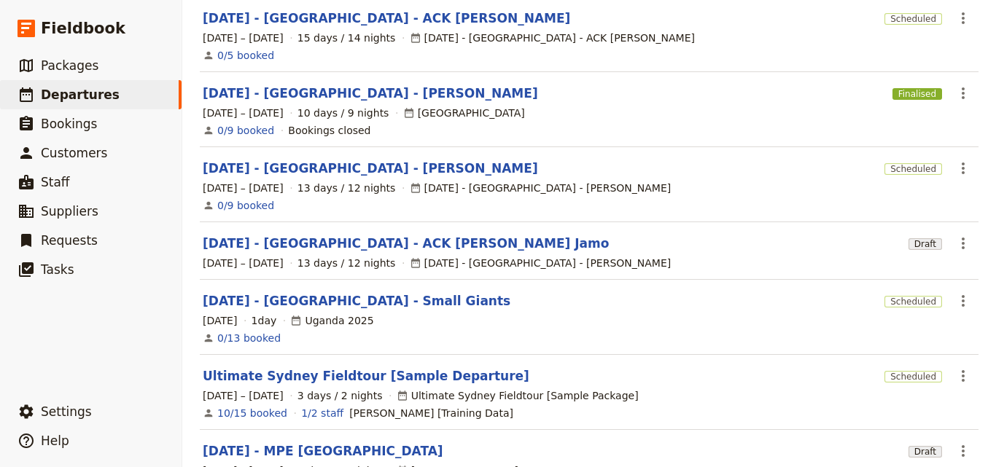
scroll to position [458, 0]
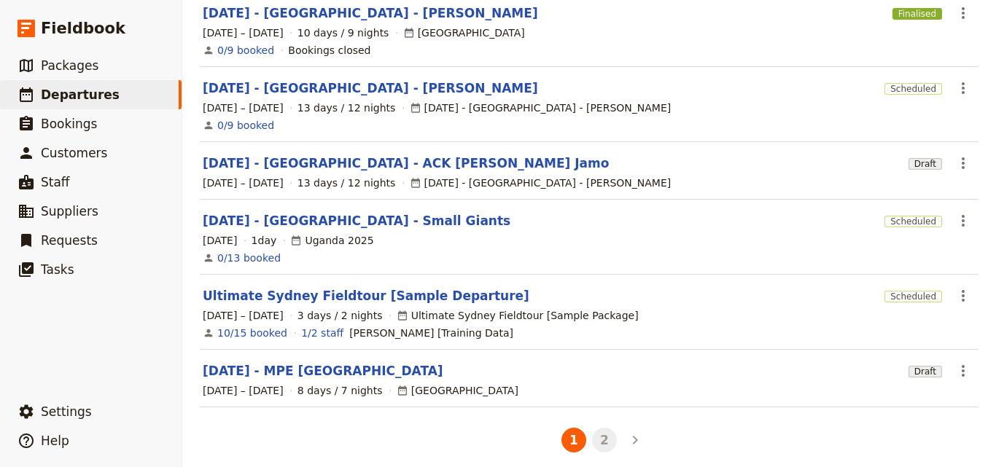
click at [595, 429] on button "2" at bounding box center [604, 440] width 25 height 25
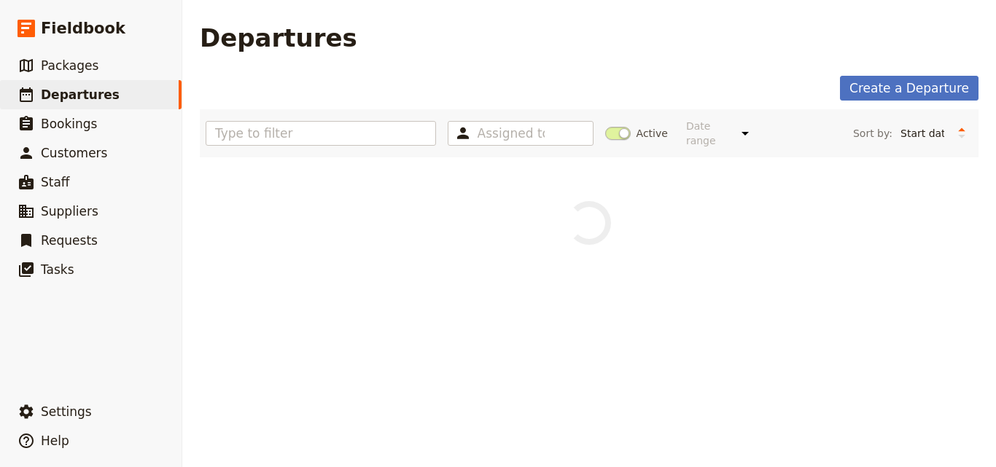
scroll to position [0, 0]
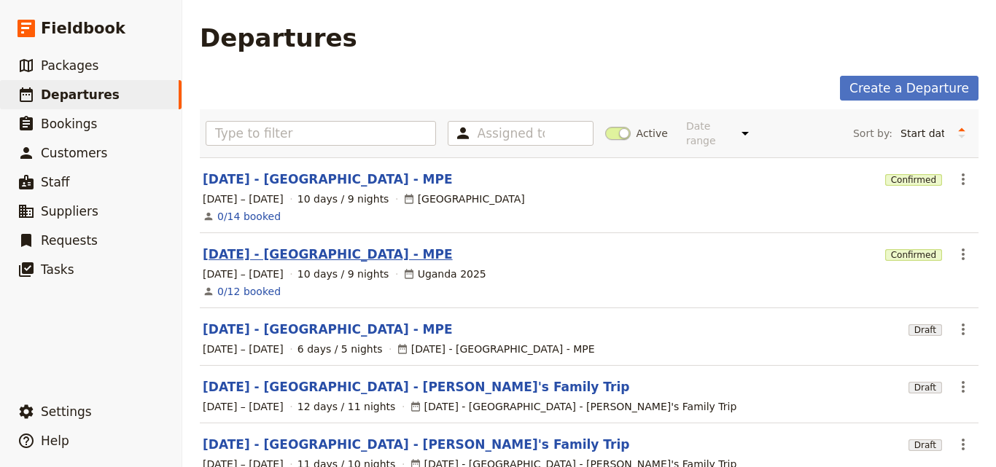
click at [299, 246] on link "DEC 2025 - UGANDA - MPE" at bounding box center [328, 254] width 250 height 17
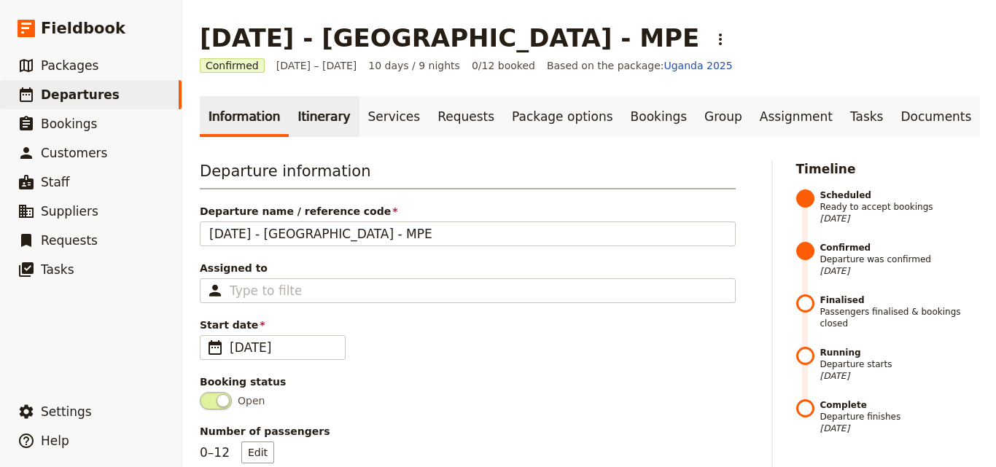
click at [317, 104] on link "Itinerary" at bounding box center [324, 116] width 70 height 41
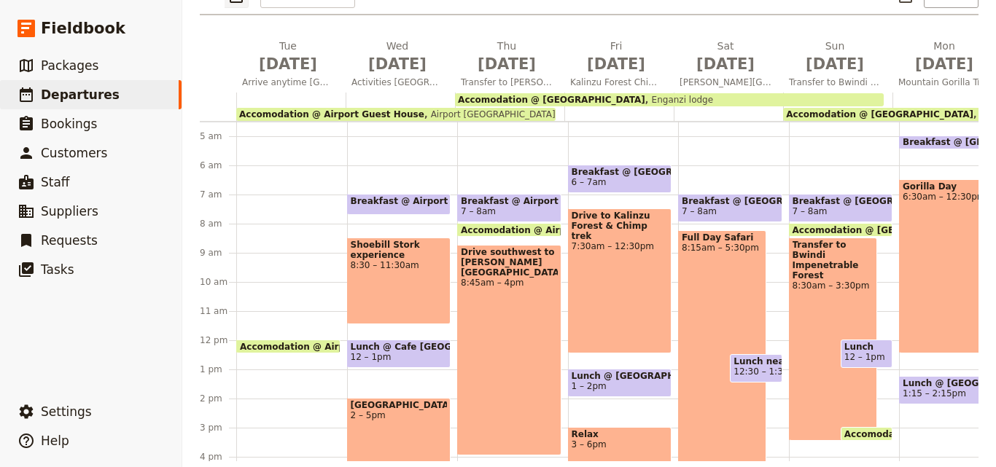
scroll to position [212, 0]
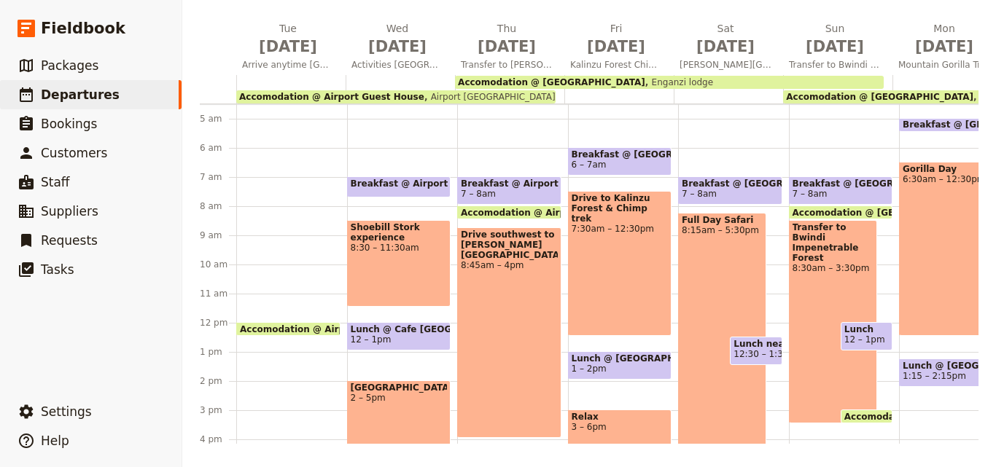
click at [958, 444] on main "DEC 2025 - UGANDA - MPE ​ Confirmed 30 Dec 2025 – 8 Jan 2026 10 days / 9 nights…" at bounding box center [588, 127] width 813 height 679
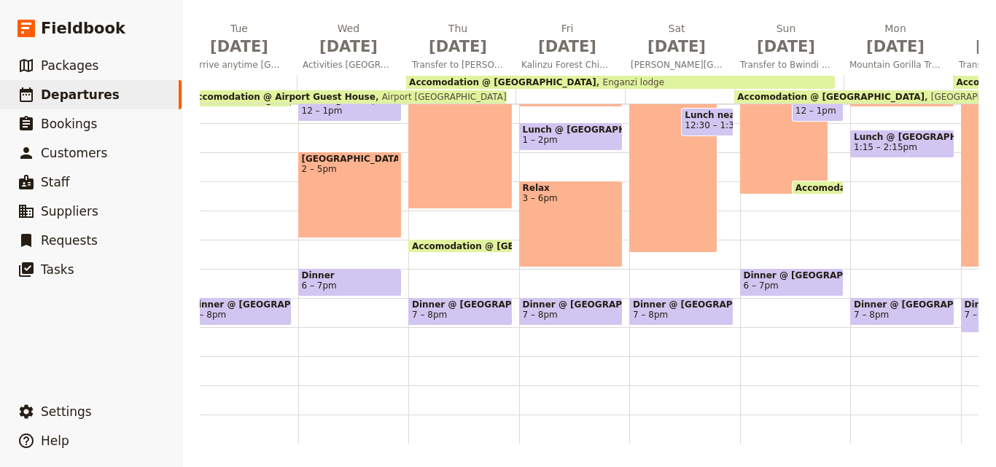
scroll to position [0, 0]
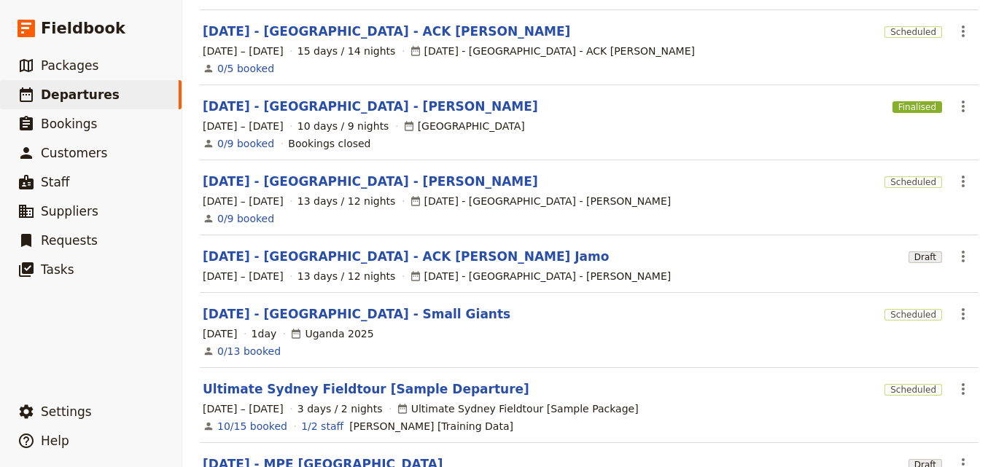
scroll to position [458, 0]
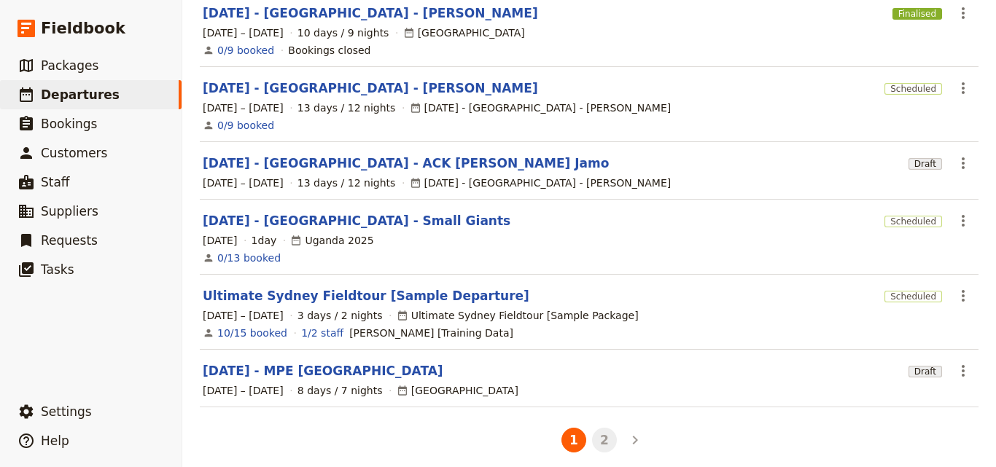
click at [602, 428] on button "2" at bounding box center [604, 440] width 25 height 25
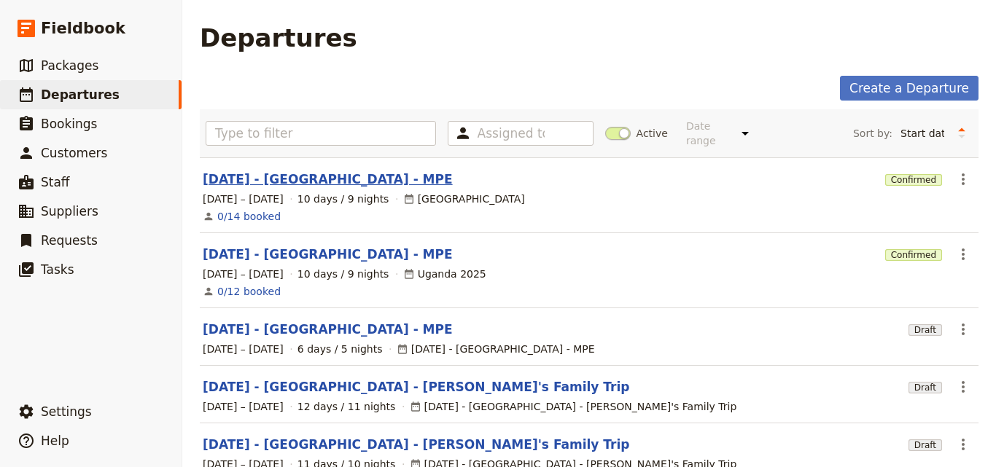
click at [253, 171] on link "[DATE] - [GEOGRAPHIC_DATA] - MPE" at bounding box center [328, 179] width 250 height 17
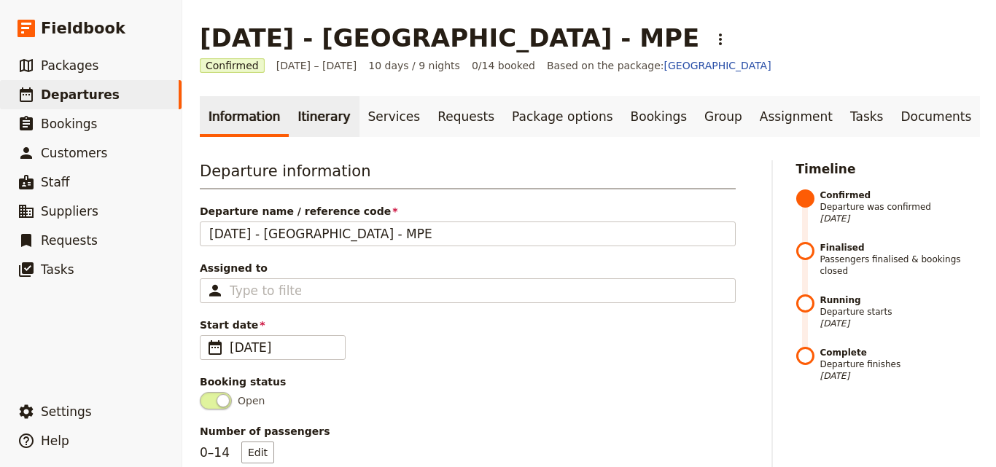
click at [307, 129] on link "Itinerary" at bounding box center [324, 116] width 70 height 41
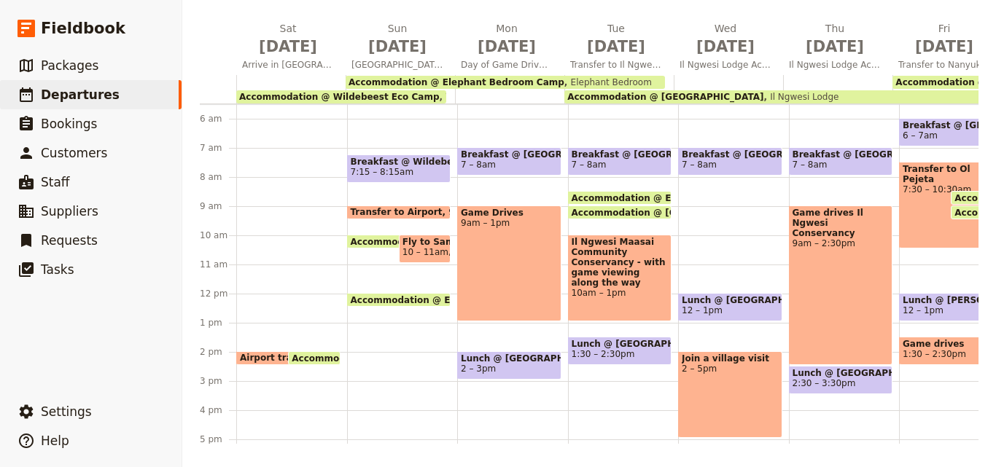
click at [774, 444] on main "[DATE] - [GEOGRAPHIC_DATA] - MPE ​ Confirmed [DATE] – [DATE] 10 days / 9 nights…" at bounding box center [588, 127] width 813 height 679
